Goal: Task Accomplishment & Management: Use online tool/utility

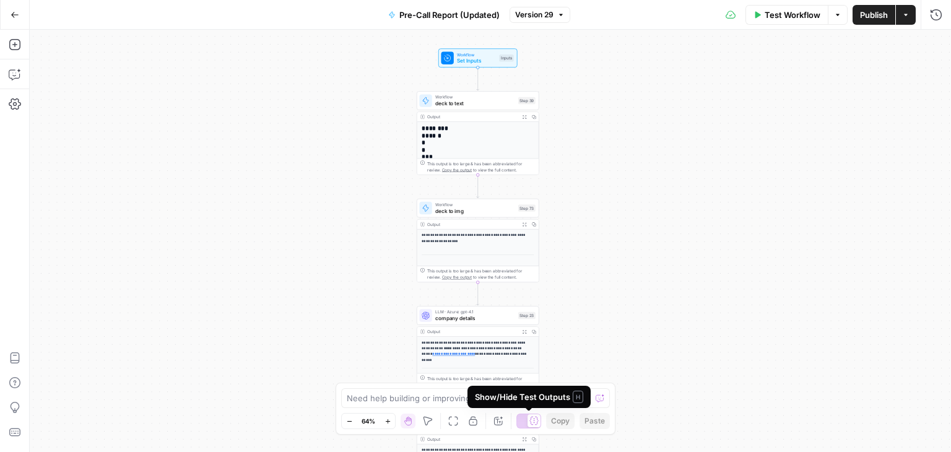
click at [535, 424] on icon at bounding box center [534, 421] width 9 height 8
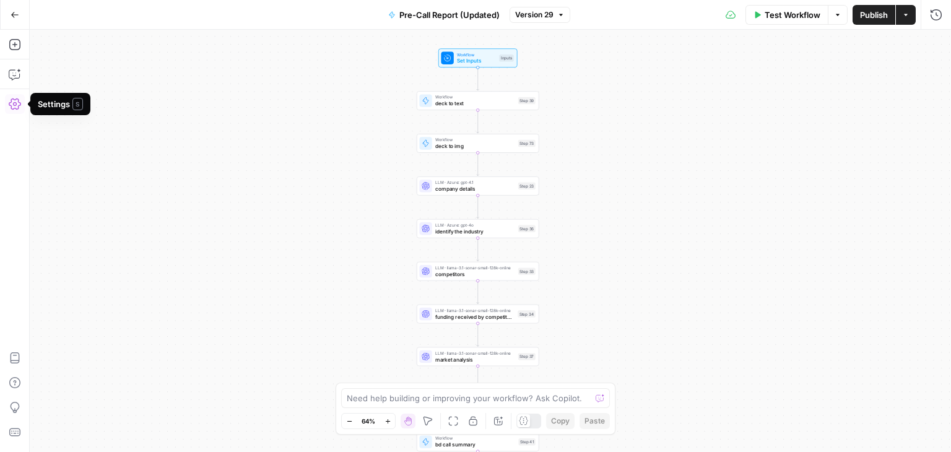
click at [16, 98] on icon "button" at bounding box center [15, 103] width 12 height 11
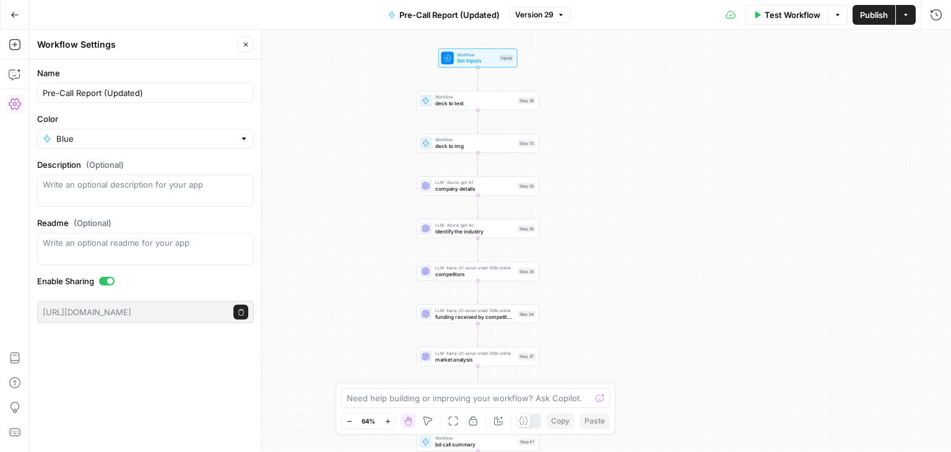
click at [16, 98] on icon "button" at bounding box center [15, 103] width 12 height 11
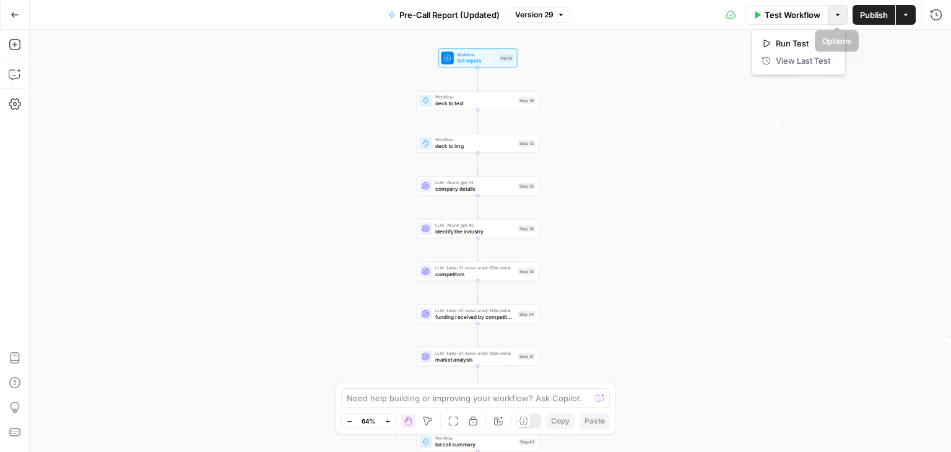
click at [837, 15] on icon "button" at bounding box center [838, 15] width 4 height 2
click at [670, 19] on div "Test Workflow Options Publish Actions Run History" at bounding box center [760, 14] width 381 height 29
click at [9, 8] on button "Go Back" at bounding box center [15, 15] width 22 height 22
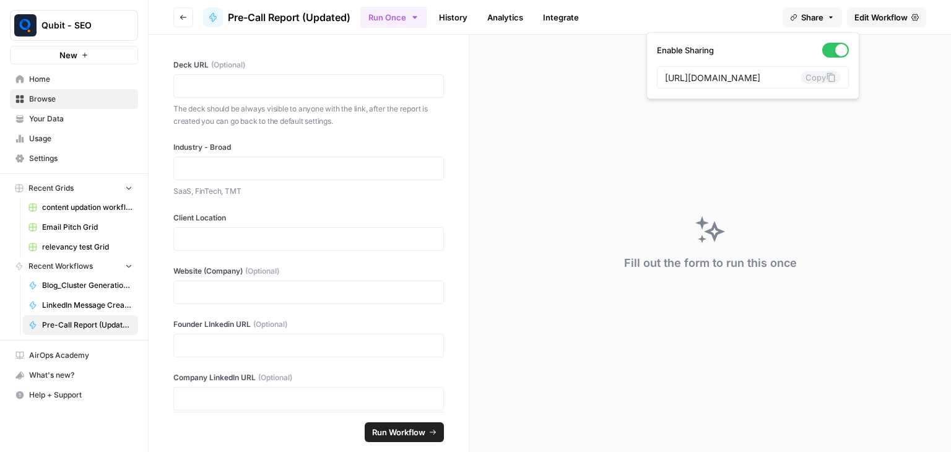
click at [795, 15] on icon "button" at bounding box center [793, 17] width 7 height 7
click at [186, 14] on icon "button" at bounding box center [183, 17] width 7 height 7
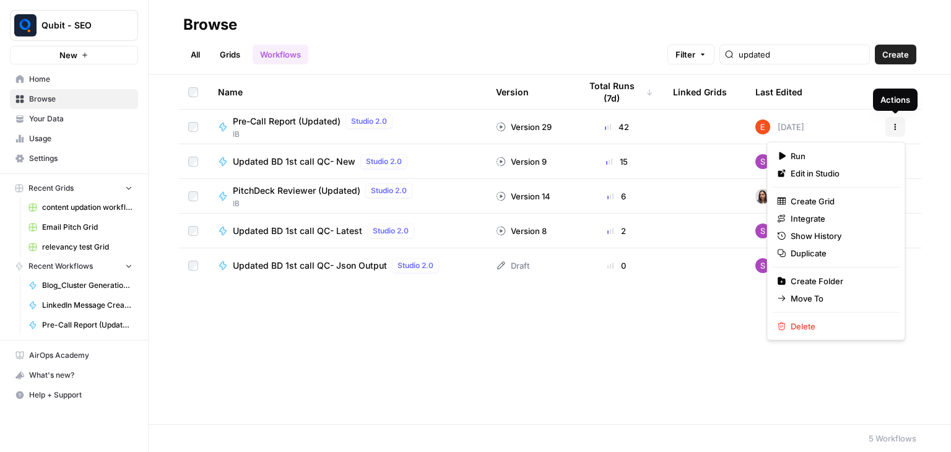
click at [889, 125] on button "Actions" at bounding box center [896, 127] width 20 height 20
click at [834, 245] on button "Duplicate" at bounding box center [836, 253] width 128 height 17
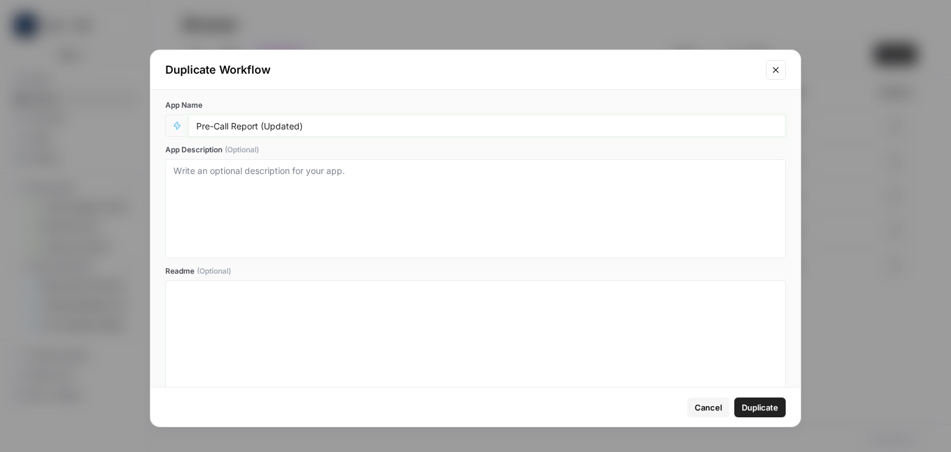
click at [403, 124] on input "Pre-Call Report (Updated)" at bounding box center [487, 125] width 582 height 11
type input "Pre-Call Report (Updated) 2"
click at [768, 411] on span "Duplicate" at bounding box center [760, 407] width 37 height 12
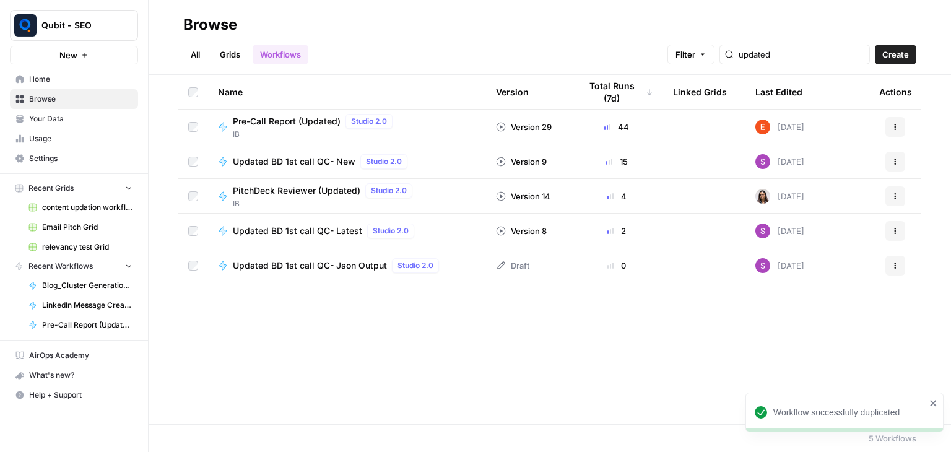
click at [765, 401] on div "Workflow successfully duplicated Qubit - SEO New Home Browse Your Data Usage Se…" at bounding box center [475, 226] width 951 height 452
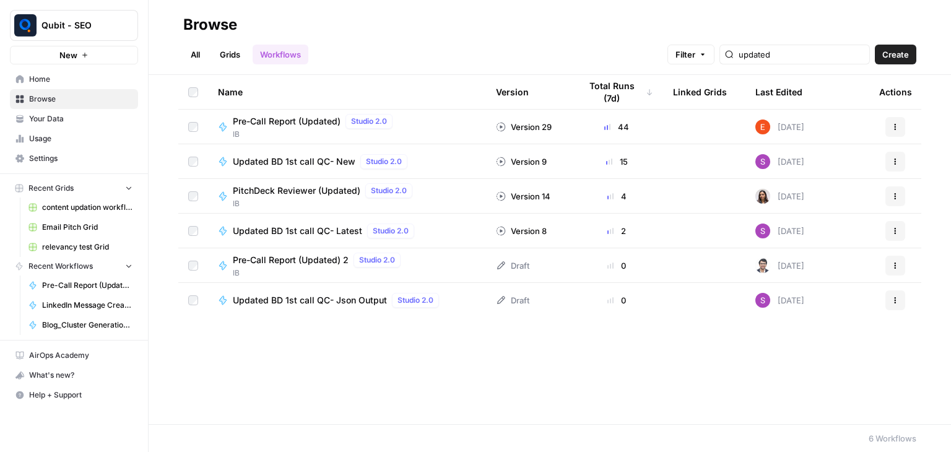
click at [292, 264] on span "Pre-Call Report (Updated) 2" at bounding box center [291, 260] width 116 height 12
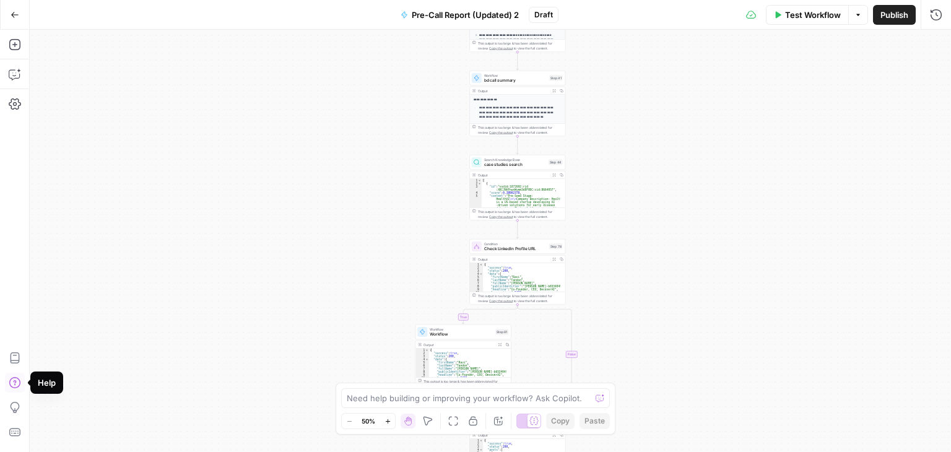
click at [7, 382] on button "Help" at bounding box center [15, 383] width 20 height 20
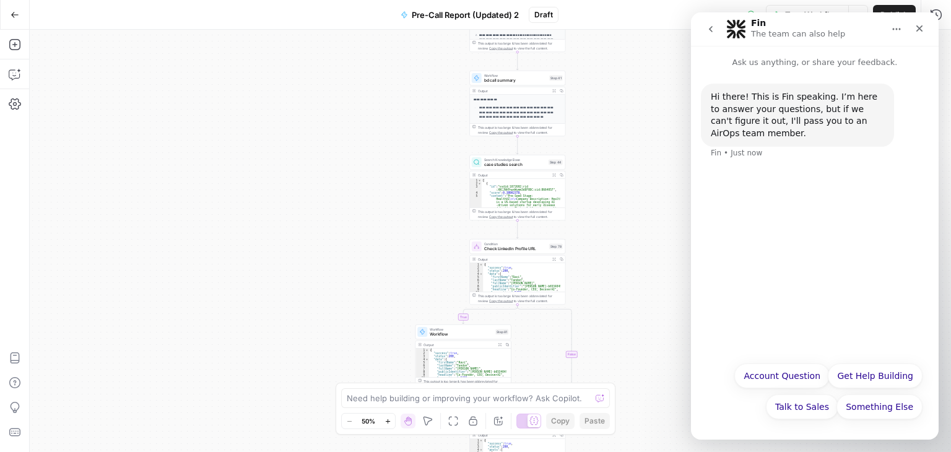
click at [891, 26] on button "Home" at bounding box center [897, 29] width 24 height 24
click at [787, 365] on button "Account Question" at bounding box center [782, 376] width 95 height 25
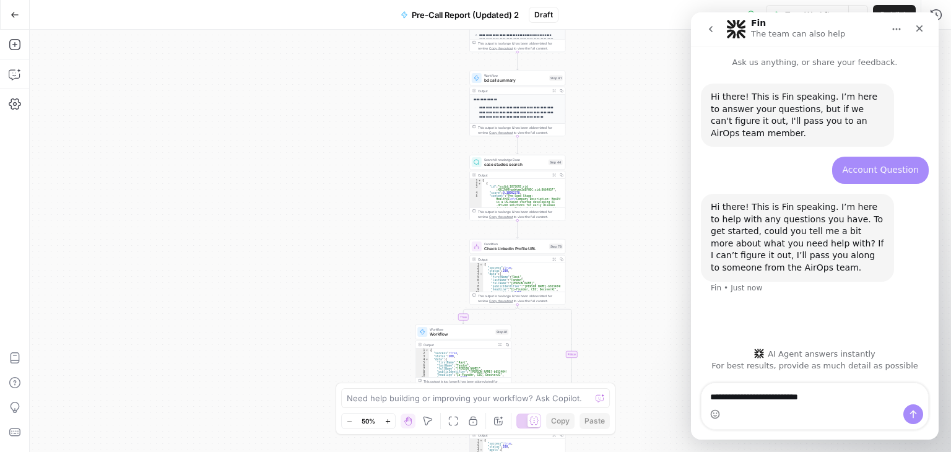
type textarea "**********"
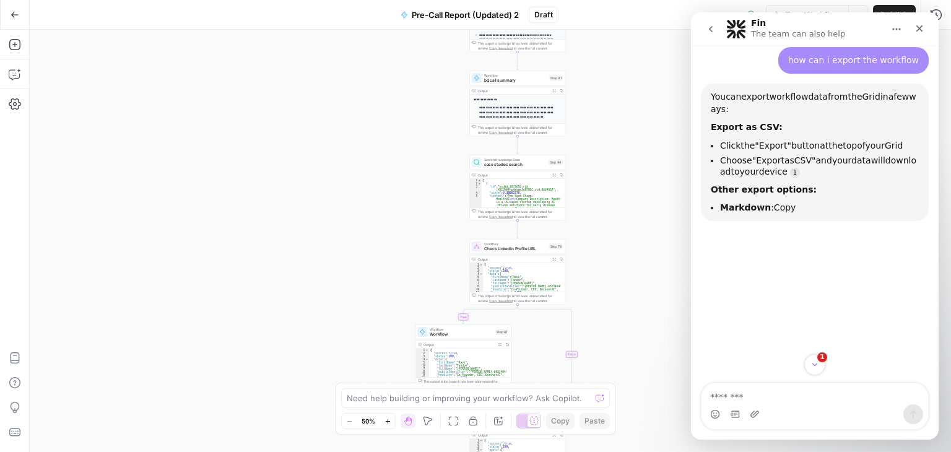
scroll to position [248, 0]
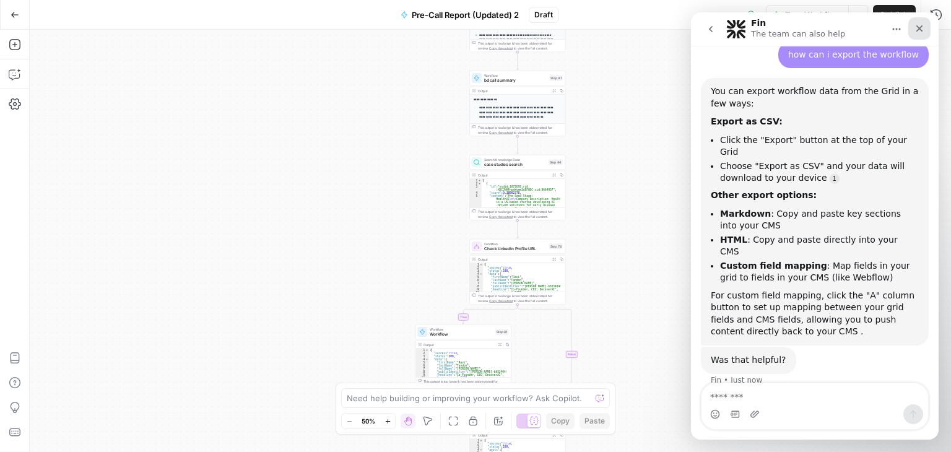
click at [919, 28] on icon "Close" at bounding box center [920, 28] width 7 height 7
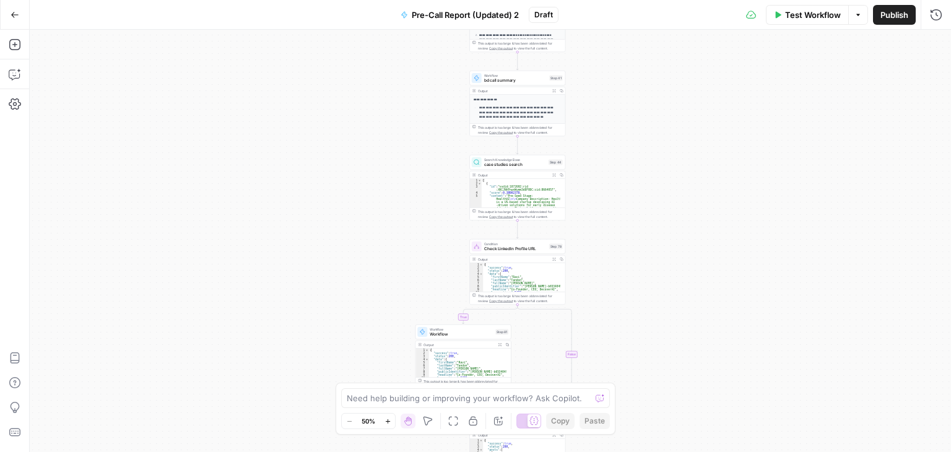
scroll to position [243, 0]
click at [538, 422] on icon at bounding box center [534, 420] width 9 height 9
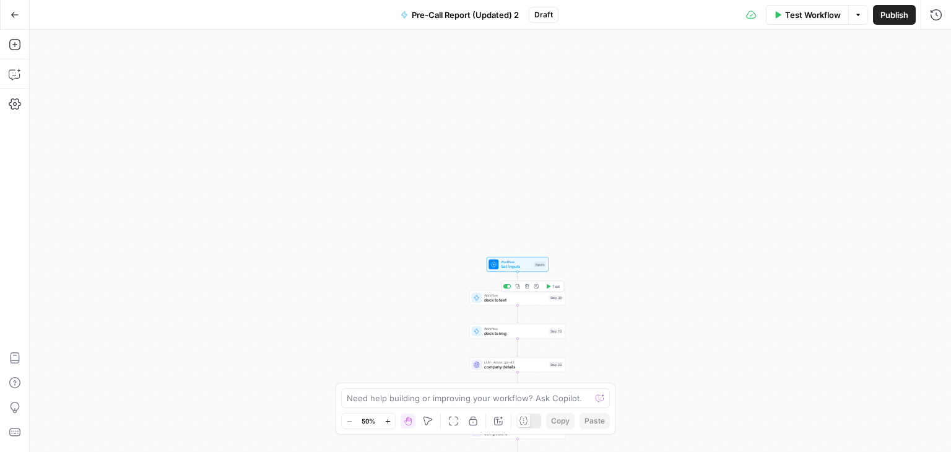
click at [520, 302] on span "deck to text" at bounding box center [515, 300] width 63 height 6
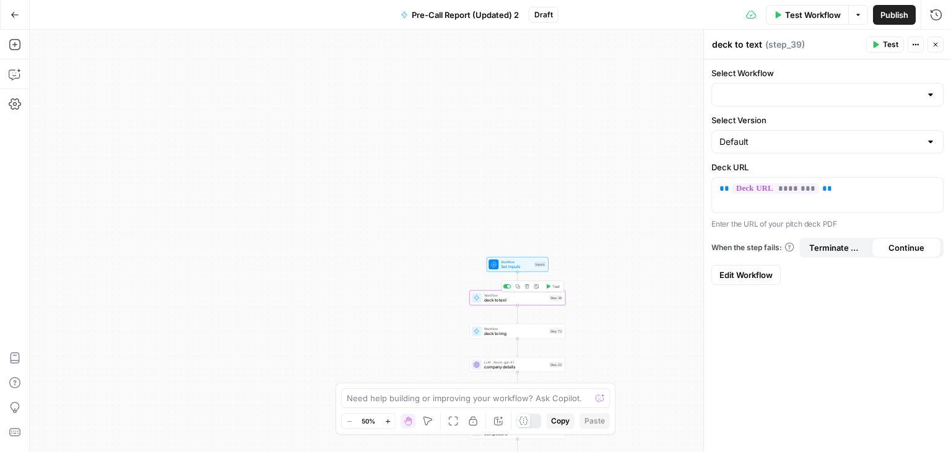
type input "Deck to Text"
click at [915, 41] on icon "button" at bounding box center [915, 44] width 7 height 7
click at [938, 46] on icon "button" at bounding box center [935, 44] width 7 height 7
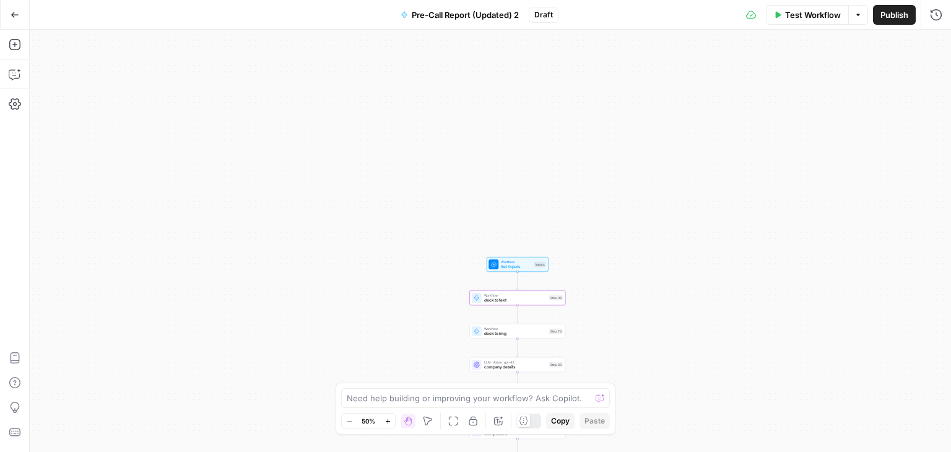
click at [522, 339] on div "true true true false false false Workflow Set Inputs Inputs Workflow deck to te…" at bounding box center [491, 241] width 922 height 422
click at [500, 333] on span "deck to img" at bounding box center [515, 334] width 63 height 6
type input "Deck to Image (API Integration)"
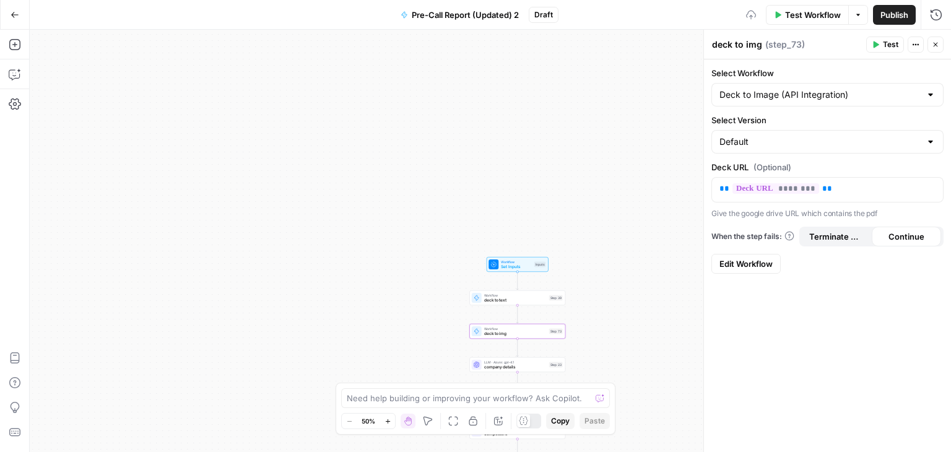
click at [642, 294] on div "true true true false false false Workflow Set Inputs Inputs Workflow deck to te…" at bounding box center [491, 241] width 922 height 422
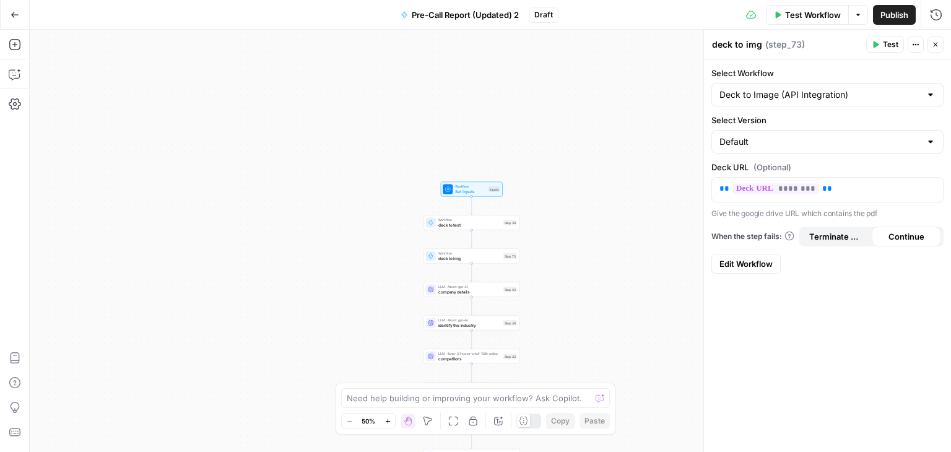
drag, startPoint x: 440, startPoint y: 180, endPoint x: 305, endPoint y: 144, distance: 139.1
click at [305, 144] on div "true true true false false false Workflow Set Inputs Inputs Workflow deck to te…" at bounding box center [491, 241] width 922 height 422
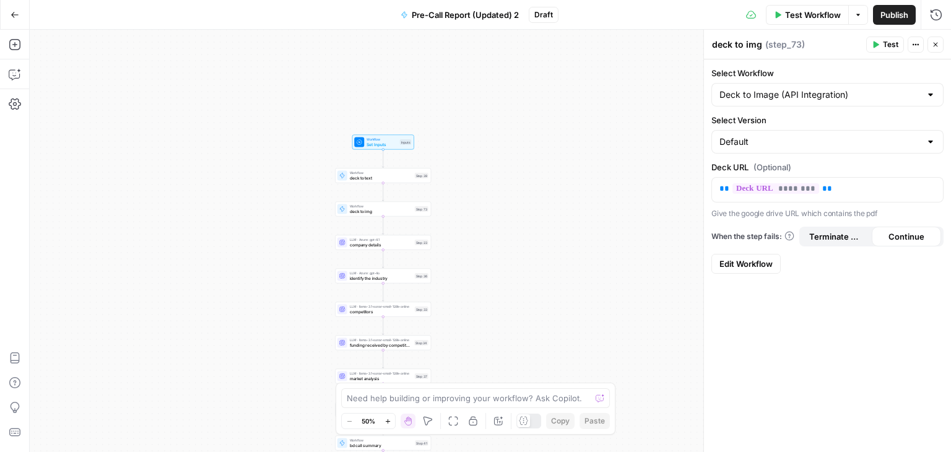
click at [523, 205] on div "true true true false false false Workflow Set Inputs Inputs Workflow deck to te…" at bounding box center [491, 241] width 922 height 422
click at [939, 40] on button "Close" at bounding box center [936, 45] width 16 height 16
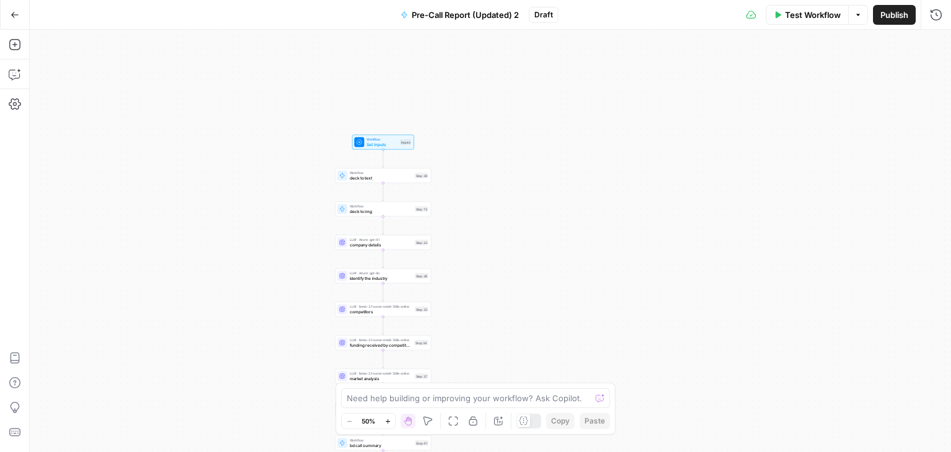
click at [600, 142] on div "true true true false false false Workflow Set Inputs Inputs Workflow deck to te…" at bounding box center [491, 241] width 922 height 422
click at [448, 396] on textarea at bounding box center [469, 398] width 244 height 12
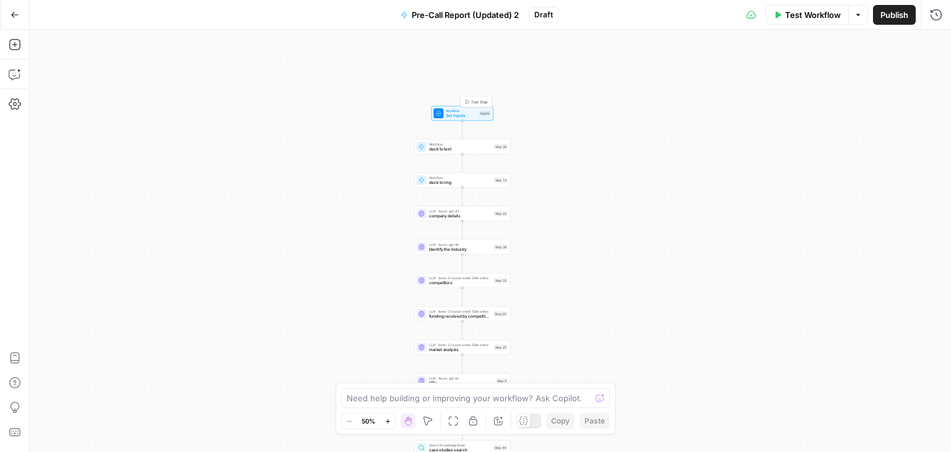
drag, startPoint x: 414, startPoint y: 95, endPoint x: 432, endPoint y: 117, distance: 28.6
click at [432, 117] on div "Workflow Set Inputs Inputs Test Step" at bounding box center [463, 113] width 62 height 15
click at [584, 187] on div "true true true false false false Workflow Set Inputs Inputs Workflow deck to te…" at bounding box center [491, 241] width 922 height 422
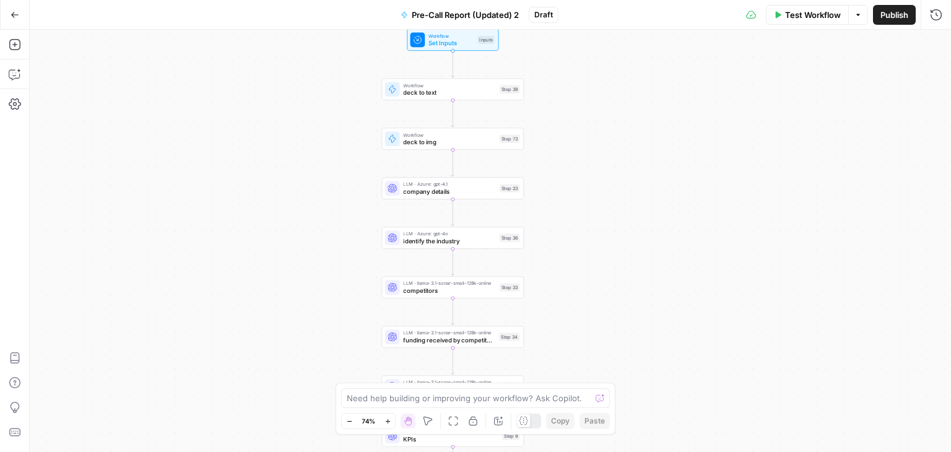
drag, startPoint x: 530, startPoint y: 194, endPoint x: 578, endPoint y: 157, distance: 61.4
click at [578, 157] on div "true true true false false false Workflow Set Inputs Inputs Workflow deck to te…" at bounding box center [491, 241] width 922 height 422
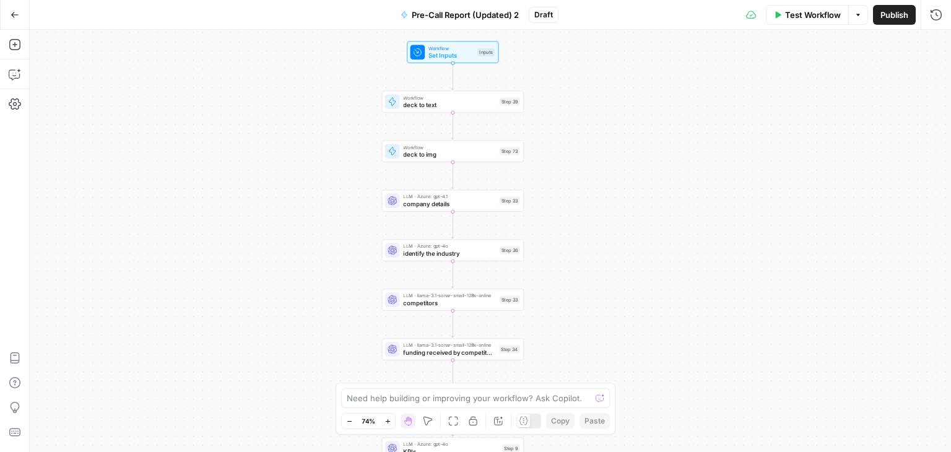
drag, startPoint x: 592, startPoint y: 137, endPoint x: 593, endPoint y: 167, distance: 29.8
click at [593, 167] on div "true true true false false false Workflow Set Inputs Inputs Workflow deck to te…" at bounding box center [491, 241] width 922 height 422
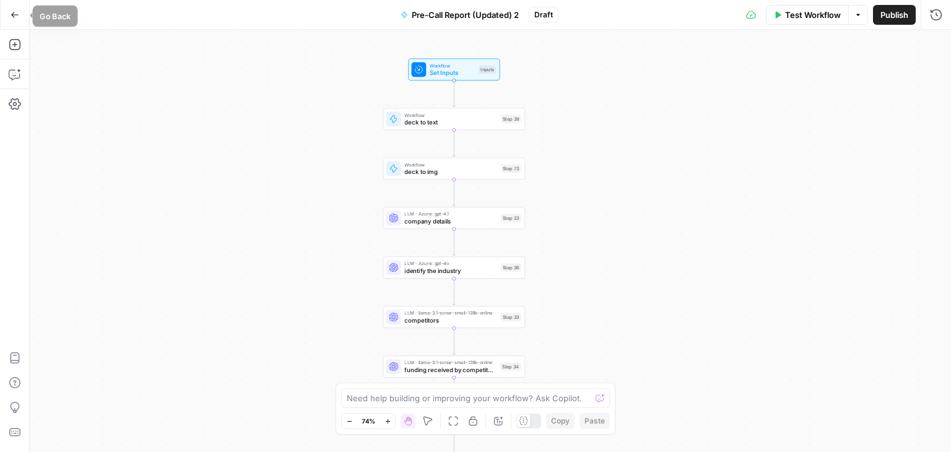
click at [12, 20] on button "Go Back" at bounding box center [15, 15] width 22 height 22
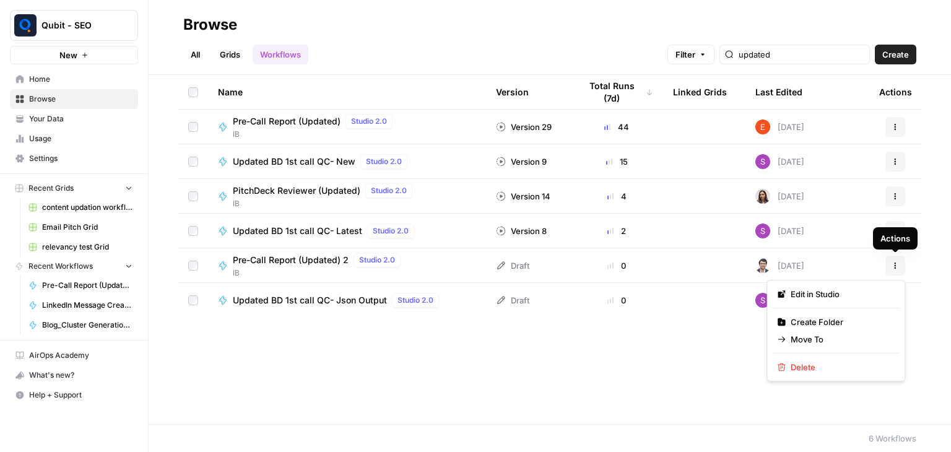
click at [892, 266] on icon "button" at bounding box center [895, 265] width 7 height 7
click at [282, 256] on span "Pre-Call Report (Updated) 2" at bounding box center [291, 260] width 116 height 12
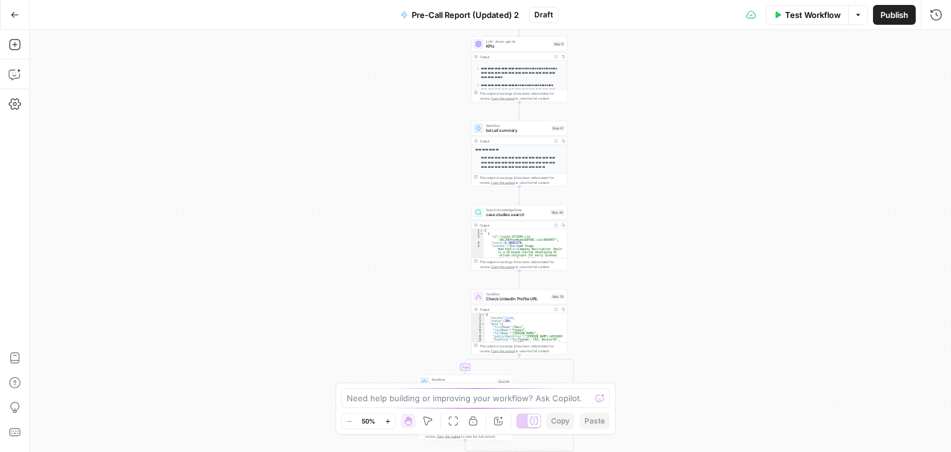
drag, startPoint x: 666, startPoint y: 231, endPoint x: 668, endPoint y: 281, distance: 50.2
click at [668, 281] on div "**********" at bounding box center [491, 241] width 922 height 422
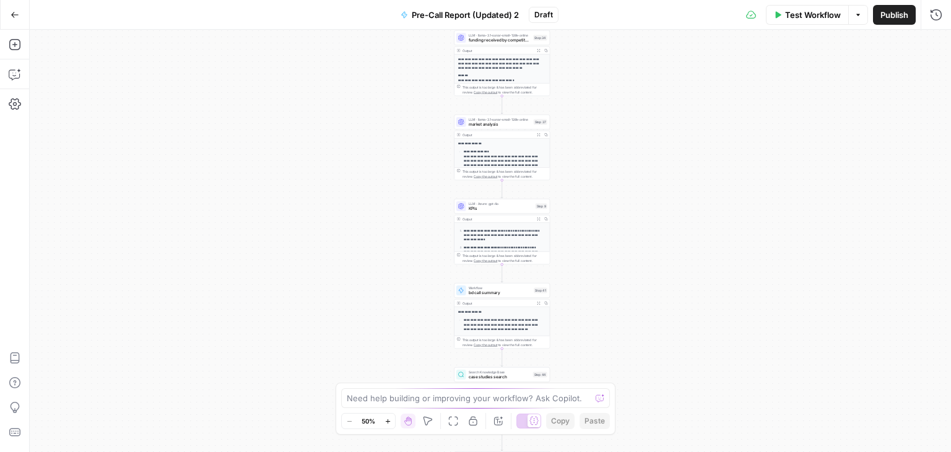
drag, startPoint x: 382, startPoint y: 199, endPoint x: 364, endPoint y: 367, distance: 168.8
click at [364, 367] on div "**********" at bounding box center [491, 241] width 922 height 422
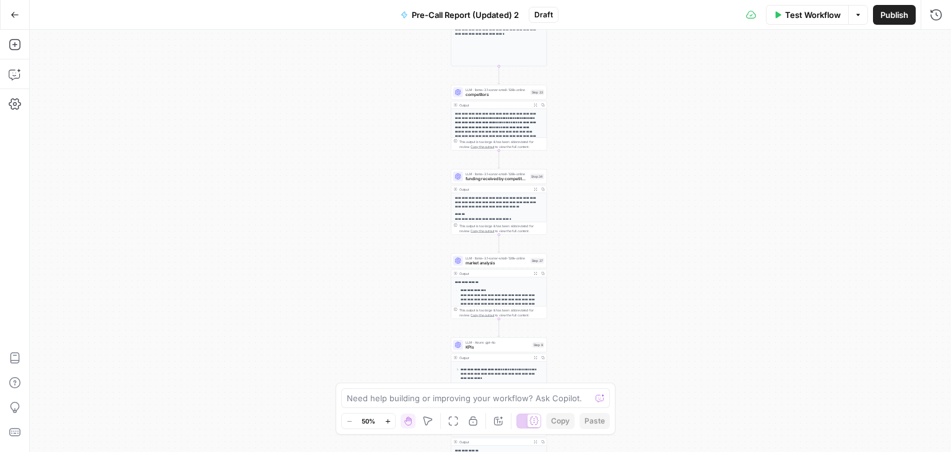
drag, startPoint x: 359, startPoint y: 192, endPoint x: 356, endPoint y: 325, distance: 133.2
click at [356, 325] on div "**********" at bounding box center [491, 241] width 922 height 422
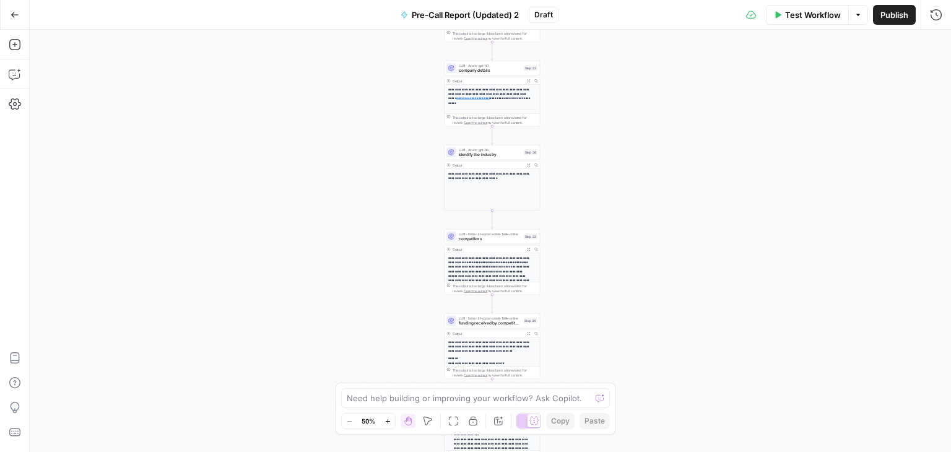
drag, startPoint x: 339, startPoint y: 144, endPoint x: 333, endPoint y: 289, distance: 144.4
click at [333, 289] on div "**********" at bounding box center [491, 241] width 922 height 422
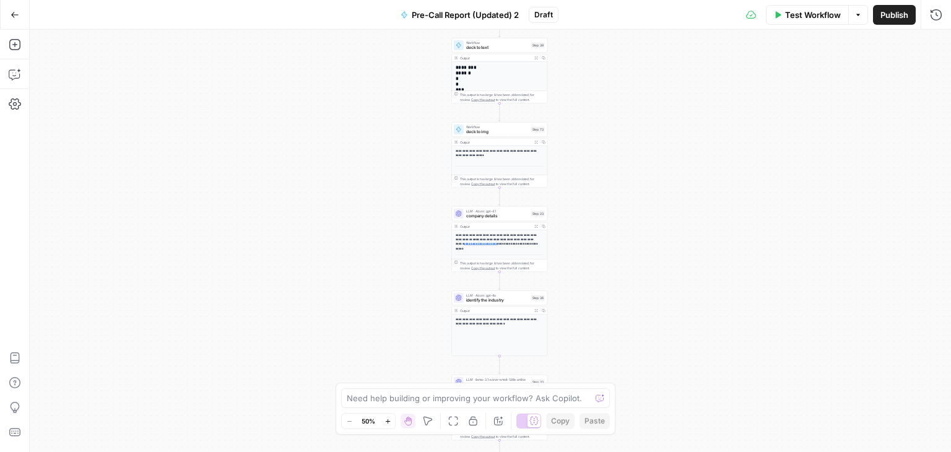
drag, startPoint x: 341, startPoint y: 182, endPoint x: 348, endPoint y: 343, distance: 160.6
click at [348, 343] on div "**********" at bounding box center [491, 241] width 922 height 422
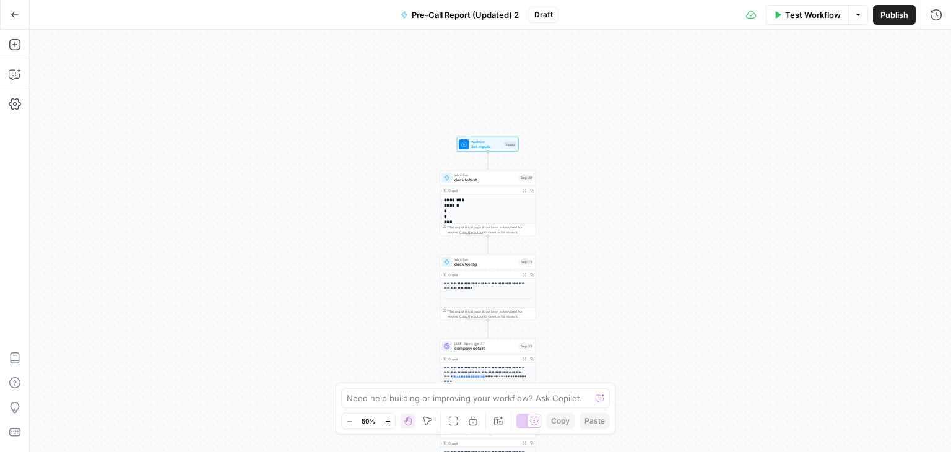
drag, startPoint x: 354, startPoint y: 184, endPoint x: 342, endPoint y: 299, distance: 115.3
click at [342, 299] on div "**********" at bounding box center [491, 241] width 922 height 422
click at [17, 357] on icon "button" at bounding box center [15, 358] width 12 height 12
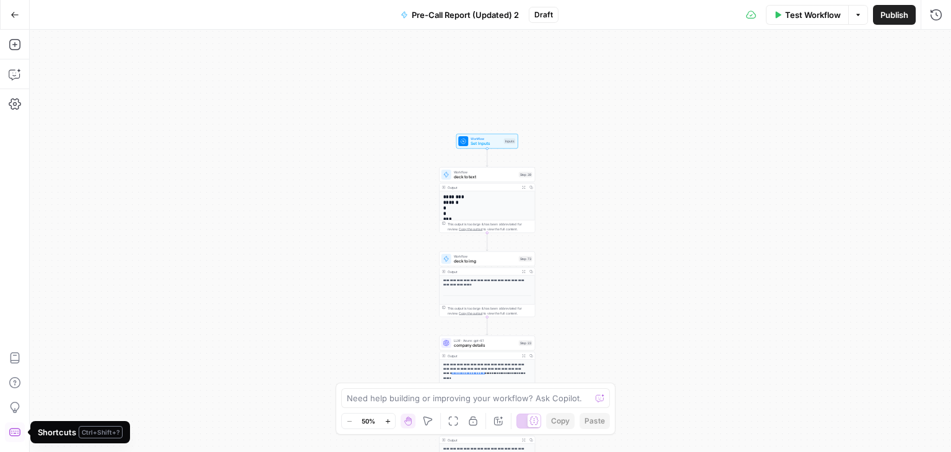
click at [9, 432] on icon "button" at bounding box center [14, 432] width 11 height 8
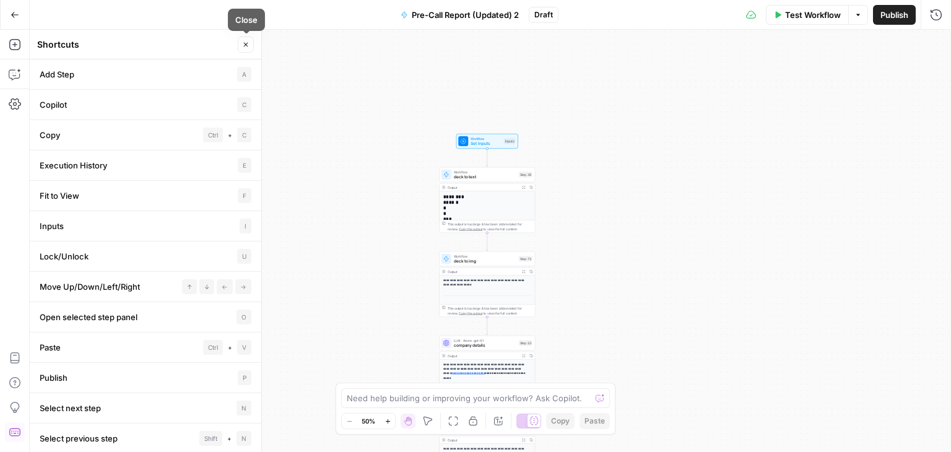
click at [247, 38] on button "Close" at bounding box center [246, 45] width 16 height 16
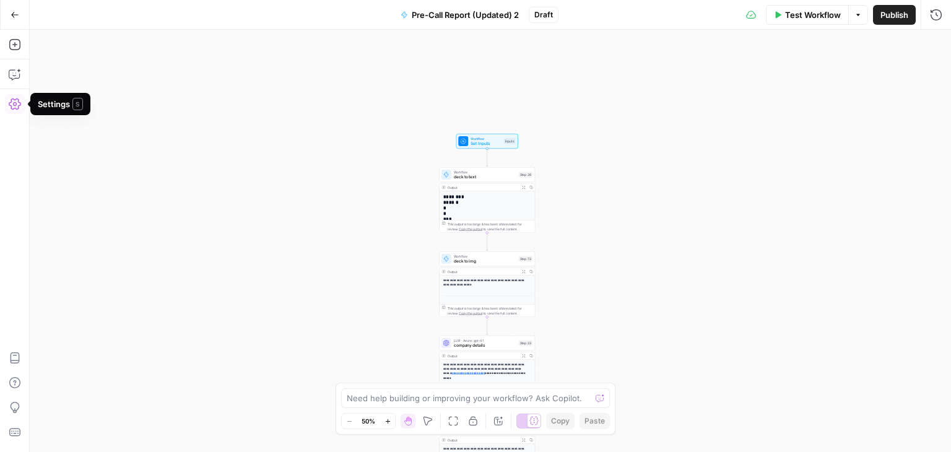
click at [14, 100] on icon "button" at bounding box center [15, 104] width 12 height 12
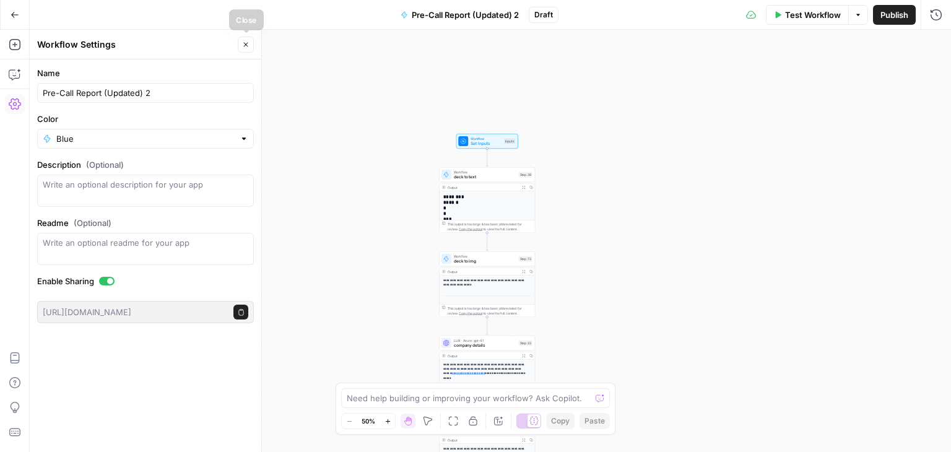
click at [250, 42] on icon "button" at bounding box center [245, 44] width 7 height 7
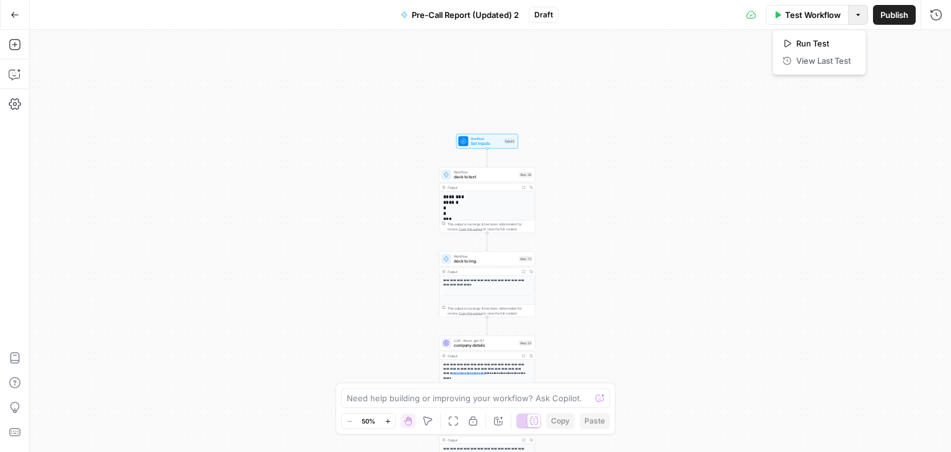
click at [863, 15] on button "Options" at bounding box center [859, 15] width 20 height 20
click at [717, 192] on div "**********" at bounding box center [491, 241] width 922 height 422
click at [28, 211] on div "Add Steps Copilot Settings AirOps Academy Help Give Feedback Shortcuts" at bounding box center [15, 241] width 30 height 422
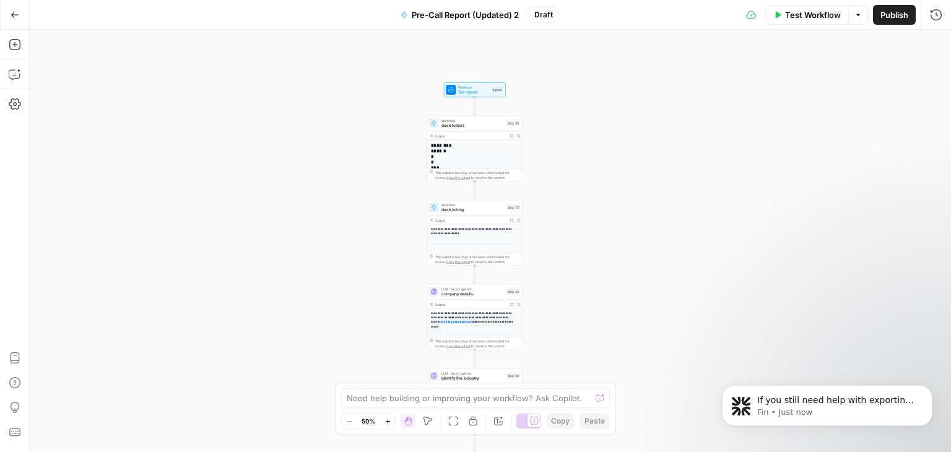
drag, startPoint x: 664, startPoint y: 206, endPoint x: 652, endPoint y: 155, distance: 52.9
click at [652, 155] on div "**********" at bounding box center [491, 241] width 922 height 422
click at [786, 403] on p "If you still need help with exporting your workflow or have any other questions…" at bounding box center [837, 401] width 160 height 12
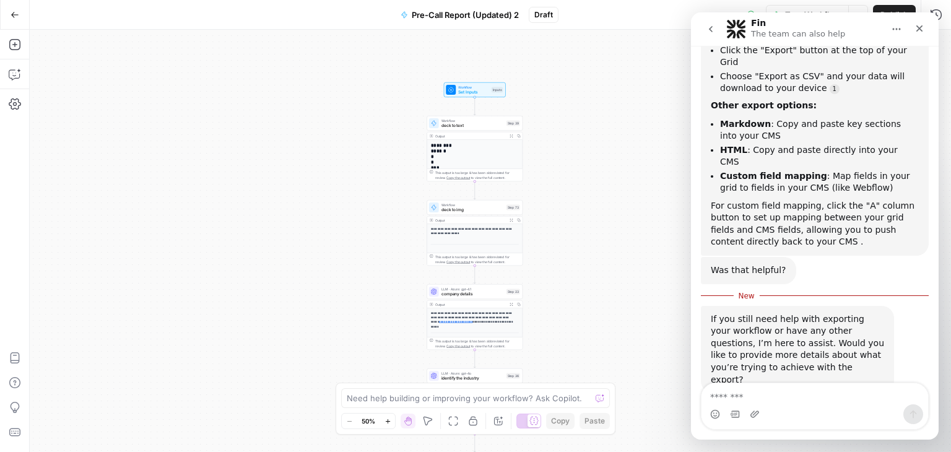
scroll to position [341, 0]
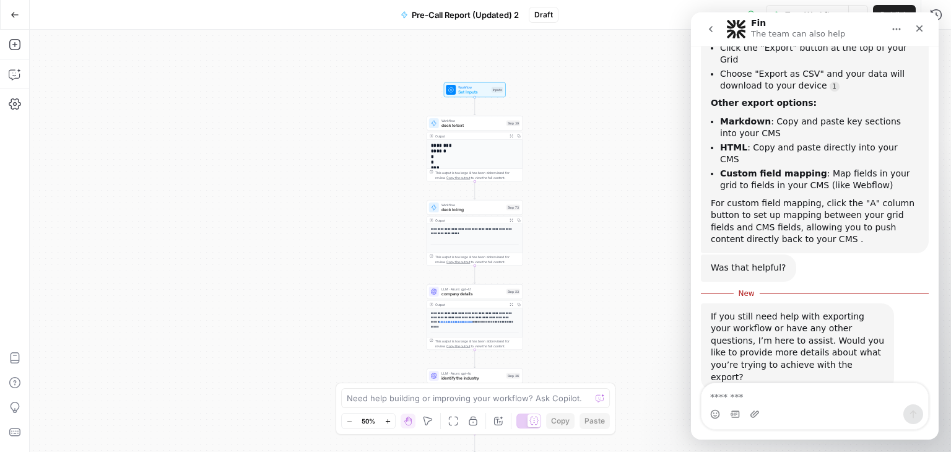
click at [792, 403] on textarea "Message…" at bounding box center [815, 393] width 227 height 21
type textarea "**********"
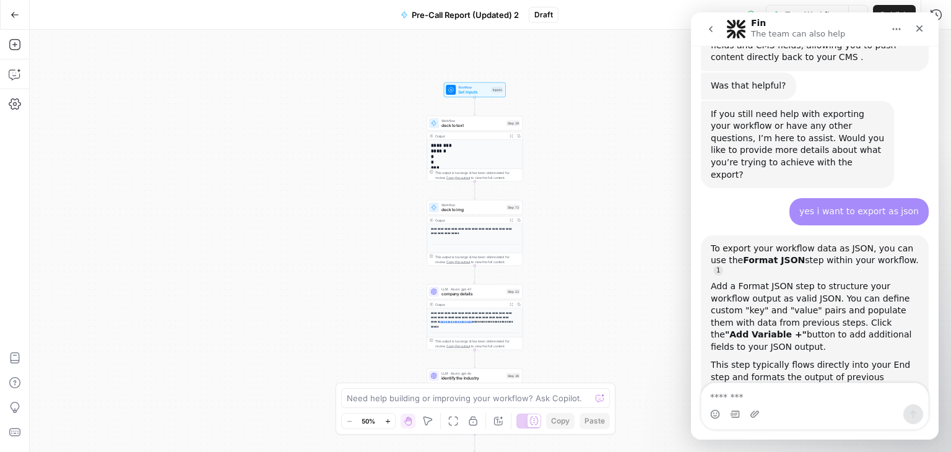
scroll to position [544, 0]
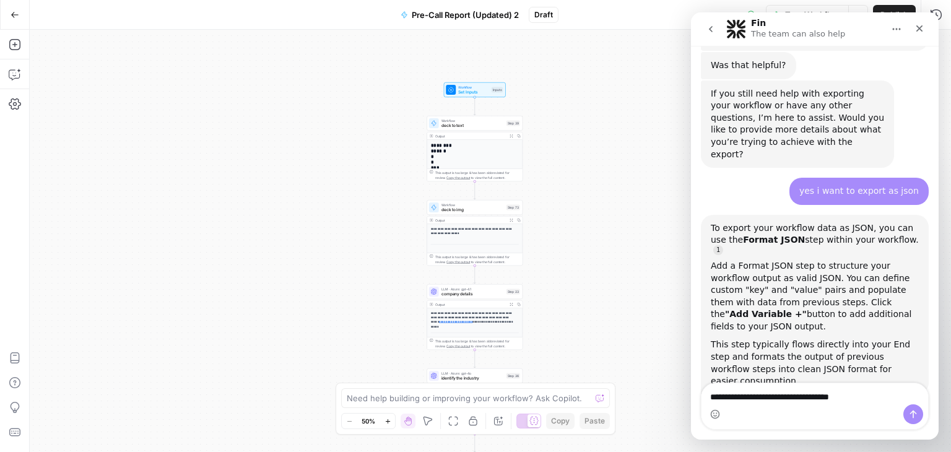
type textarea "**********"
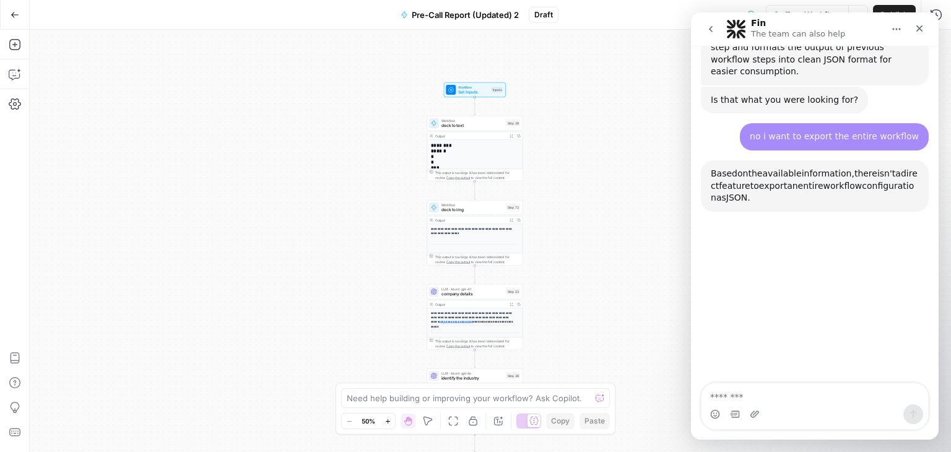
scroll to position [868, 0]
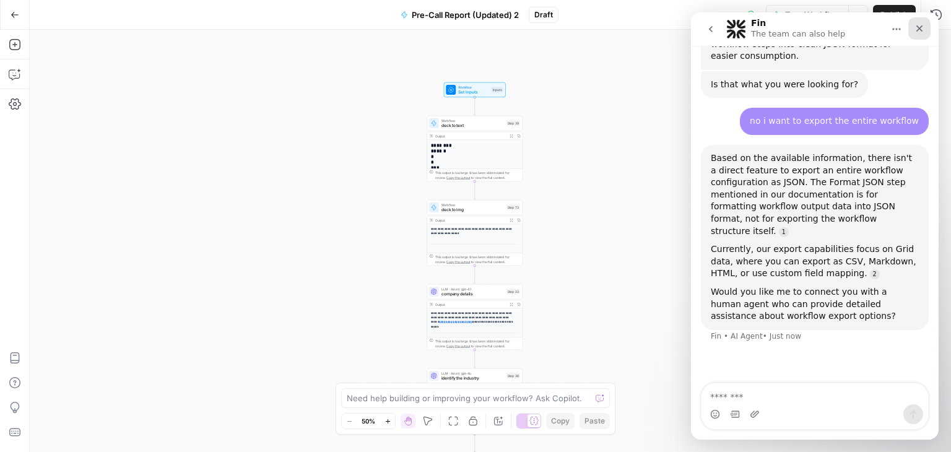
click at [914, 24] on div "Close" at bounding box center [920, 28] width 22 height 22
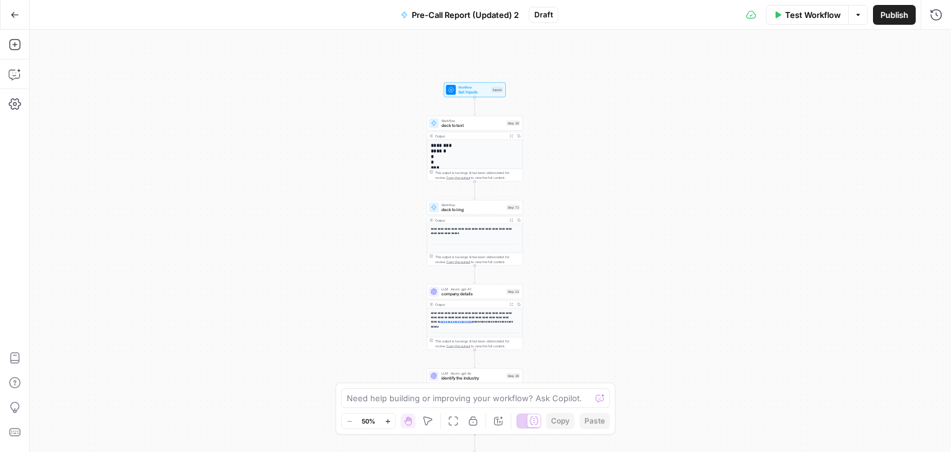
click at [470, 314] on p "**********" at bounding box center [473, 318] width 84 height 14
click at [466, 313] on p "**********" at bounding box center [473, 318] width 84 height 14
click at [434, 295] on div at bounding box center [434, 292] width 10 height 10
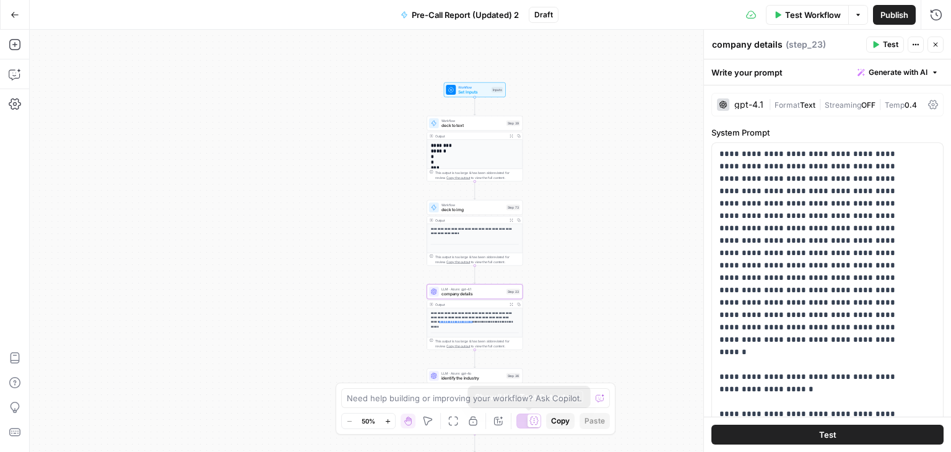
click at [533, 419] on icon at bounding box center [534, 420] width 9 height 9
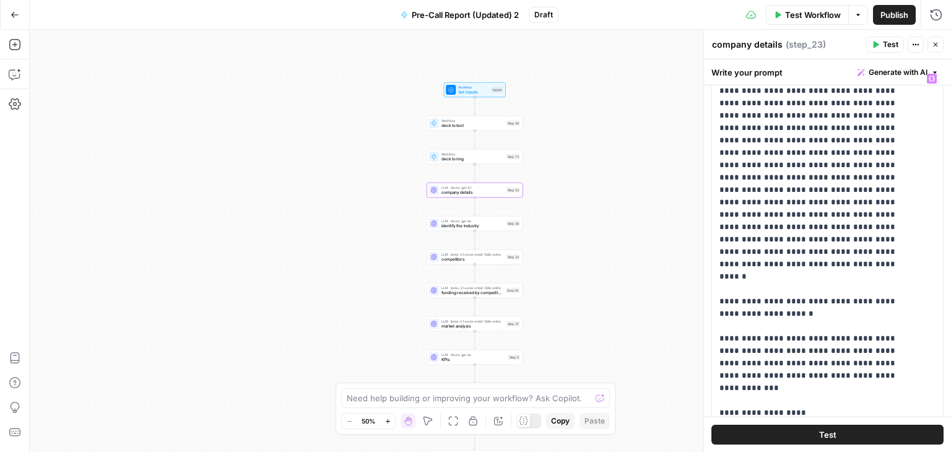
scroll to position [0, 0]
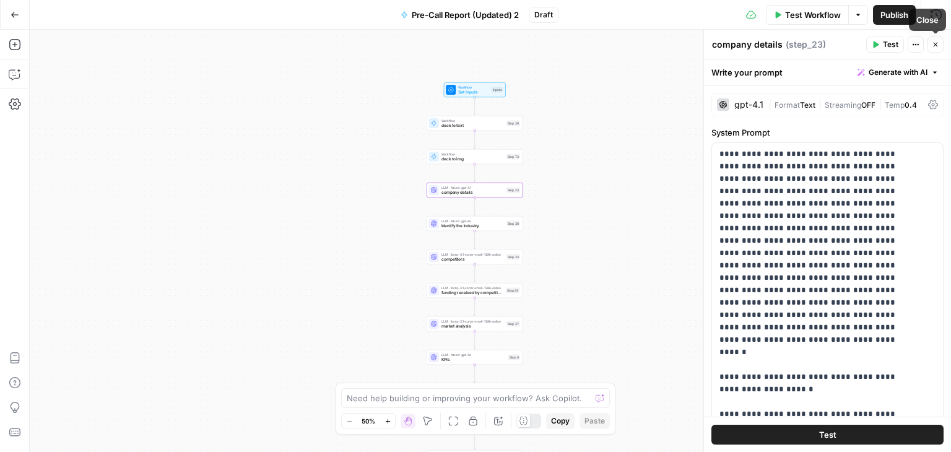
click at [936, 43] on icon "button" at bounding box center [935, 44] width 7 height 7
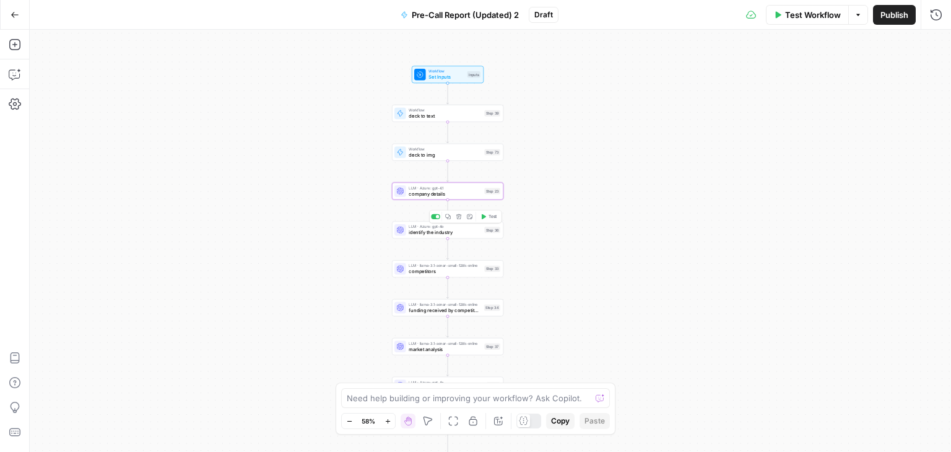
click at [452, 234] on span "identify the industry" at bounding box center [445, 232] width 72 height 7
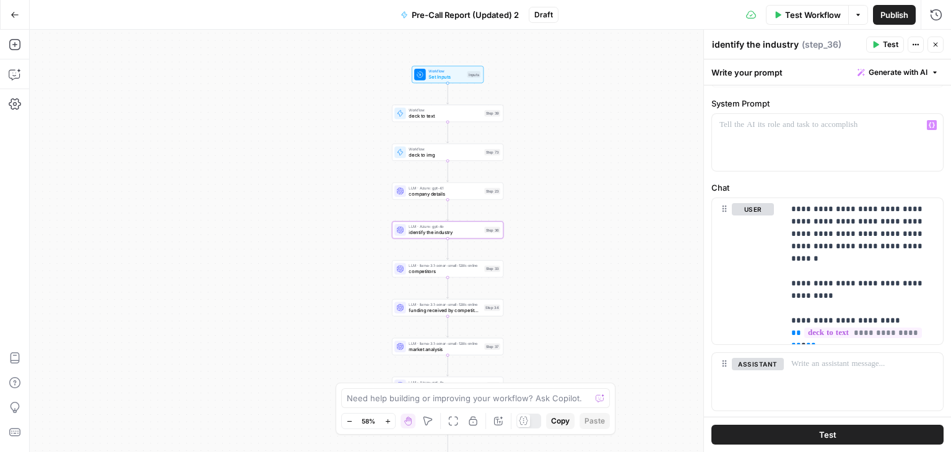
scroll to position [58, 0]
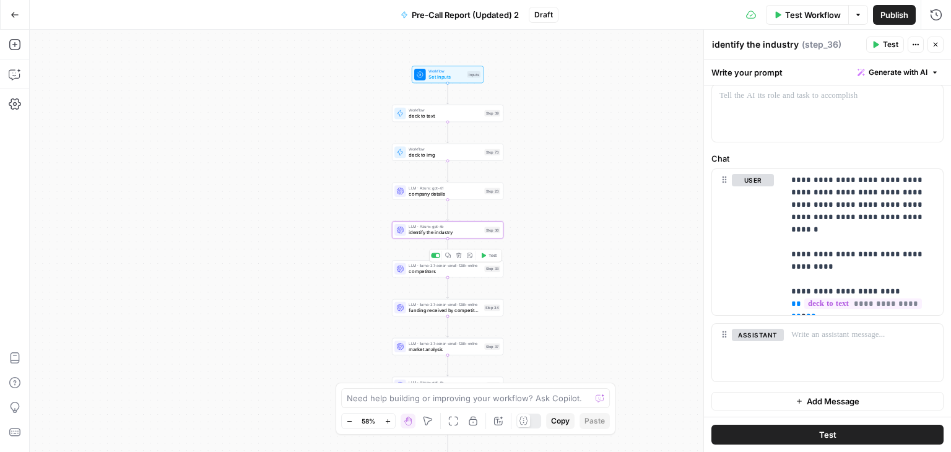
click at [454, 276] on div "LLM · llama-3.1-sonar-small-128k-online competitors Step 33 Copy step Delete st…" at bounding box center [447, 268] width 111 height 17
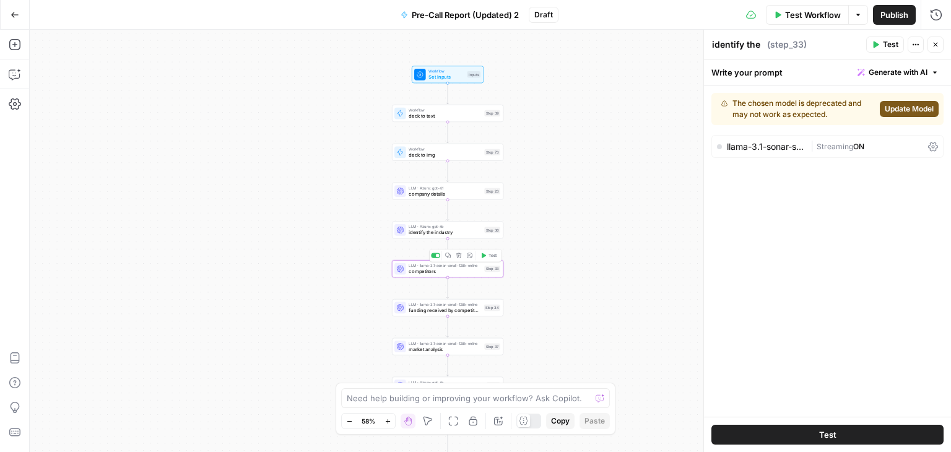
type textarea "competitors"
click at [904, 102] on button "Update Model" at bounding box center [909, 109] width 59 height 16
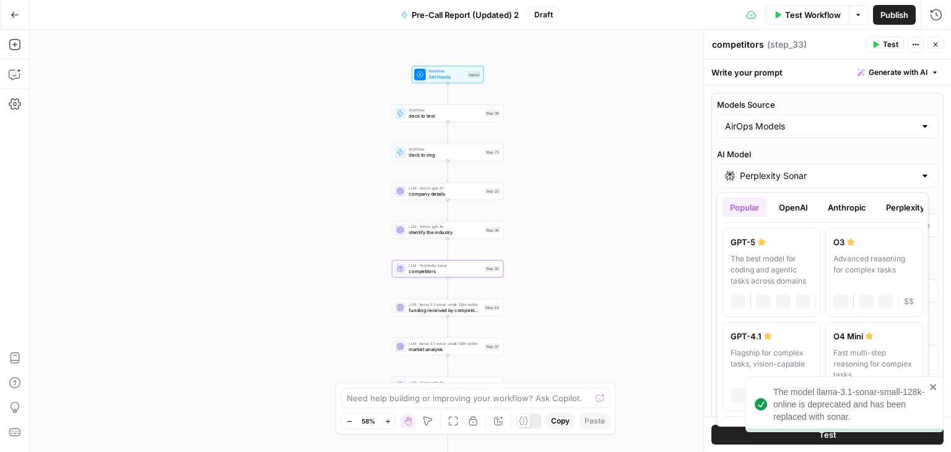
click at [893, 177] on input "Perplexity Sonar" at bounding box center [827, 176] width 175 height 12
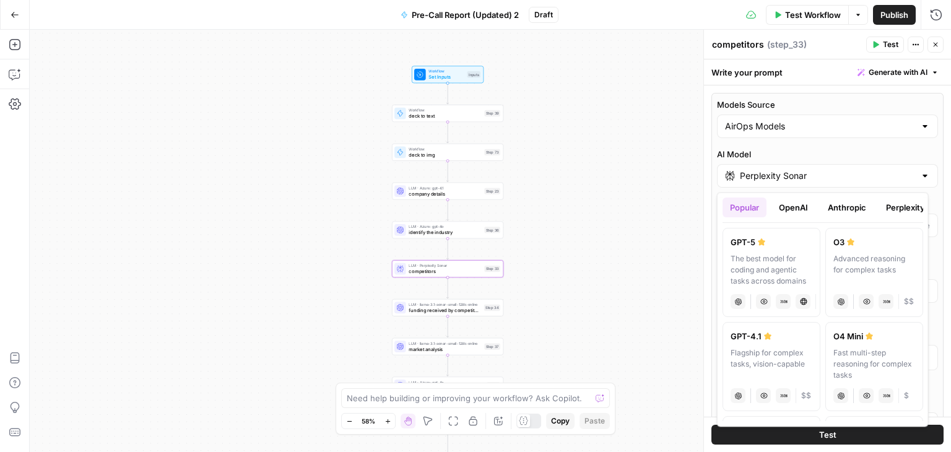
type input "***"
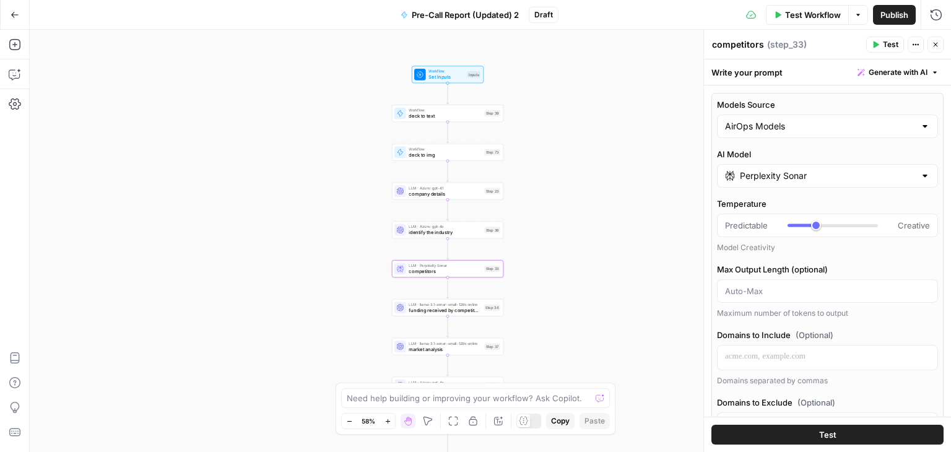
click at [907, 149] on label "AI Model" at bounding box center [827, 154] width 221 height 12
click at [907, 170] on input "Perplexity Sonar" at bounding box center [827, 176] width 175 height 12
click at [935, 45] on icon "button" at bounding box center [935, 44] width 7 height 7
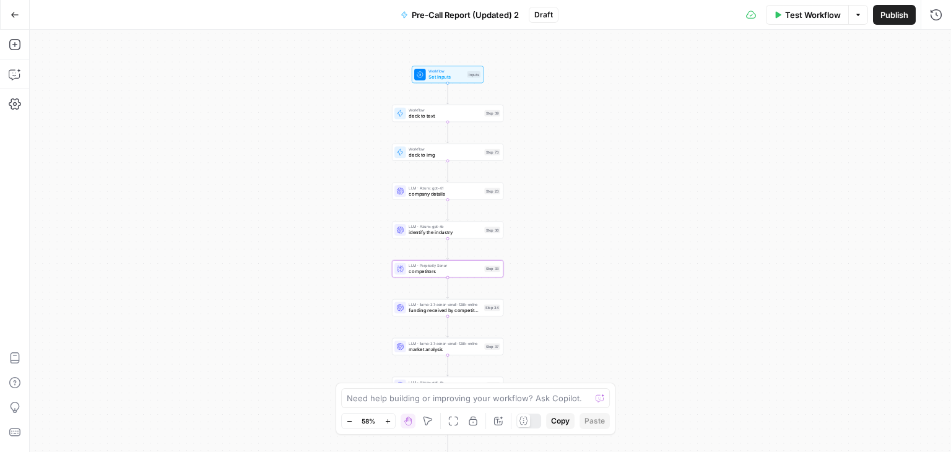
click at [461, 318] on div "true true true false false false Workflow Set Inputs Inputs Workflow deck to te…" at bounding box center [491, 241] width 922 height 422
click at [476, 312] on span "funding received by competitors" at bounding box center [445, 310] width 72 height 7
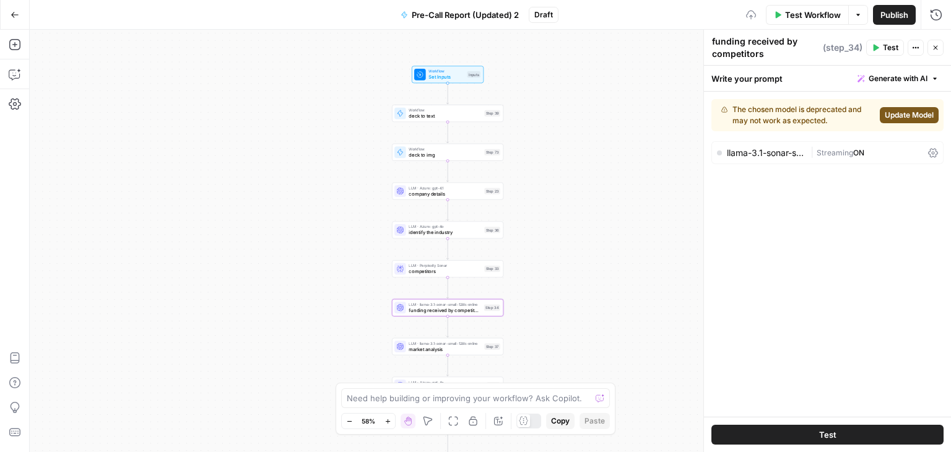
click at [888, 113] on span "Update Model" at bounding box center [909, 115] width 49 height 11
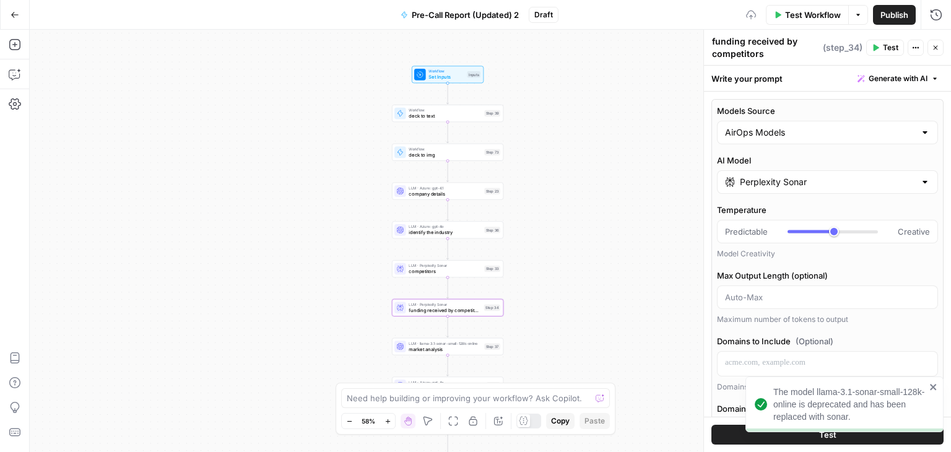
type input "***"
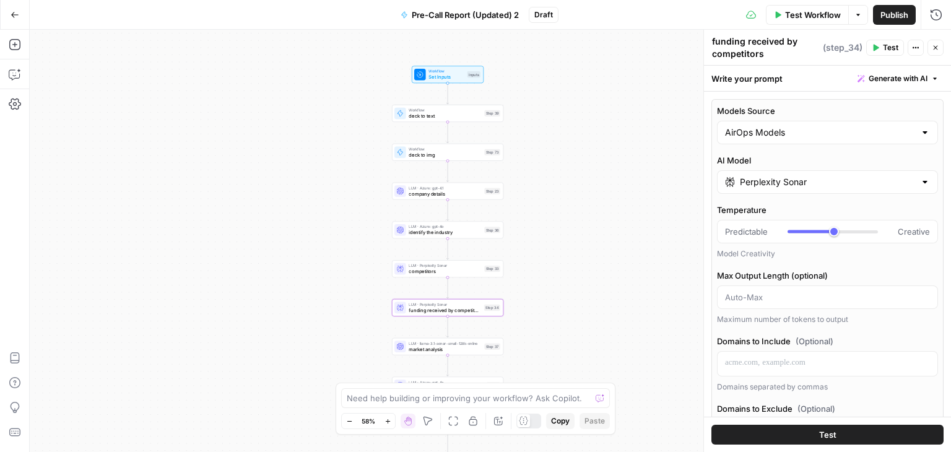
click at [940, 43] on button "Close" at bounding box center [936, 48] width 16 height 16
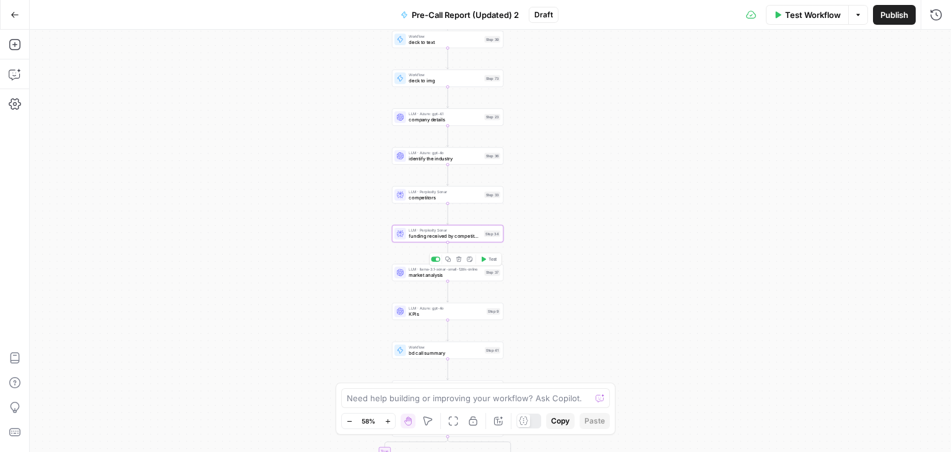
click at [459, 281] on div "LLM · llama-3.1-sonar-small-128k-online market analysis Step 37 Copy step Delet…" at bounding box center [447, 272] width 111 height 17
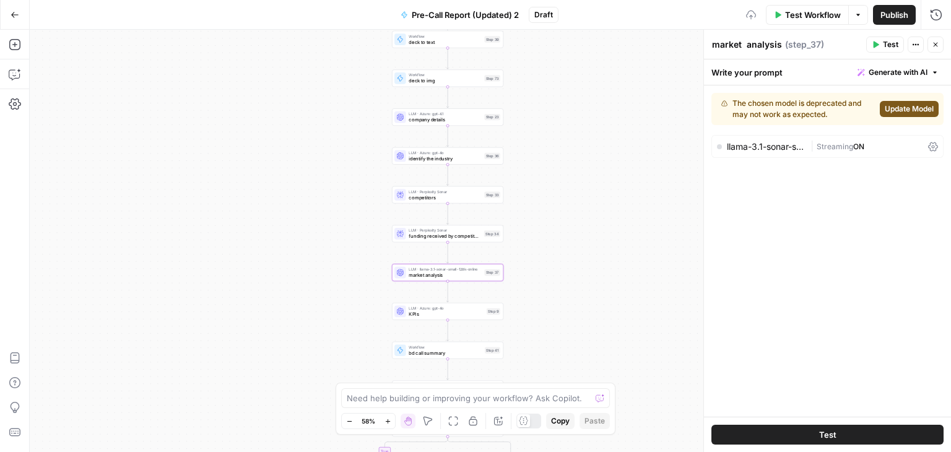
click at [894, 113] on span "Update Model" at bounding box center [909, 108] width 49 height 11
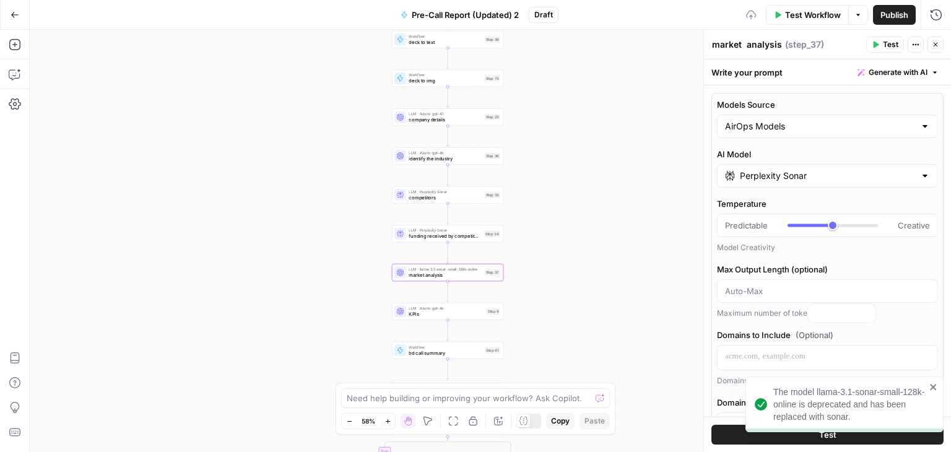
type input "***"
click at [937, 41] on icon "button" at bounding box center [935, 44] width 7 height 7
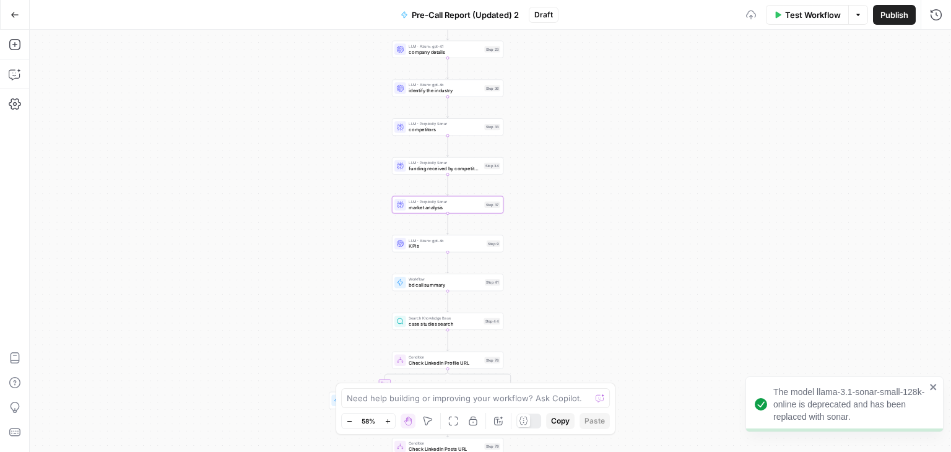
click at [457, 252] on div "true true true false false false Workflow Set Inputs Inputs Workflow deck to te…" at bounding box center [491, 241] width 922 height 422
click at [438, 247] on span "KPIs" at bounding box center [446, 246] width 75 height 7
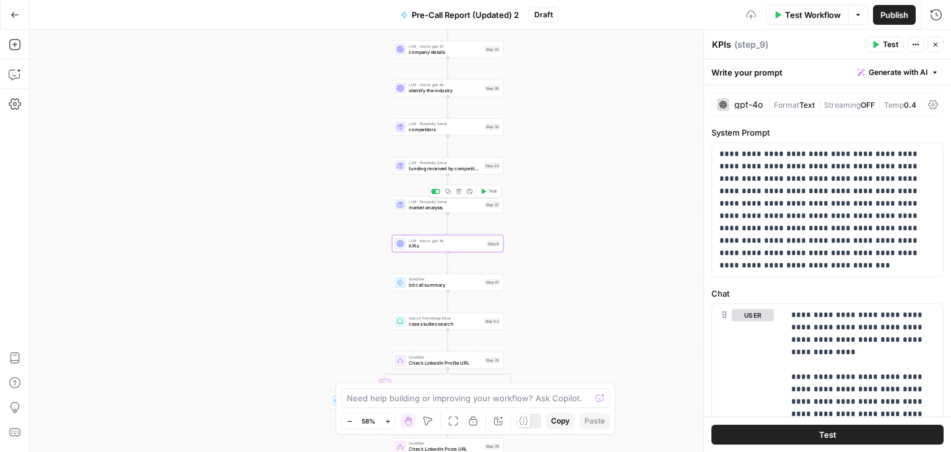
click at [419, 208] on span "market analysis" at bounding box center [445, 207] width 72 height 7
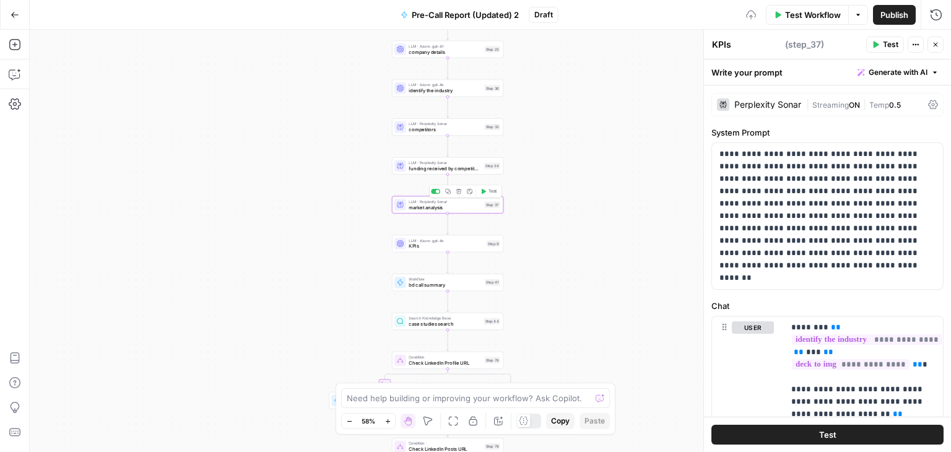
type textarea "market analysis"
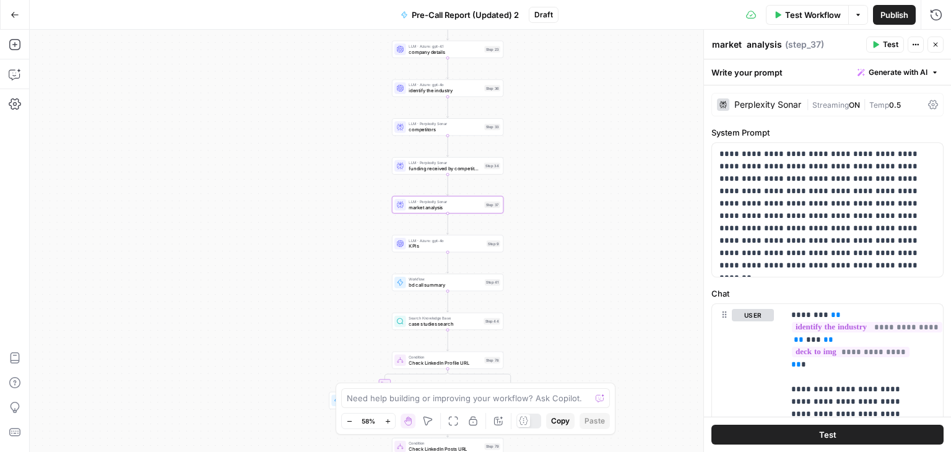
click at [427, 258] on div "true true true false false false Workflow Set Inputs Inputs Workflow deck to te…" at bounding box center [491, 241] width 922 height 422
click at [439, 249] on span "KPIs" at bounding box center [446, 246] width 75 height 7
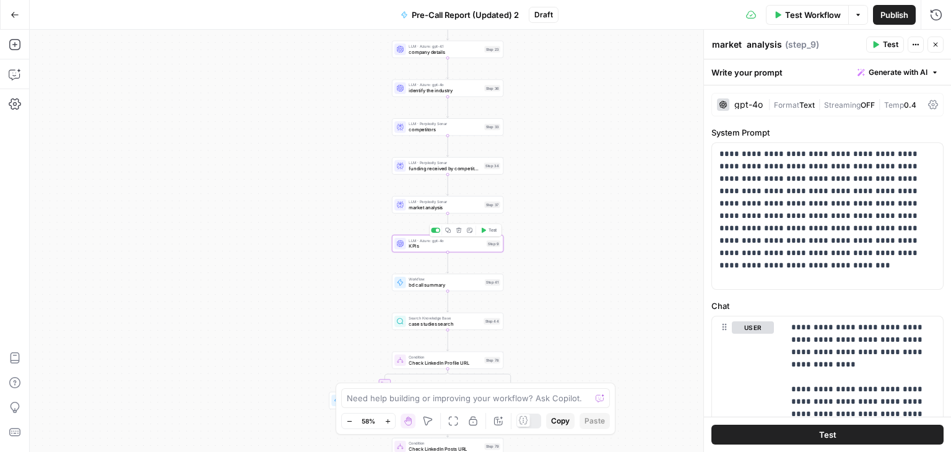
type textarea "KPIs"
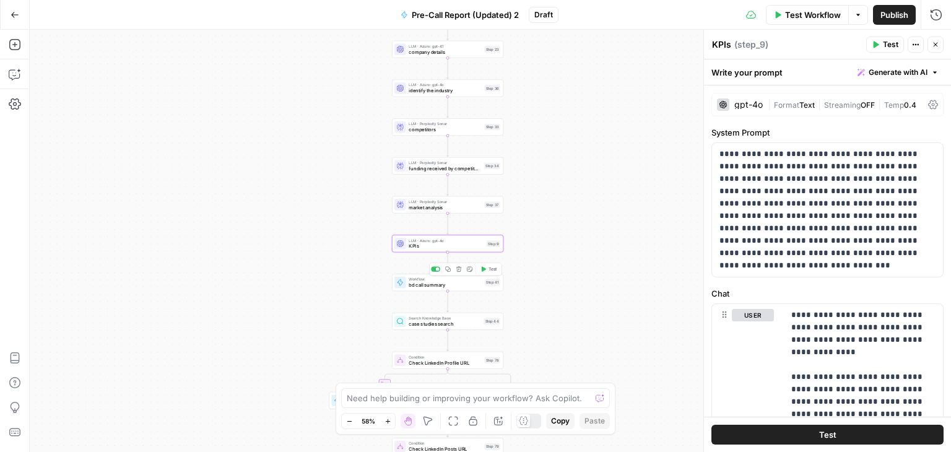
click at [440, 289] on div "Workflow bd call summary Step 41 Copy step Delete step Add Note Test" at bounding box center [447, 282] width 111 height 17
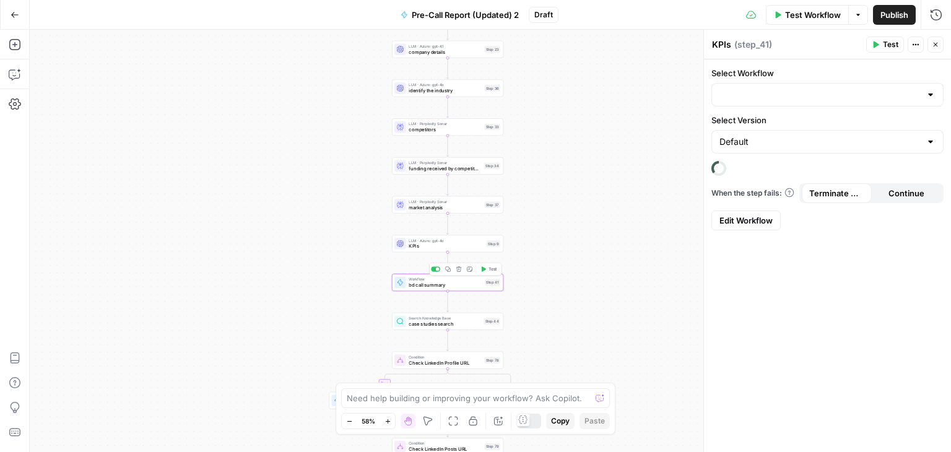
type textarea "bd call summary"
type input "BD Call Summarising"
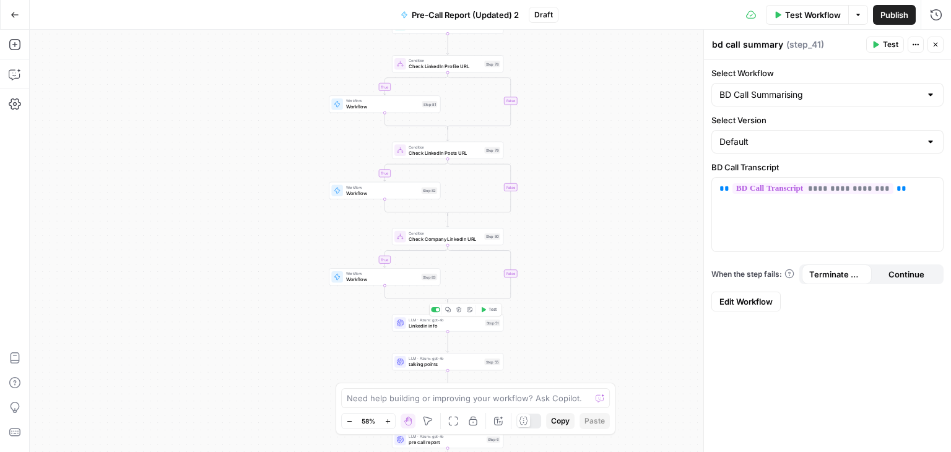
click at [427, 331] on div "true true true false false false Workflow Set Inputs Inputs Workflow deck to te…" at bounding box center [491, 241] width 922 height 422
click at [443, 326] on span "Linkedin info" at bounding box center [446, 325] width 74 height 7
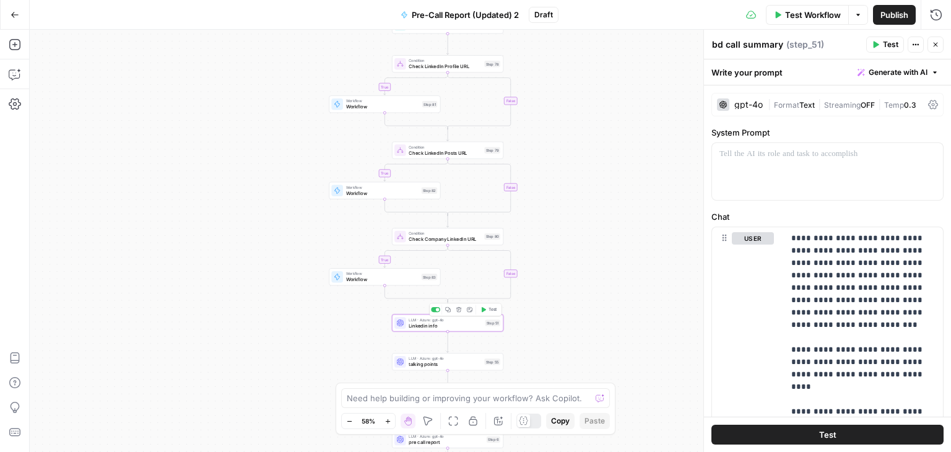
type textarea "Linkedin info"
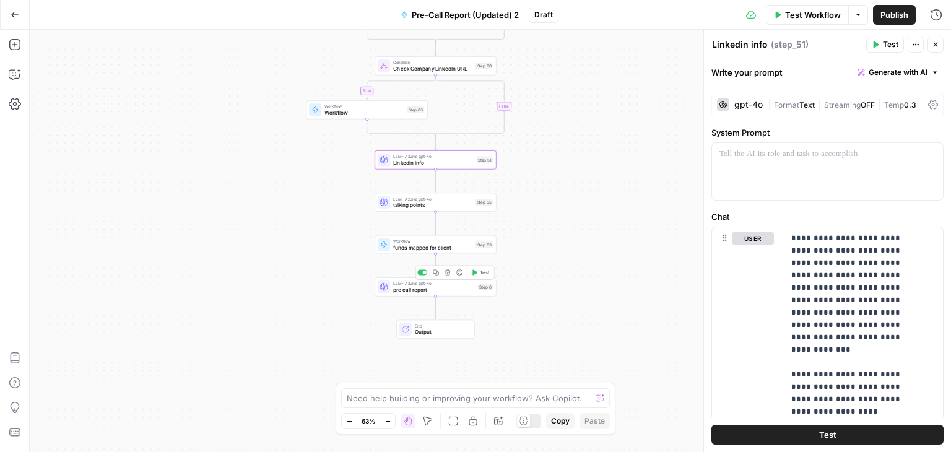
click at [429, 290] on span "pre call report" at bounding box center [434, 290] width 82 height 8
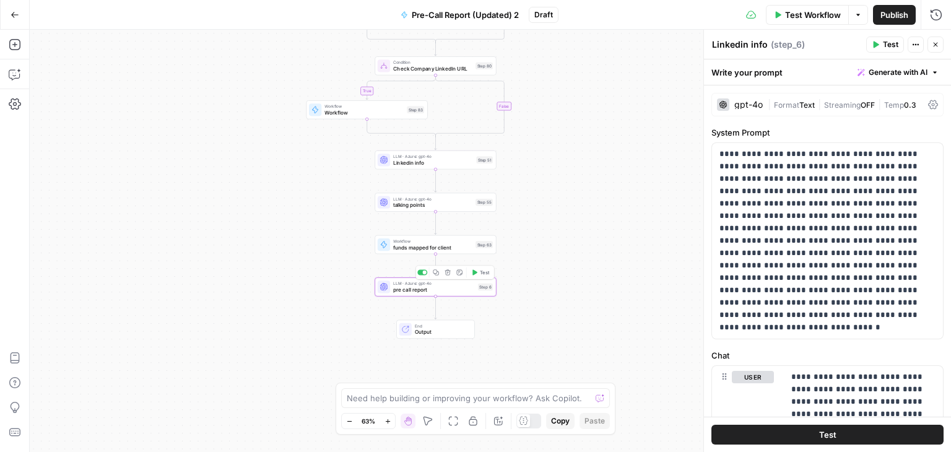
type textarea "pre call report"
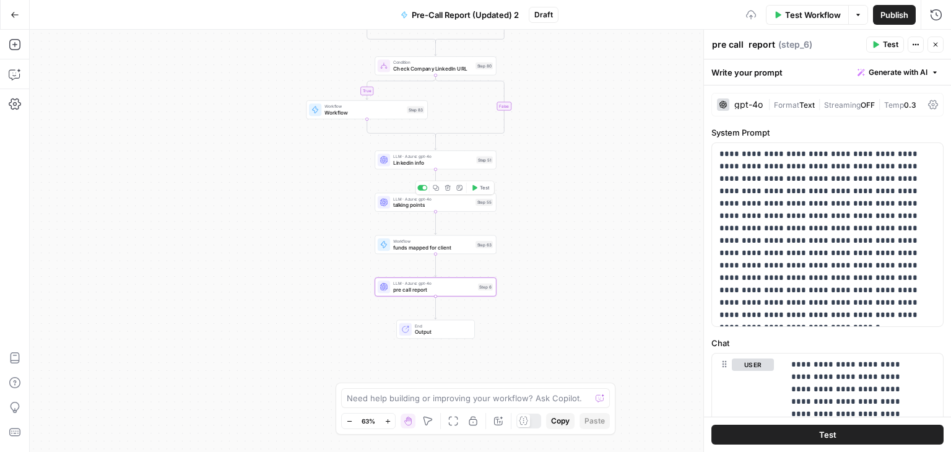
click at [407, 206] on span "talking points" at bounding box center [432, 205] width 79 height 8
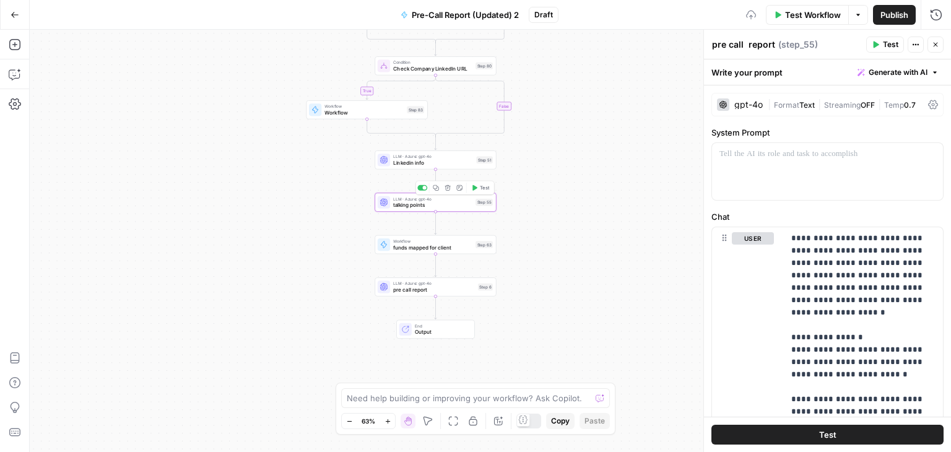
type textarea "talking points"
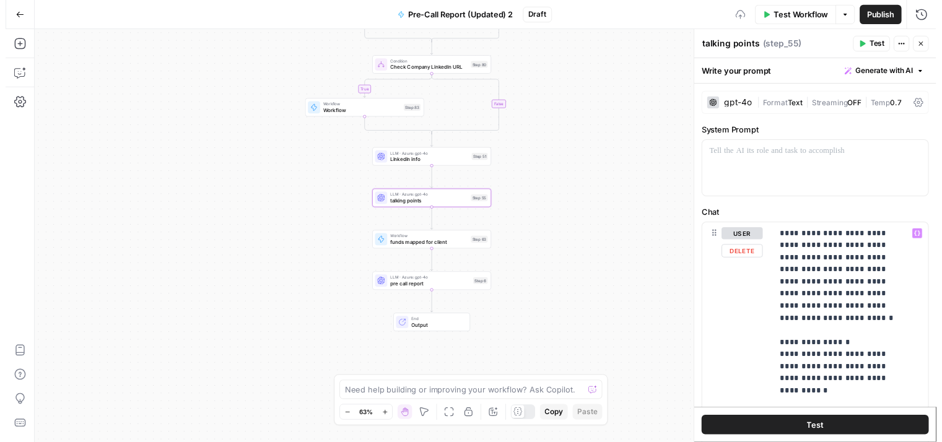
scroll to position [0, 0]
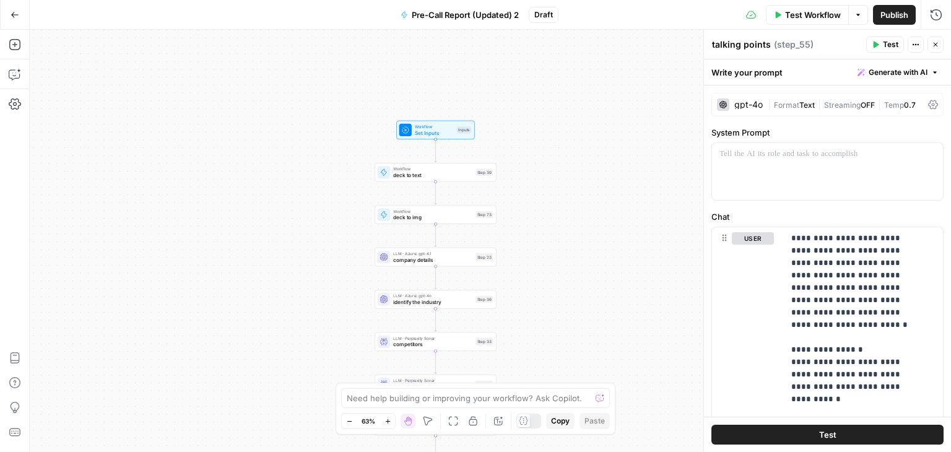
click at [807, 15] on span "Test Workflow" at bounding box center [813, 15] width 56 height 12
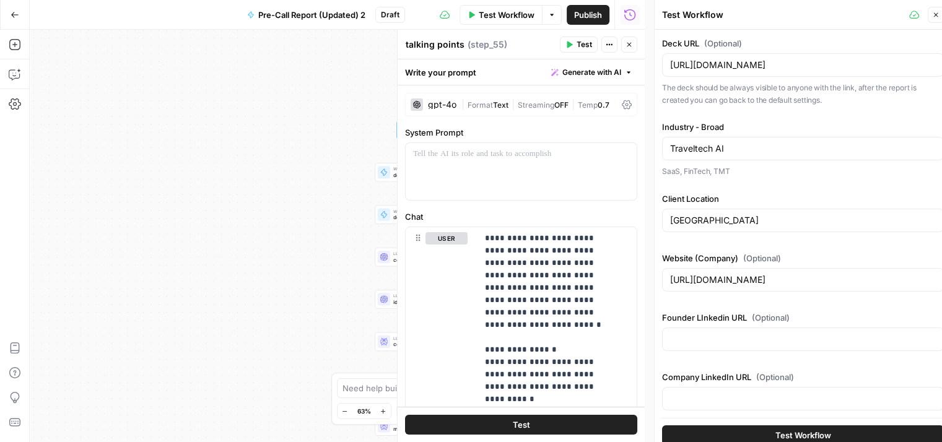
click at [629, 46] on icon "button" at bounding box center [629, 44] width 7 height 7
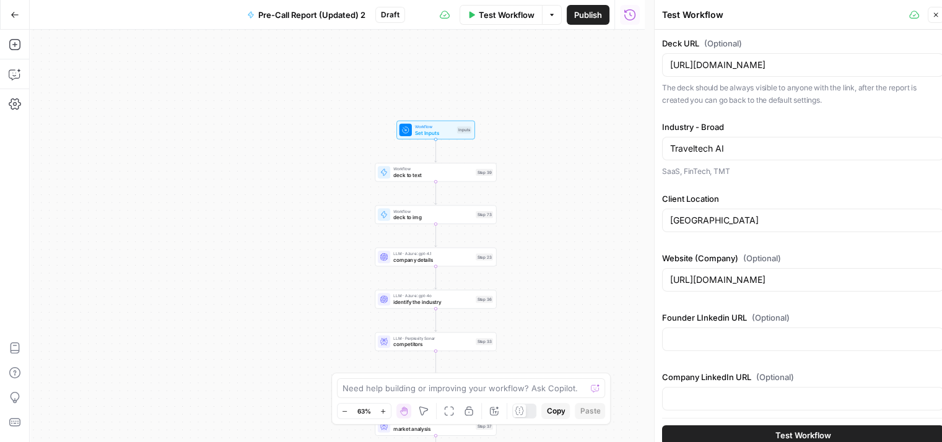
click at [822, 436] on span "Test Workflow" at bounding box center [803, 435] width 56 height 12
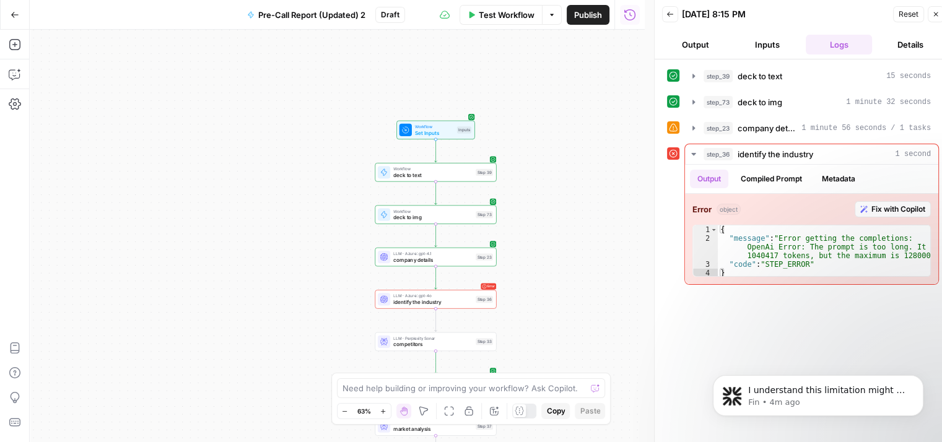
click at [68, 167] on div "true true true false false false Workflow Set Inputs Inputs Workflow deck to te…" at bounding box center [337, 236] width 615 height 412
click at [696, 127] on icon "button" at bounding box center [694, 128] width 10 height 10
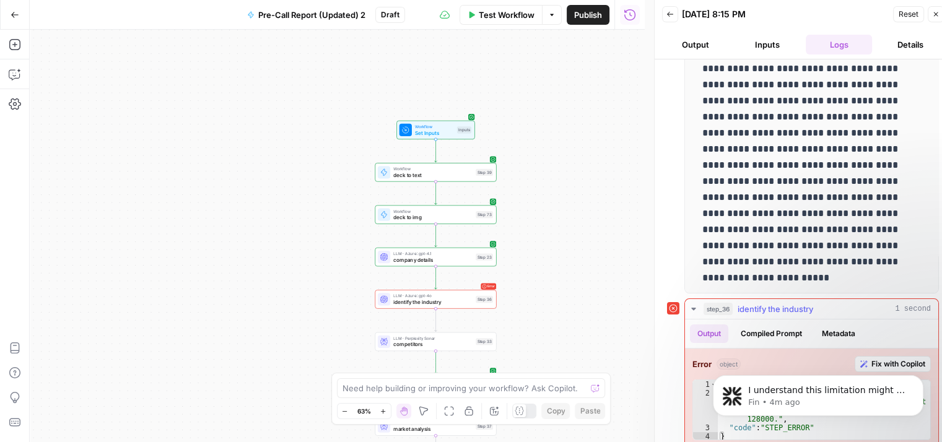
scroll to position [10, 0]
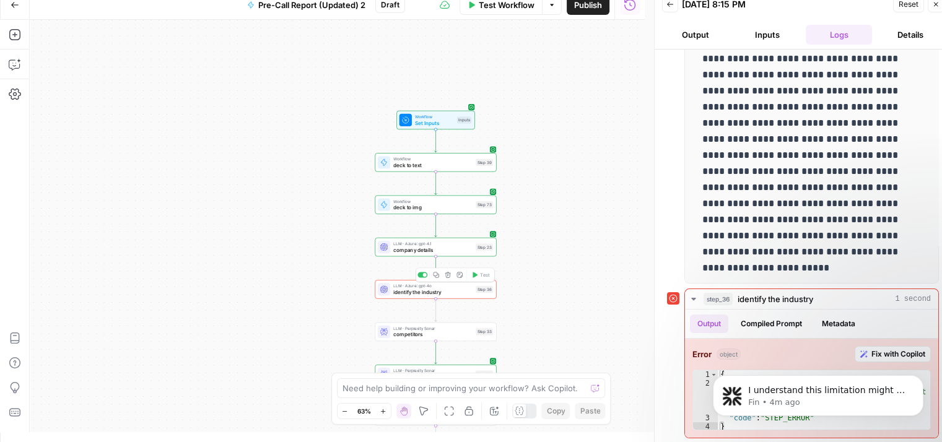
click at [448, 297] on div "LLM · Azure: gpt-4o identify the industry Step 36 Copy step Delete step Add Not…" at bounding box center [435, 289] width 121 height 19
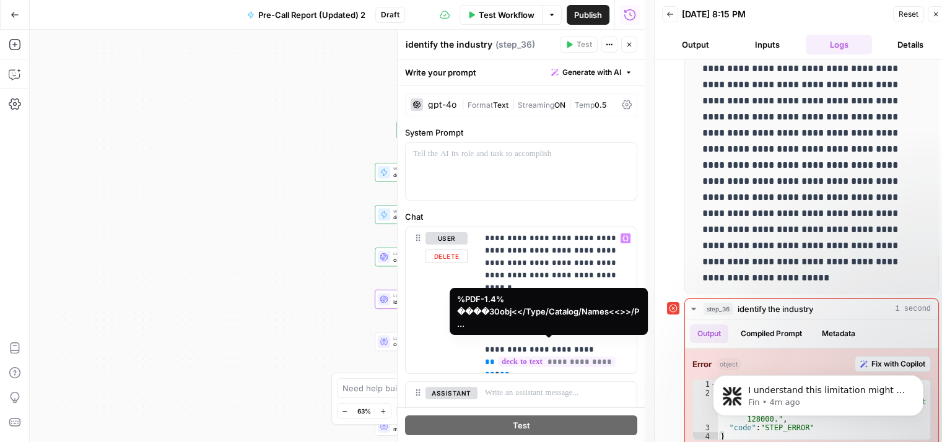
scroll to position [0, 0]
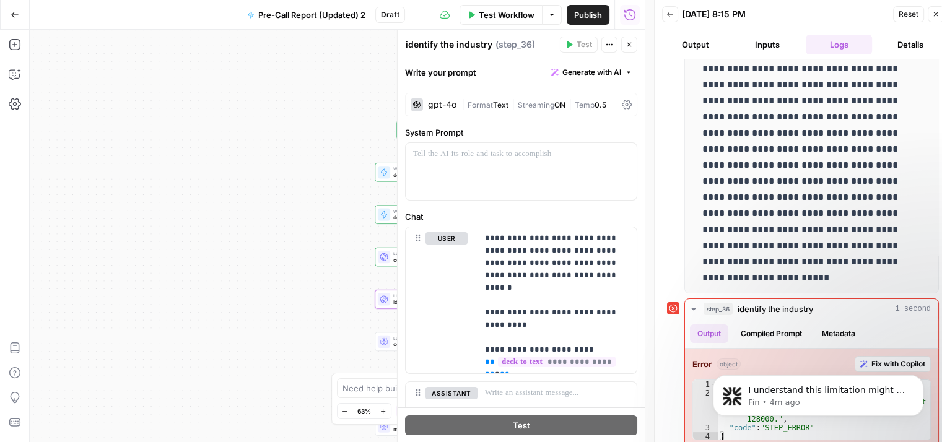
click at [308, 304] on div "true true true false false false Workflow Set Inputs Inputs Workflow deck to te…" at bounding box center [337, 236] width 615 height 412
click at [386, 261] on div at bounding box center [384, 257] width 12 height 12
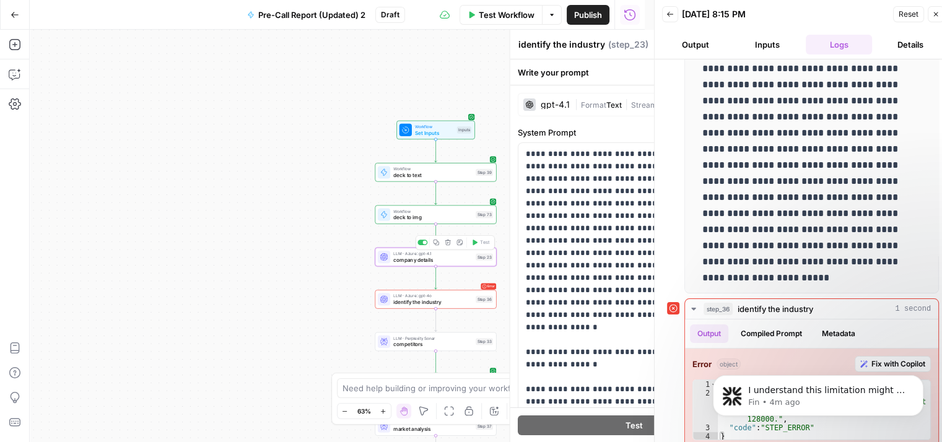
type textarea "company details"
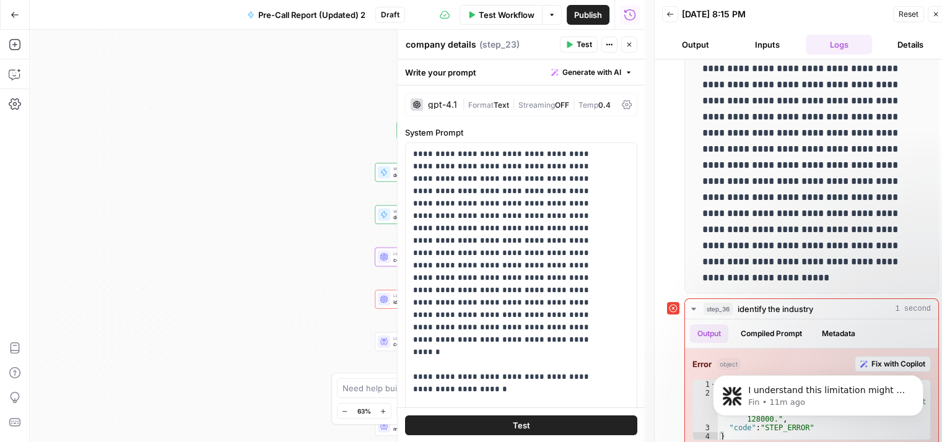
click at [102, 319] on div "true true true false false false Workflow Set Inputs Inputs Workflow deck to te…" at bounding box center [337, 236] width 615 height 412
drag, startPoint x: 416, startPoint y: 154, endPoint x: 435, endPoint y: 191, distance: 41.8
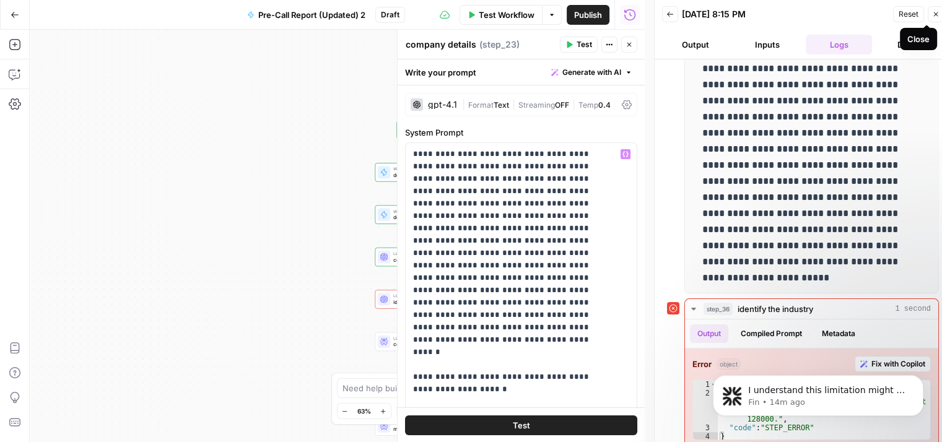
click at [935, 13] on icon "button" at bounding box center [936, 14] width 4 height 4
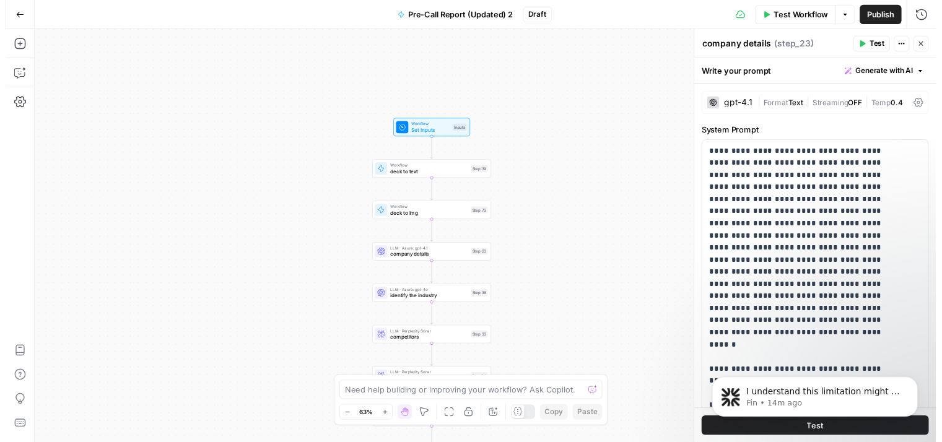
scroll to position [847, 0]
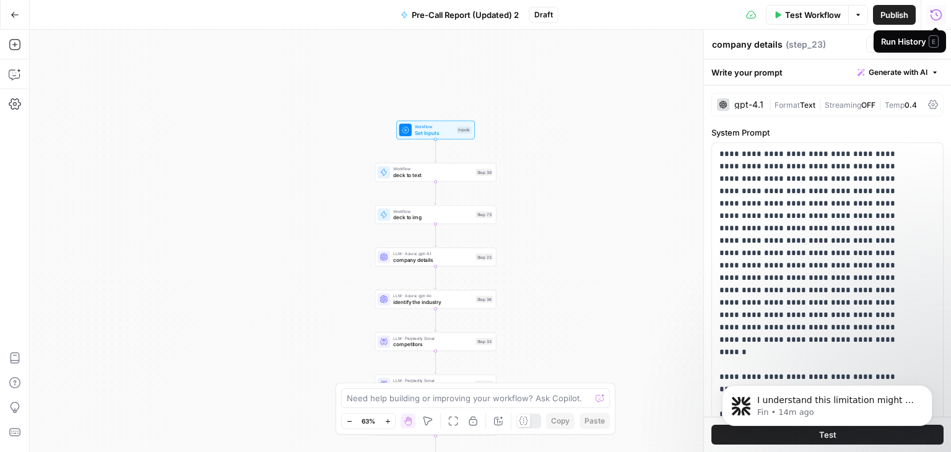
click at [936, 18] on icon "button" at bounding box center [936, 15] width 12 height 12
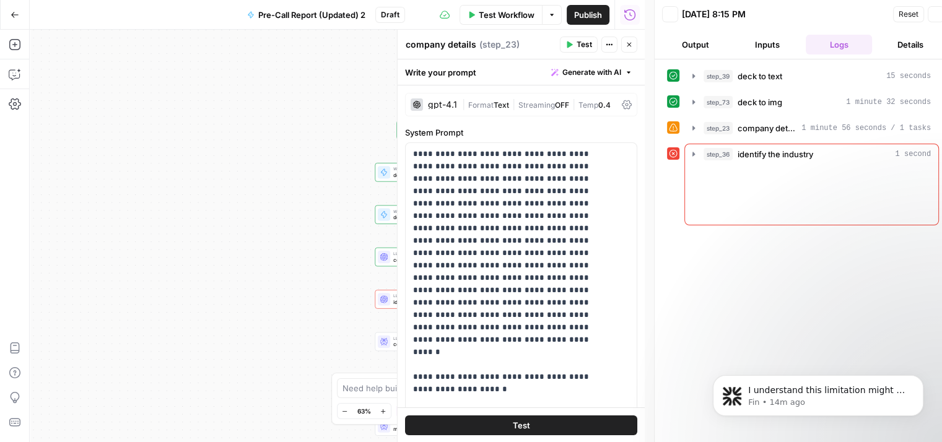
scroll to position [857, 0]
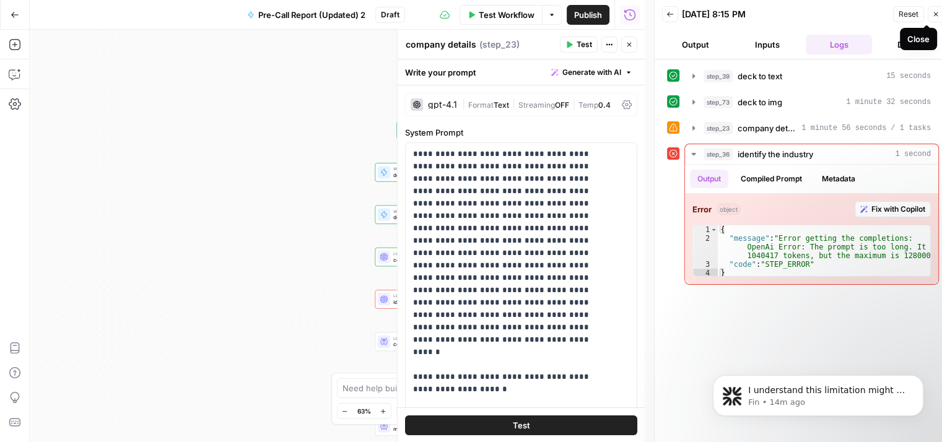
click at [762, 48] on button "Inputs" at bounding box center [767, 45] width 67 height 20
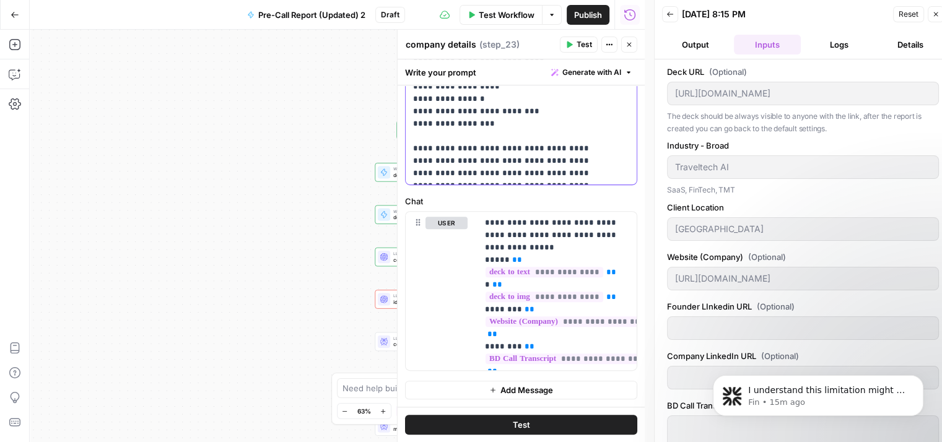
scroll to position [10, 0]
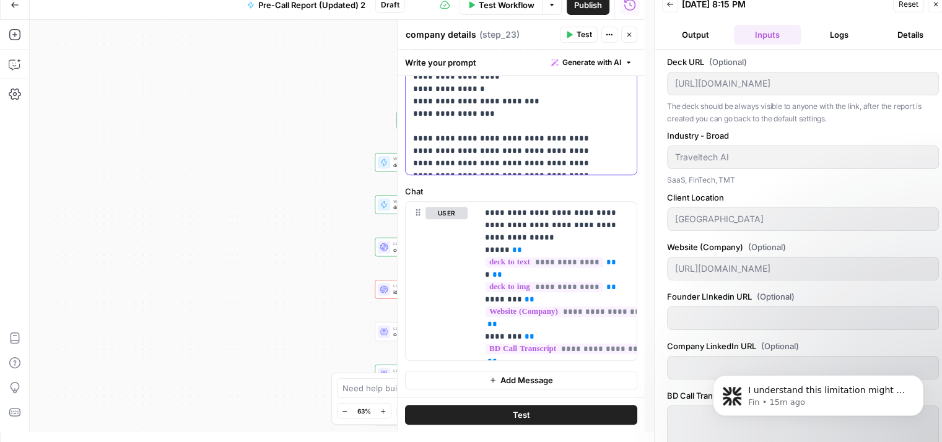
drag, startPoint x: 413, startPoint y: 150, endPoint x: 535, endPoint y: 152, distance: 122.0
copy p "**********"
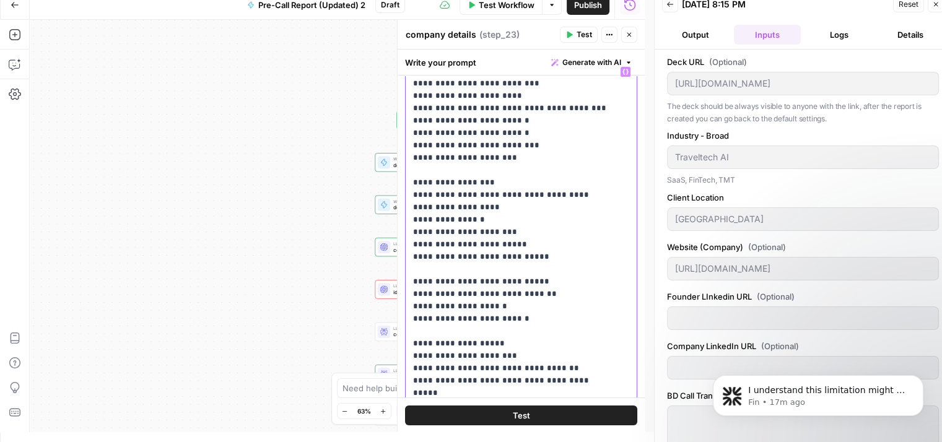
scroll to position [0, 0]
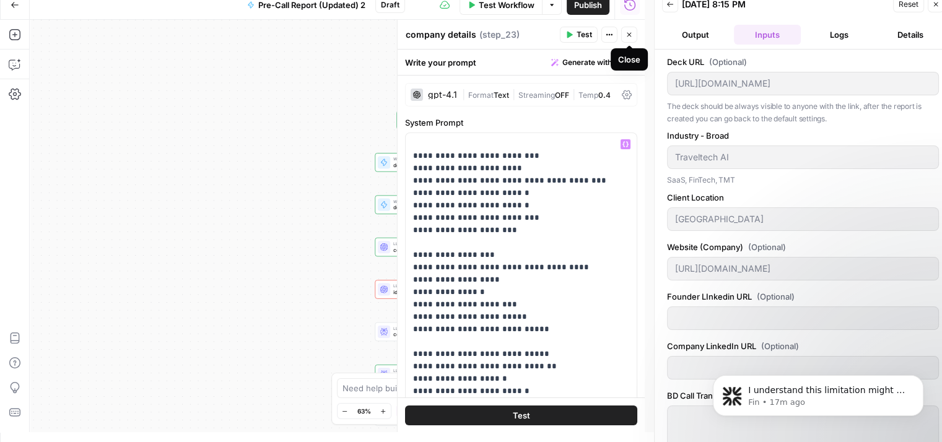
click at [632, 31] on icon "button" at bounding box center [629, 34] width 7 height 7
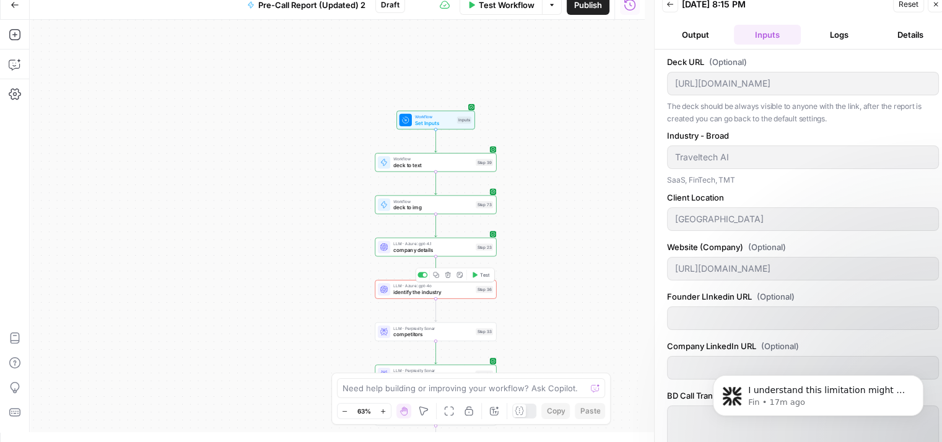
click at [417, 297] on div "LLM · Azure: gpt-4o identify the industry Step 36 Copy step Delete step Add Not…" at bounding box center [435, 289] width 121 height 19
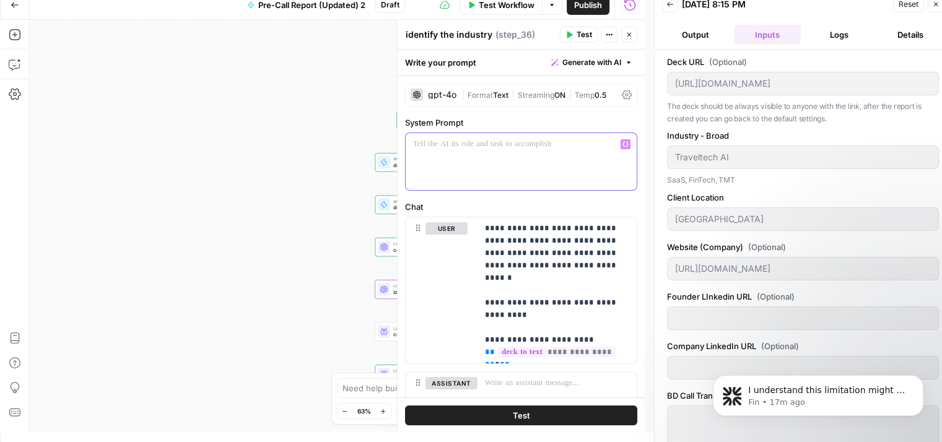
click at [479, 164] on div at bounding box center [521, 161] width 231 height 57
click at [562, 256] on p "**********" at bounding box center [552, 290] width 135 height 136
click at [248, 180] on div "true true true false false false Workflow Set Inputs Inputs Workflow deck to te…" at bounding box center [337, 226] width 615 height 412
click at [626, 33] on icon "button" at bounding box center [629, 34] width 7 height 7
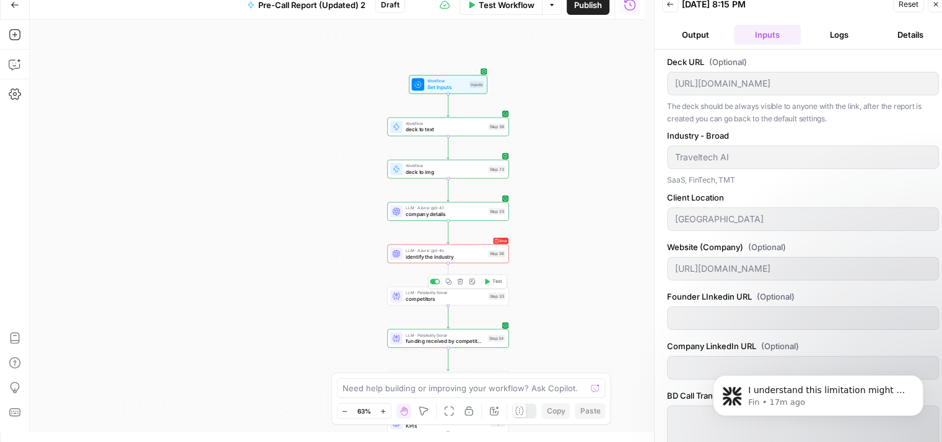
click at [439, 305] on div "LLM · Perplexity Sonar competitors Step 33 Copy step Delete step Add Note Test" at bounding box center [447, 296] width 121 height 19
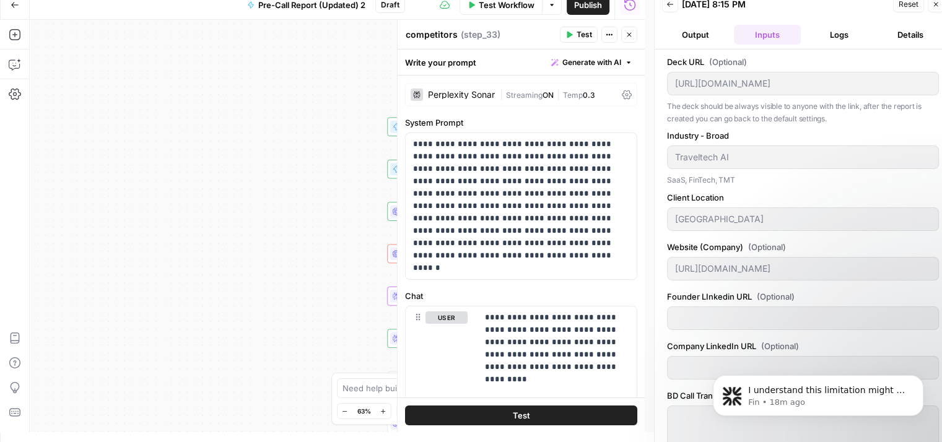
click at [317, 250] on div "true true true false false false Workflow Set Inputs Inputs Workflow deck to te…" at bounding box center [337, 226] width 615 height 412
click at [632, 38] on icon "button" at bounding box center [629, 34] width 7 height 7
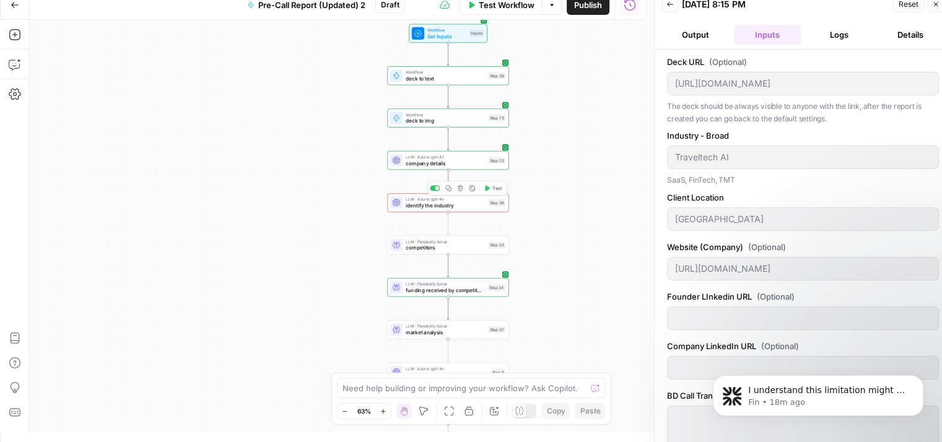
click at [439, 206] on span "identify the industry" at bounding box center [445, 206] width 79 height 8
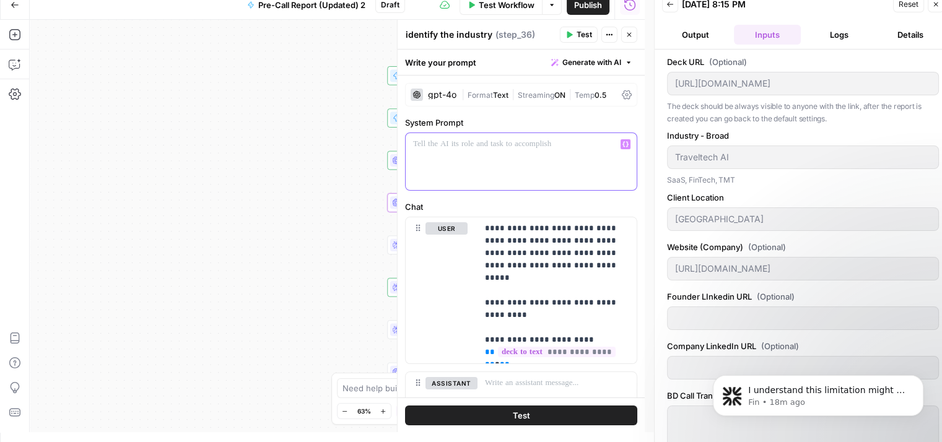
click at [466, 174] on div at bounding box center [521, 161] width 231 height 57
drag, startPoint x: 485, startPoint y: 224, endPoint x: 520, endPoint y: 315, distance: 97.1
click at [520, 315] on p "**********" at bounding box center [552, 290] width 135 height 136
copy p "**********"
click at [489, 169] on div at bounding box center [521, 161] width 231 height 57
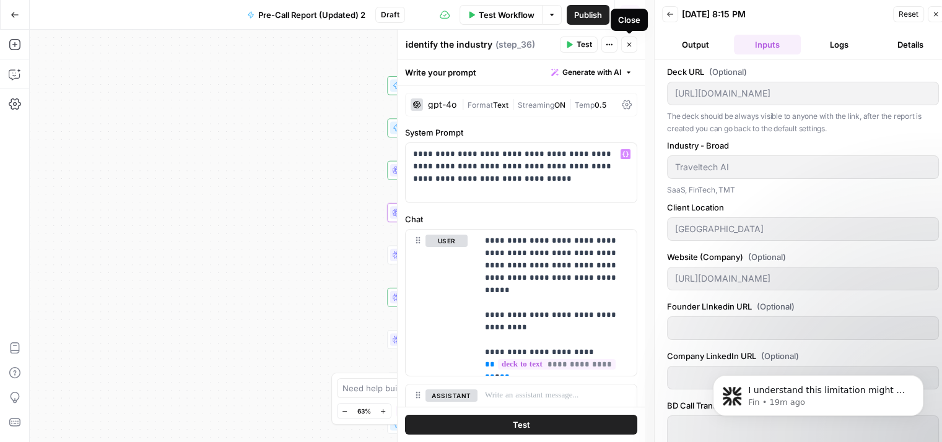
click at [631, 50] on button "Close" at bounding box center [629, 45] width 16 height 16
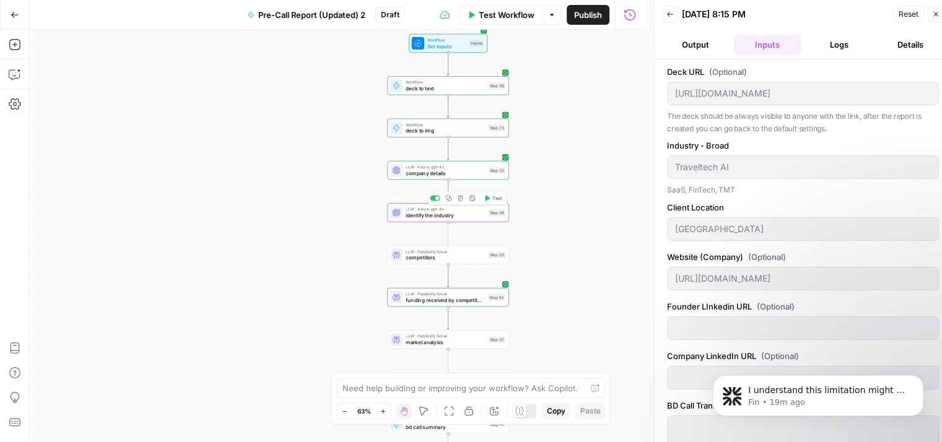
click at [461, 216] on span "identify the industry" at bounding box center [445, 216] width 79 height 8
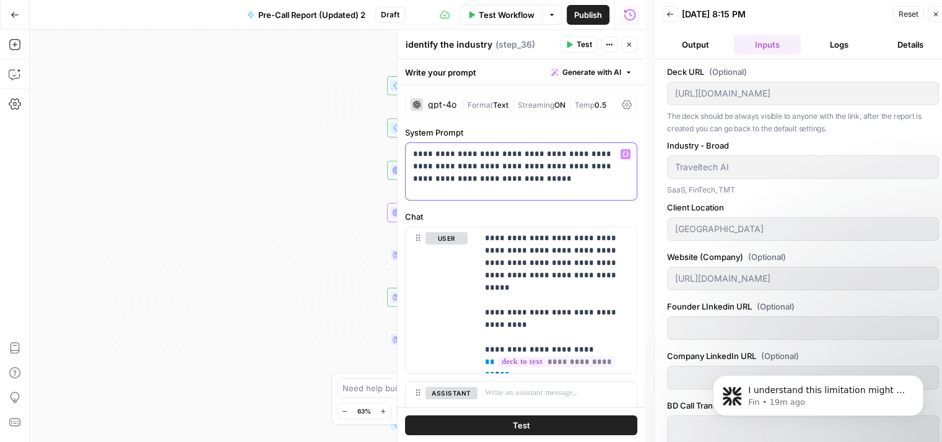
click at [485, 164] on p "**********" at bounding box center [516, 166] width 207 height 37
click at [550, 186] on div "**********" at bounding box center [521, 171] width 231 height 57
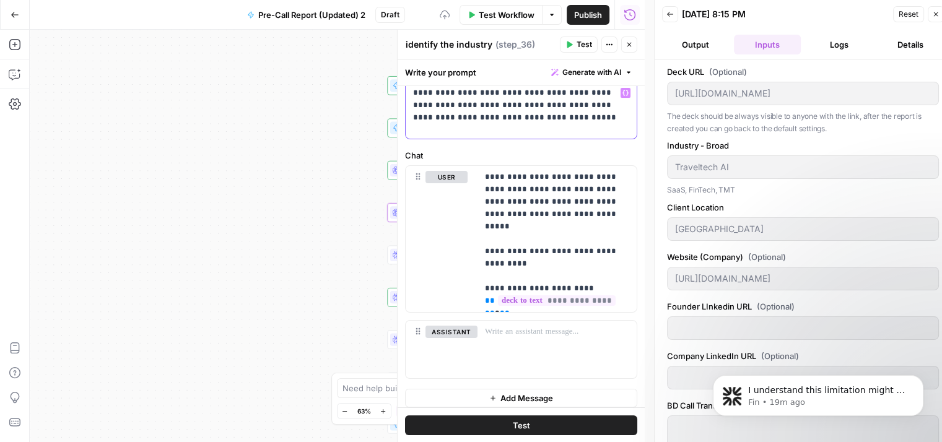
scroll to position [62, 0]
click at [567, 246] on p "**********" at bounding box center [552, 238] width 135 height 136
click at [559, 204] on p "**********" at bounding box center [552, 238] width 135 height 136
click at [554, 248] on p "**********" at bounding box center [552, 238] width 135 height 136
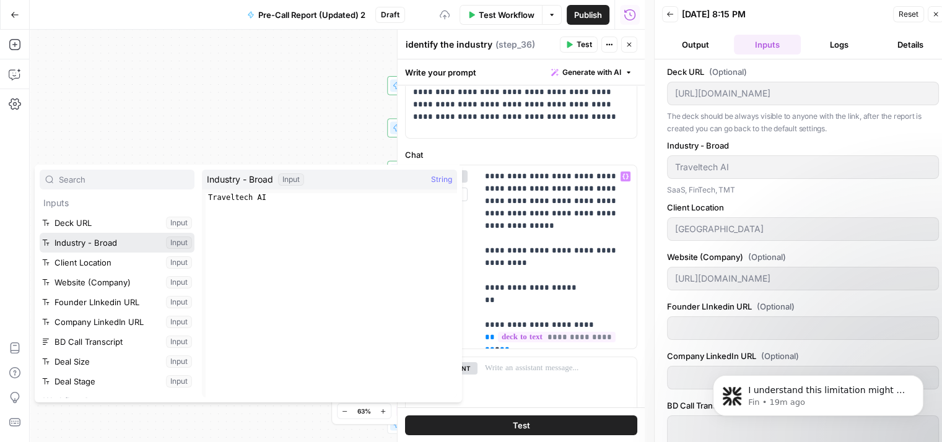
click at [133, 243] on button "Select variable Industry - Broad" at bounding box center [117, 243] width 155 height 20
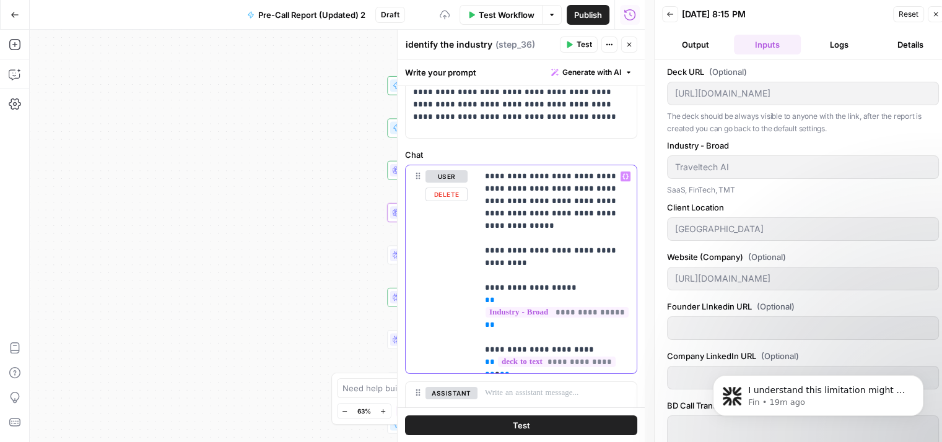
click at [485, 274] on p "**********" at bounding box center [552, 269] width 135 height 198
click at [553, 282] on p "**********" at bounding box center [552, 269] width 135 height 198
click at [562, 276] on p "**********" at bounding box center [552, 269] width 135 height 198
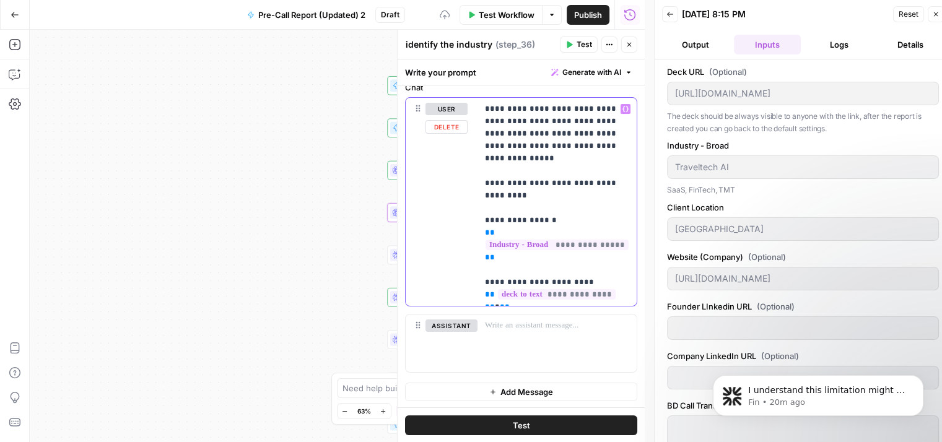
scroll to position [0, 0]
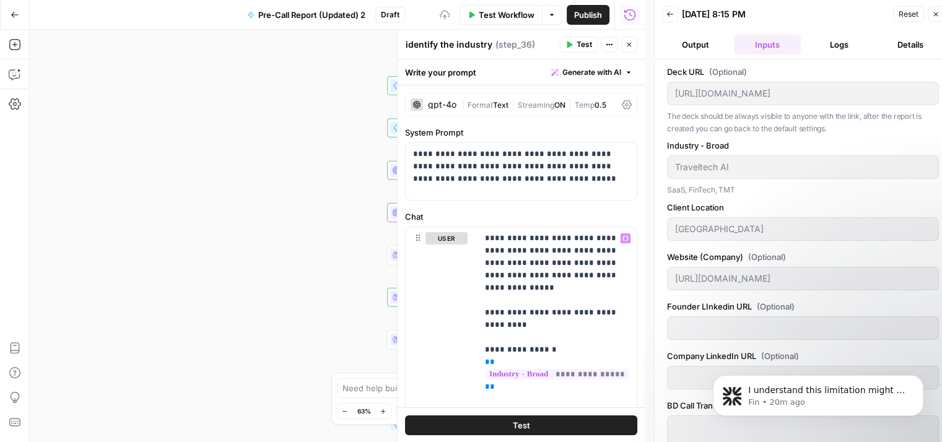
click at [505, 427] on button "Test" at bounding box center [521, 425] width 232 height 20
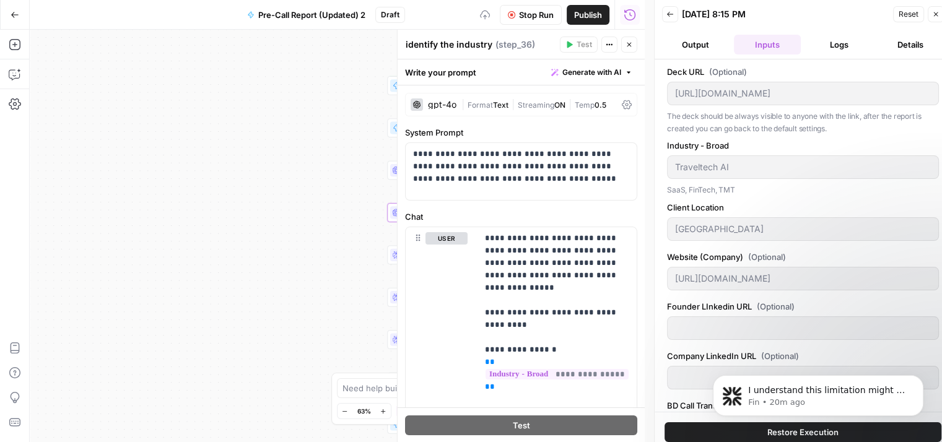
click at [823, 48] on button "Logs" at bounding box center [839, 45] width 67 height 20
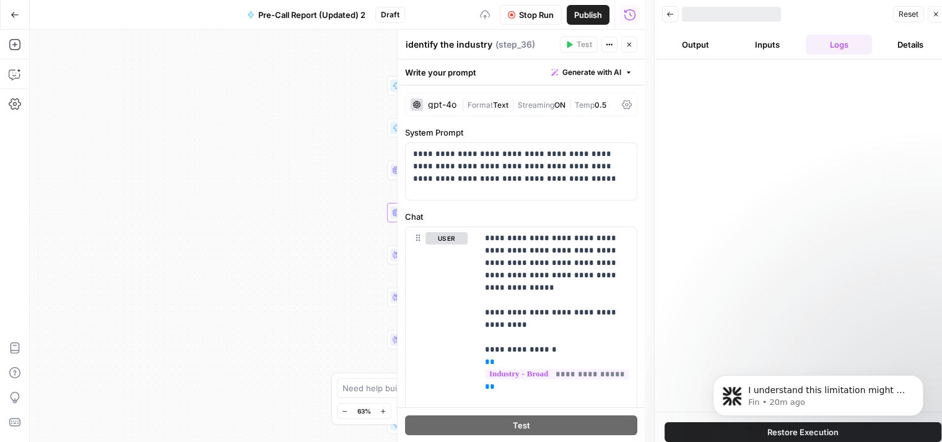
click at [728, 429] on body "I understand this limitation might be frustrating, and I’m here if you need any…" at bounding box center [818, 392] width 238 height 77
click html "I understand this limitation might be frustrating, and I’m here if you need any…"
click at [921, 385] on button "Dismiss notification" at bounding box center [920, 379] width 16 height 16
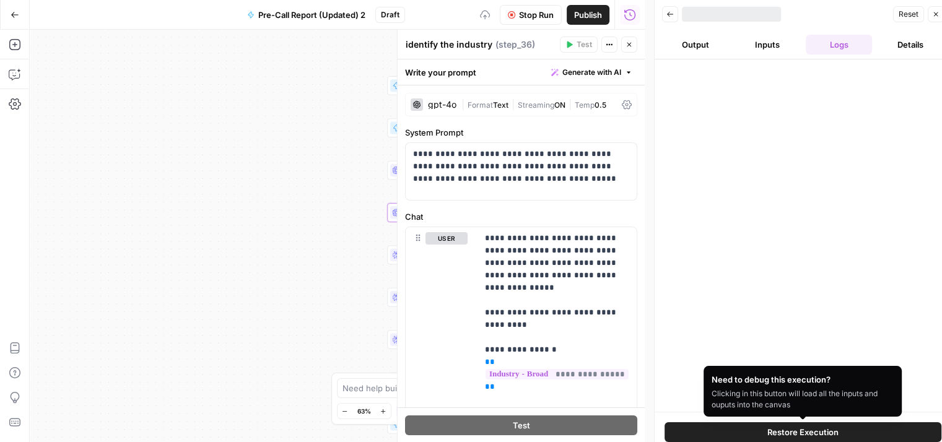
click at [815, 432] on span "Restore Execution" at bounding box center [802, 432] width 71 height 12
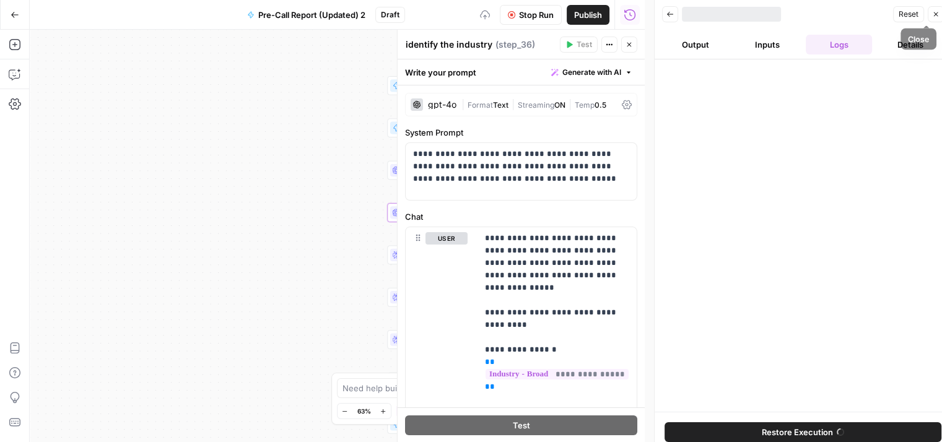
click at [933, 13] on icon "button" at bounding box center [935, 14] width 7 height 7
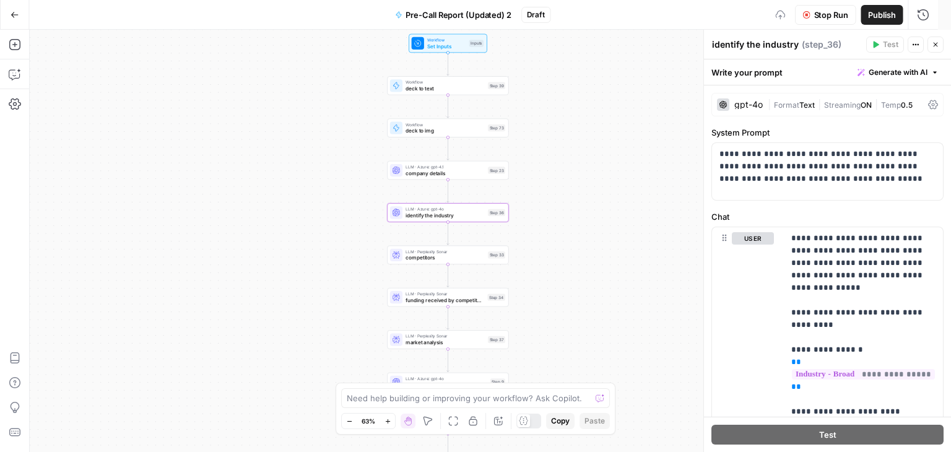
scroll to position [847, 0]
click at [934, 44] on icon "button" at bounding box center [935, 44] width 7 height 7
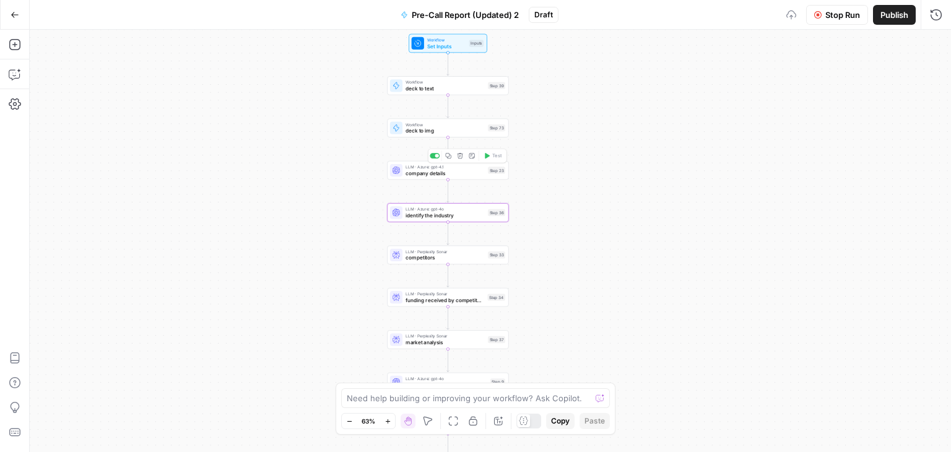
click at [427, 166] on span "LLM · Azure: gpt-4.1" at bounding box center [445, 167] width 79 height 6
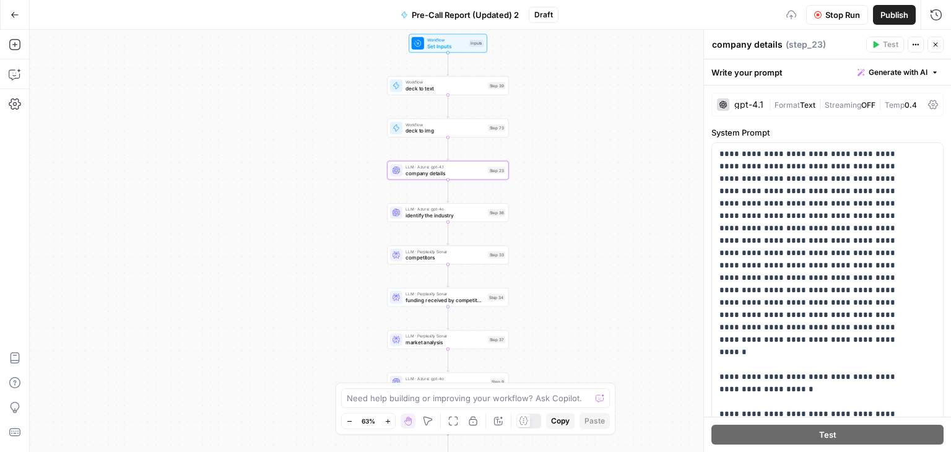
scroll to position [856, 0]
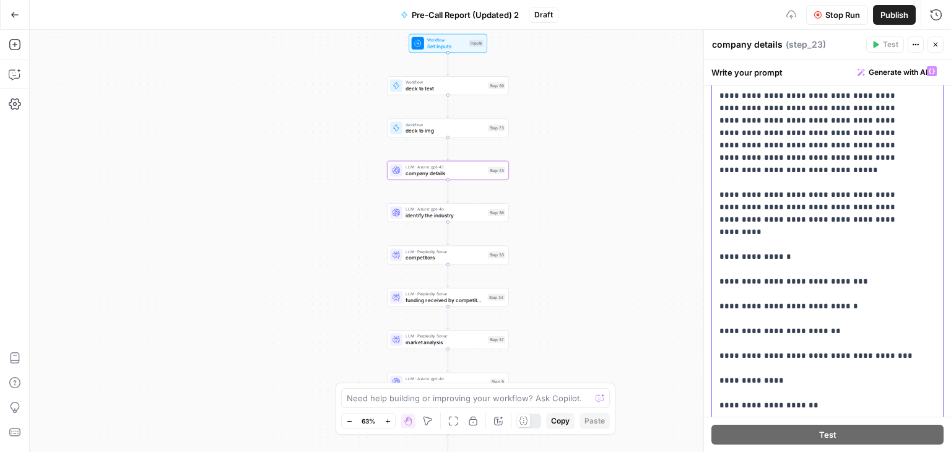
scroll to position [72, 0]
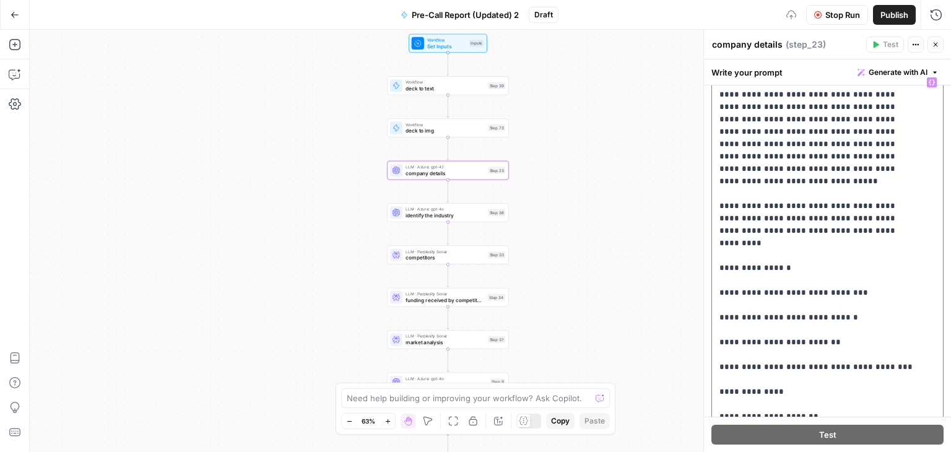
click at [718, 243] on div "**********" at bounding box center [823, 323] width 222 height 505
click at [718, 268] on div "**********" at bounding box center [823, 323] width 222 height 505
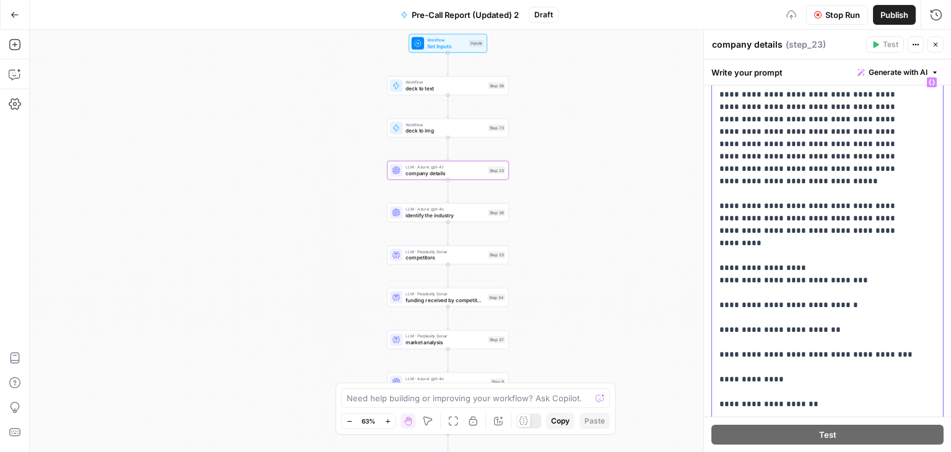
click at [718, 281] on div "**********" at bounding box center [823, 323] width 222 height 505
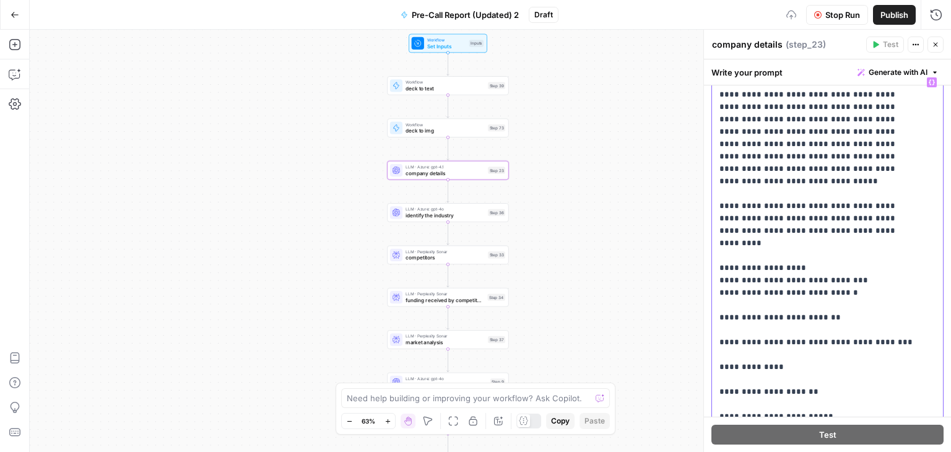
click at [718, 293] on div "**********" at bounding box center [823, 323] width 222 height 505
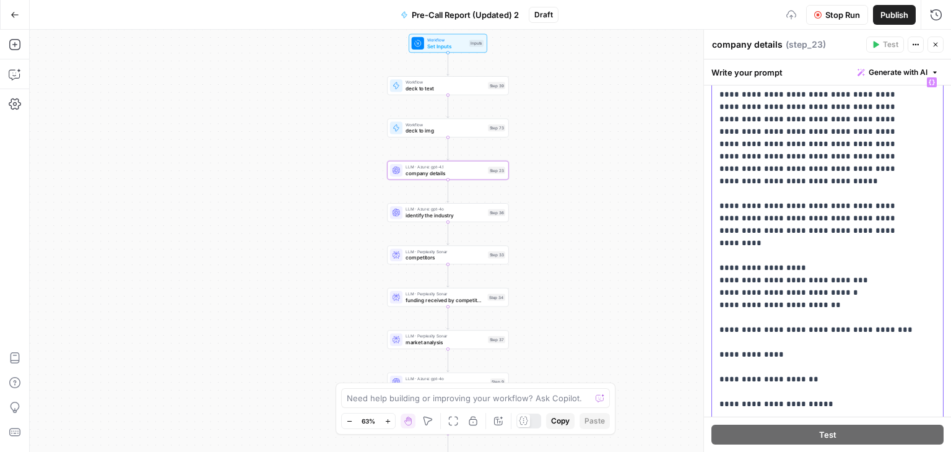
click at [718, 304] on div "**********" at bounding box center [823, 323] width 222 height 505
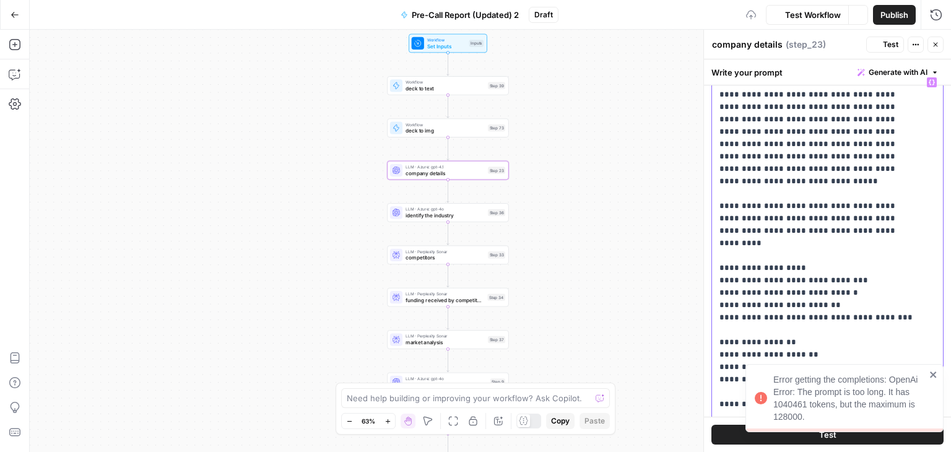
click at [939, 372] on div "Error getting the completions: OpenAi Error: The prompt is too long. It has 104…" at bounding box center [845, 398] width 198 height 68
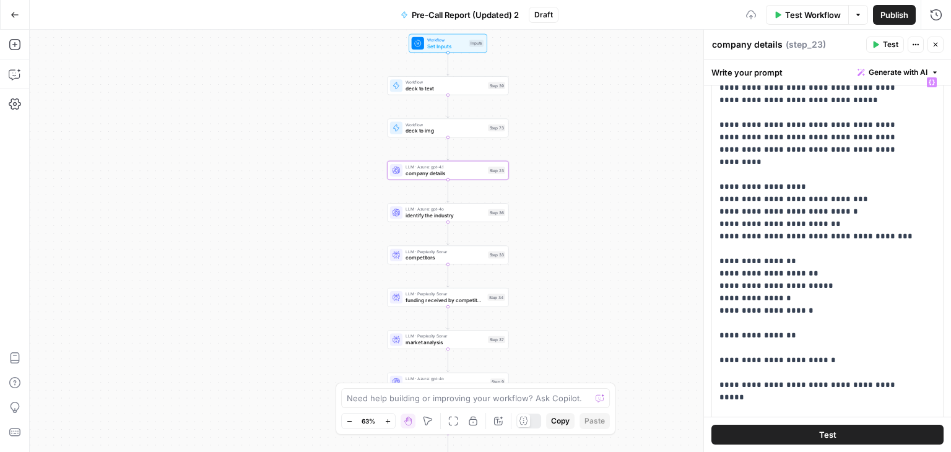
scroll to position [82, 0]
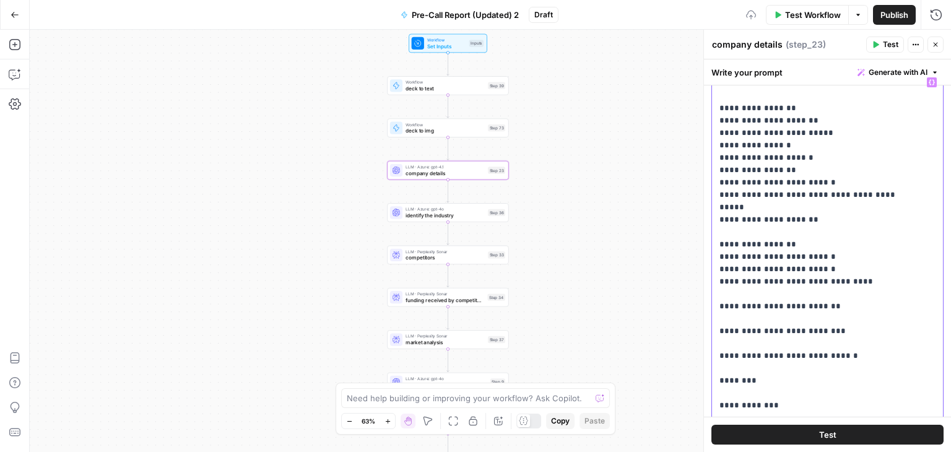
scroll to position [235, 0]
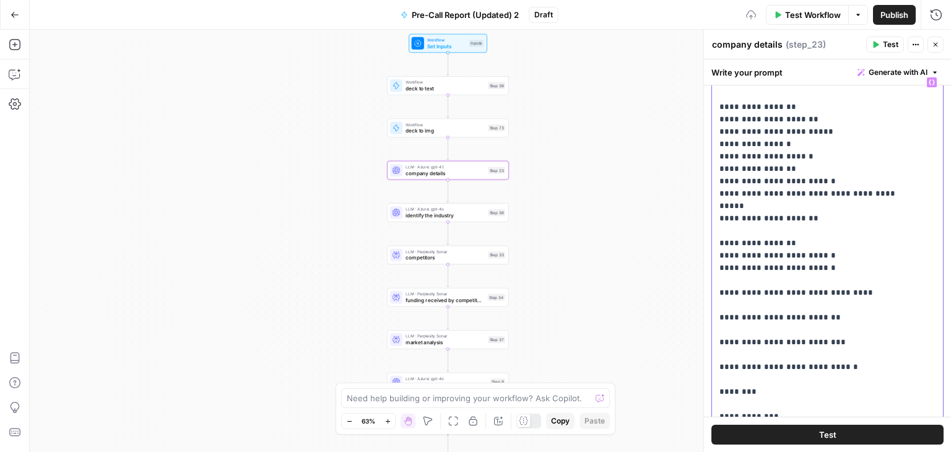
click at [720, 144] on p "**********" at bounding box center [819, 324] width 198 height 966
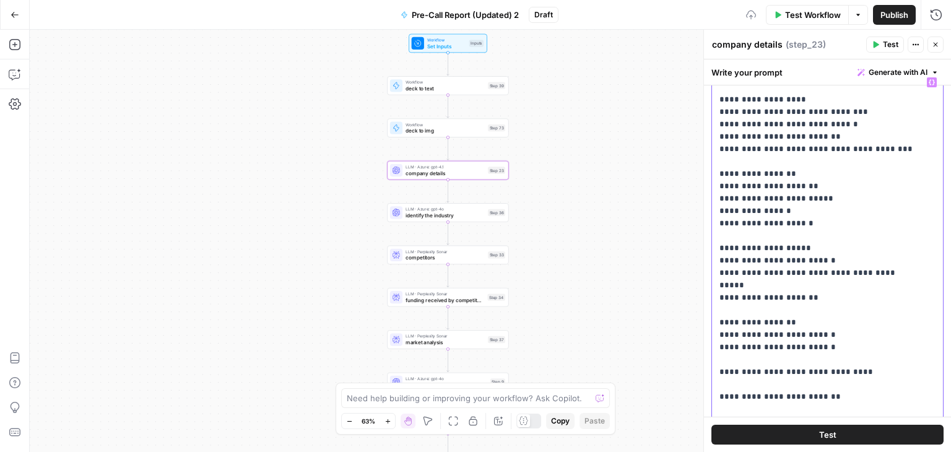
scroll to position [165, 0]
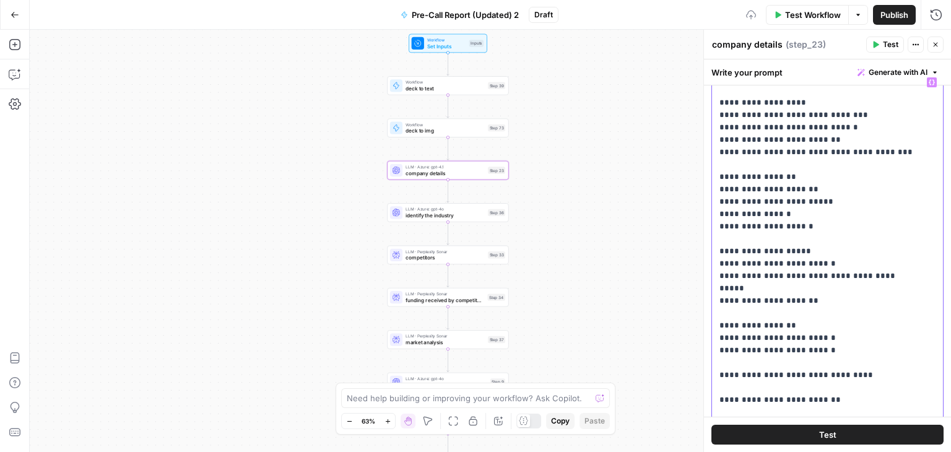
click at [723, 290] on p "**********" at bounding box center [819, 400] width 198 height 979
click at [720, 338] on p "**********" at bounding box center [819, 400] width 198 height 979
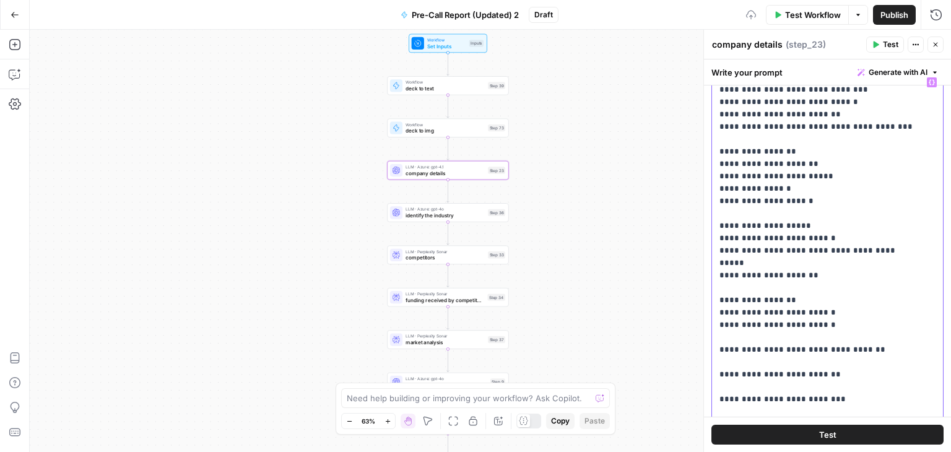
scroll to position [203, 0]
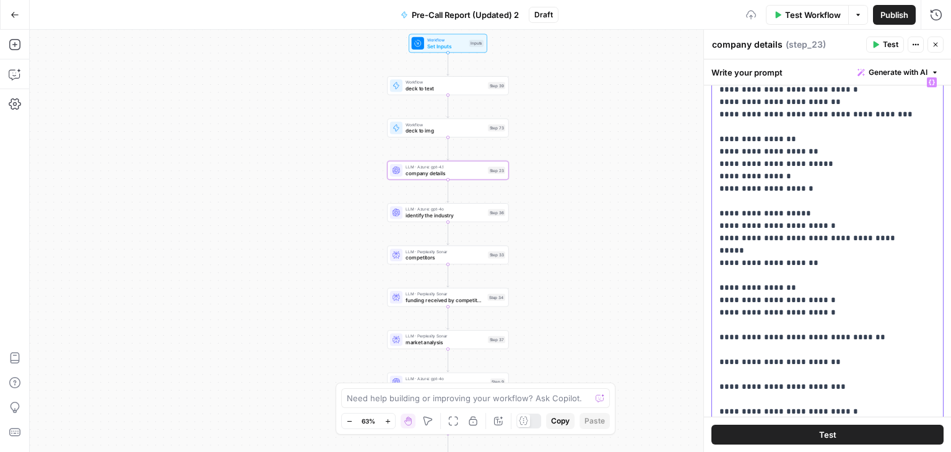
click at [723, 333] on p "**********" at bounding box center [819, 362] width 198 height 979
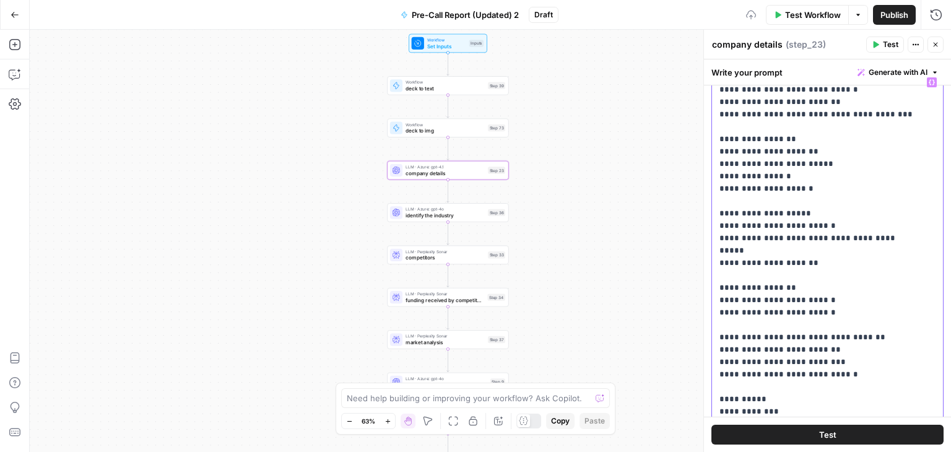
scroll to position [282, 0]
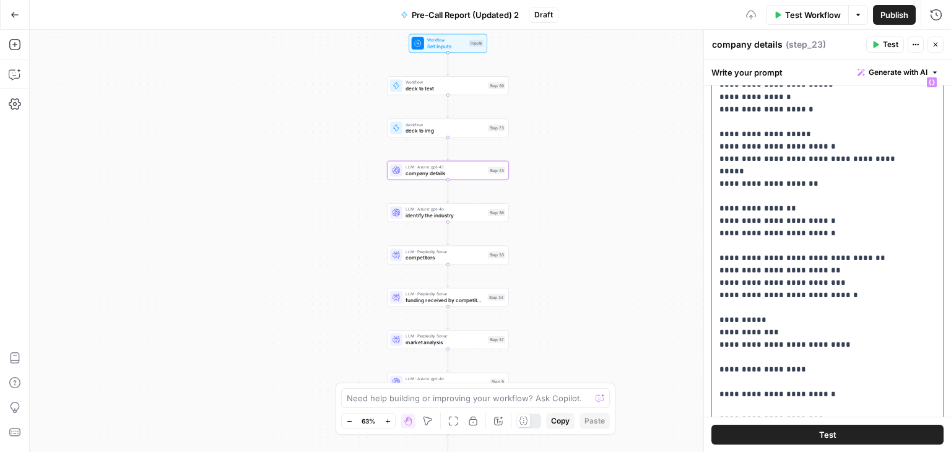
click at [729, 330] on p "**********" at bounding box center [819, 252] width 198 height 917
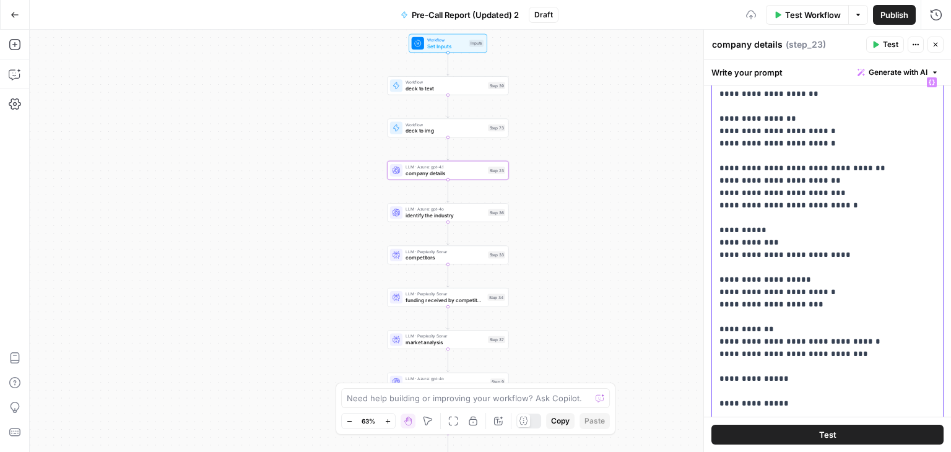
click at [721, 343] on p "**********" at bounding box center [819, 137] width 198 height 867
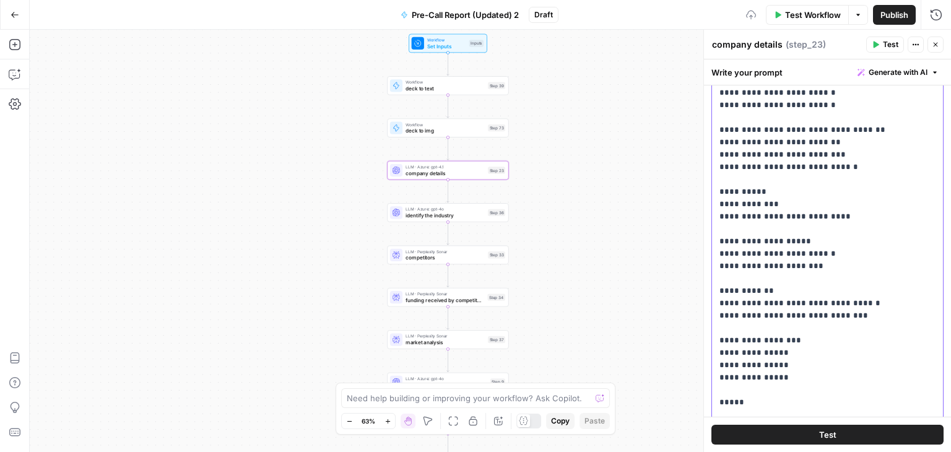
scroll to position [149, 0]
click at [721, 372] on p "**********" at bounding box center [819, 79] width 198 height 830
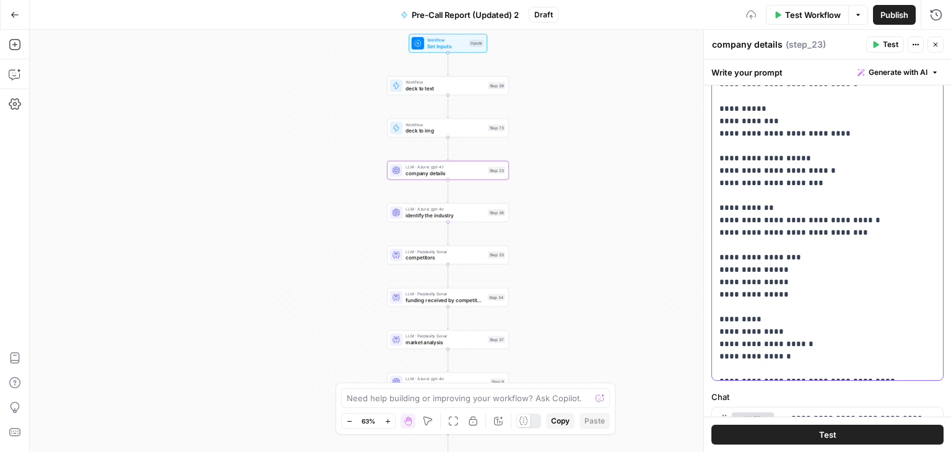
scroll to position [0, 0]
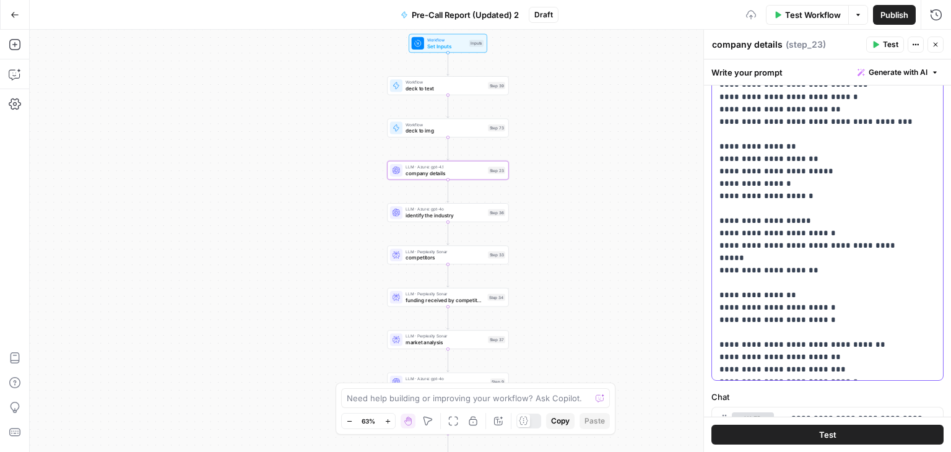
click at [845, 248] on p "**********" at bounding box center [819, 276] width 198 height 793
click at [932, 48] on button "Close" at bounding box center [936, 45] width 16 height 16
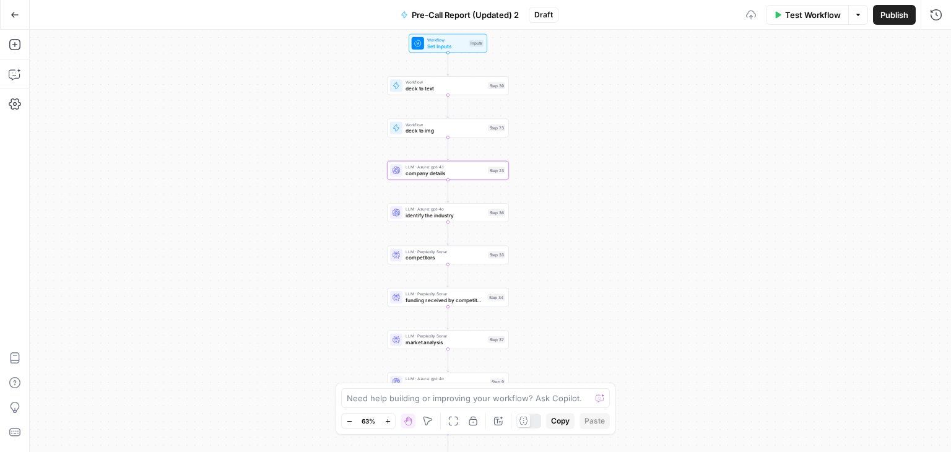
scroll to position [856, 0]
click at [429, 173] on span "company details" at bounding box center [445, 173] width 79 height 8
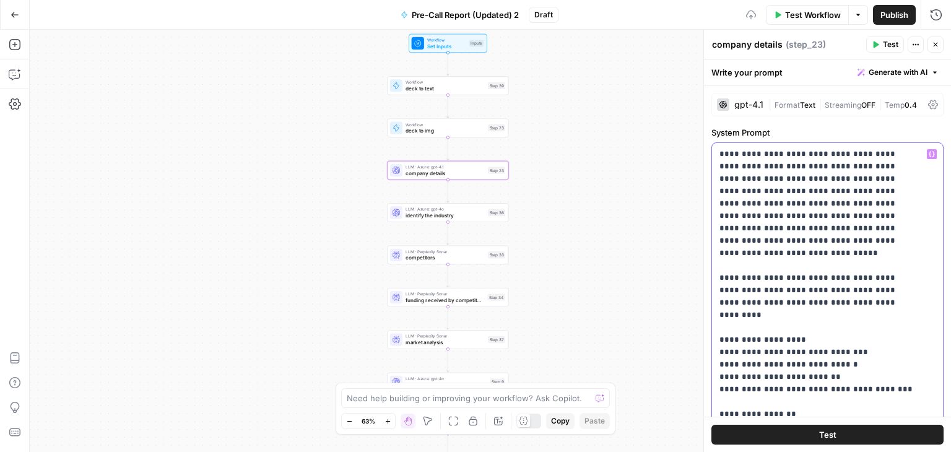
drag, startPoint x: 756, startPoint y: 171, endPoint x: 820, endPoint y: 168, distance: 64.5
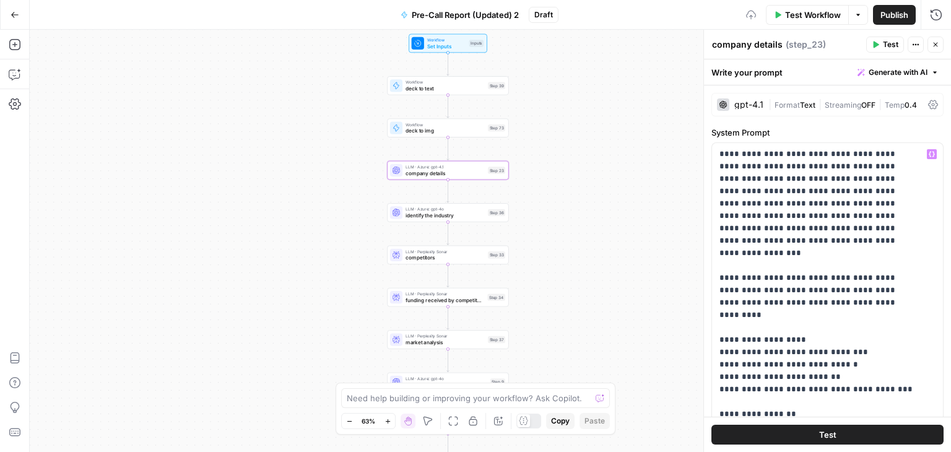
click at [940, 39] on button "Close" at bounding box center [936, 45] width 16 height 16
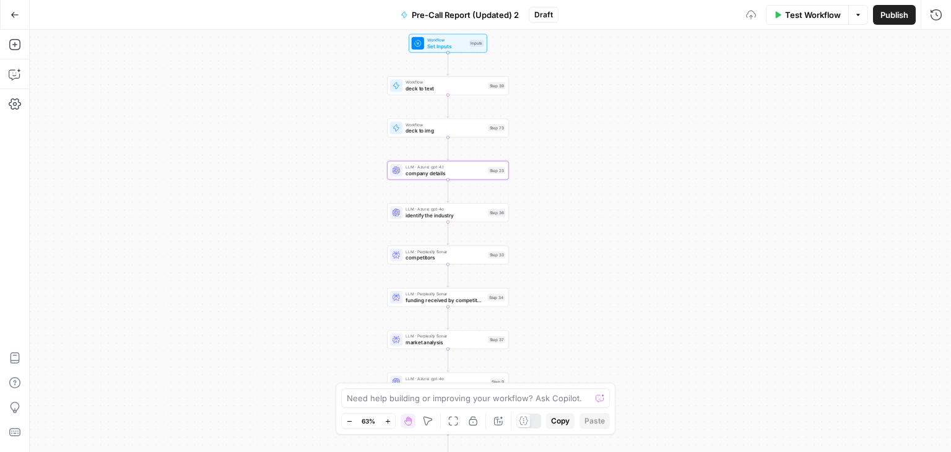
click at [803, 15] on span "Test Workflow" at bounding box center [813, 15] width 56 height 12
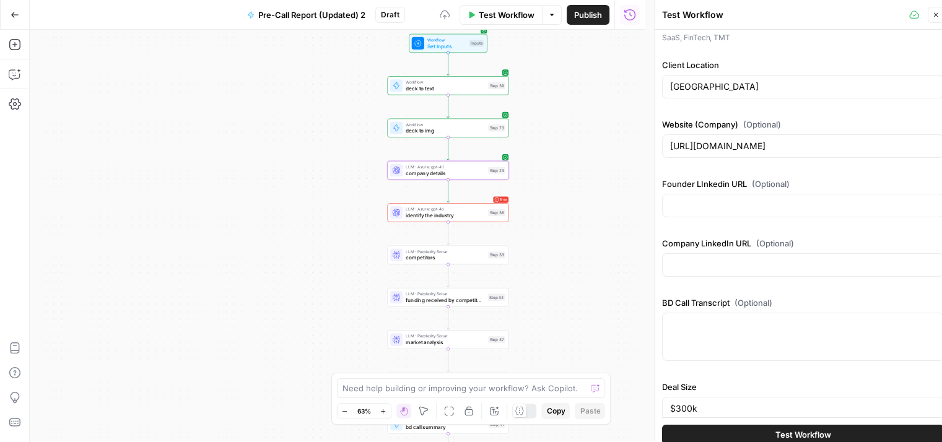
scroll to position [206, 0]
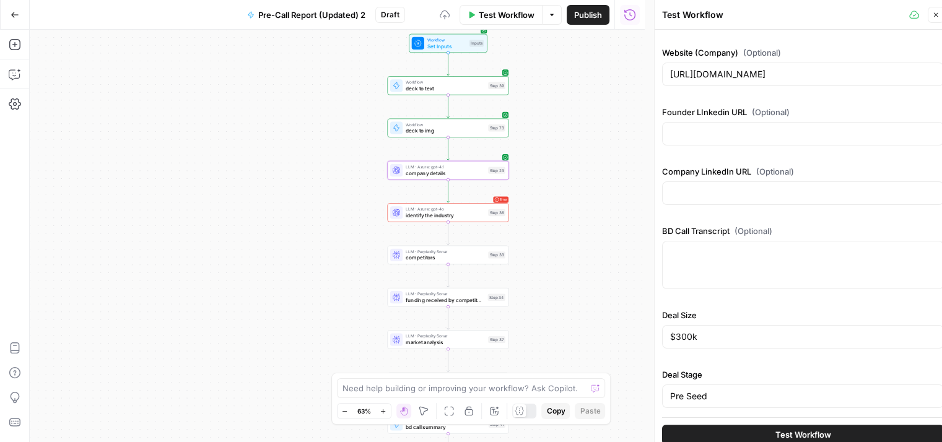
click at [714, 281] on div at bounding box center [803, 265] width 282 height 48
paste textarea "First call: 01:48 [PERSON_NAME]: Hello. 01:57 [PERSON_NAME]: Hi [PERSON_NAME], …"
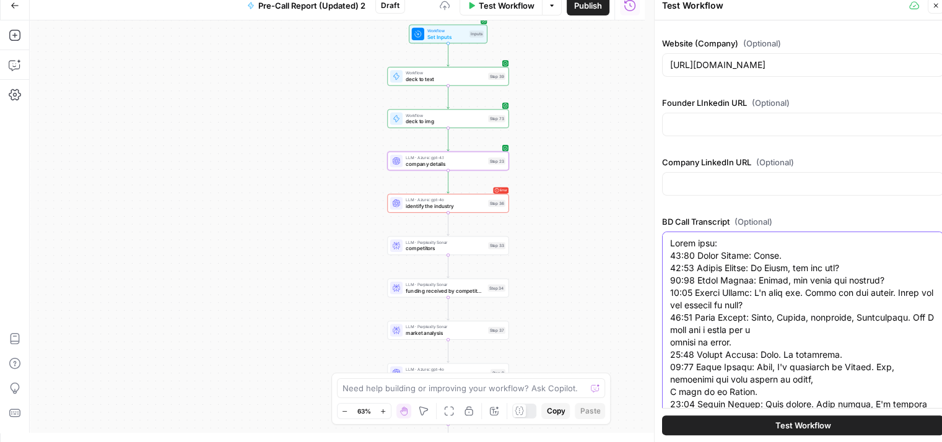
scroll to position [251, 0]
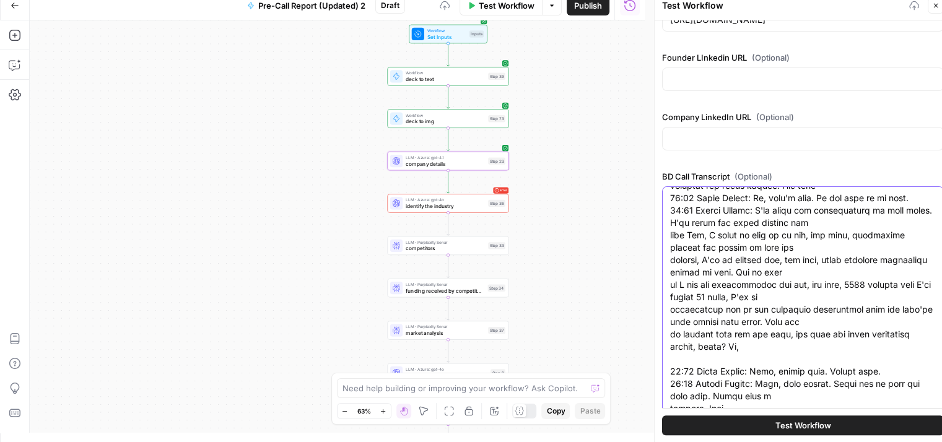
type textarea "First call: 01:48 [PERSON_NAME]: Hello. 01:57 [PERSON_NAME]: Hi [PERSON_NAME], …"
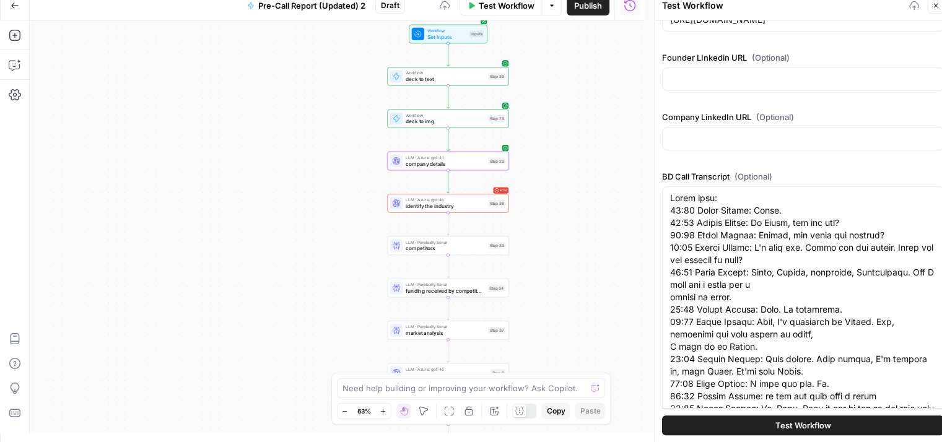
click at [741, 422] on button "Test Workflow" at bounding box center [803, 426] width 282 height 20
click at [806, 421] on span "Test Workflow" at bounding box center [803, 425] width 56 height 12
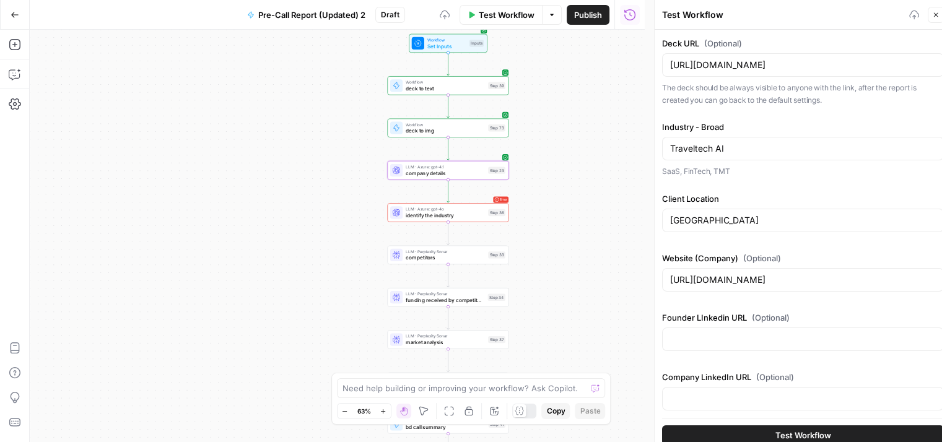
click at [757, 435] on button "Test Workflow" at bounding box center [803, 435] width 282 height 20
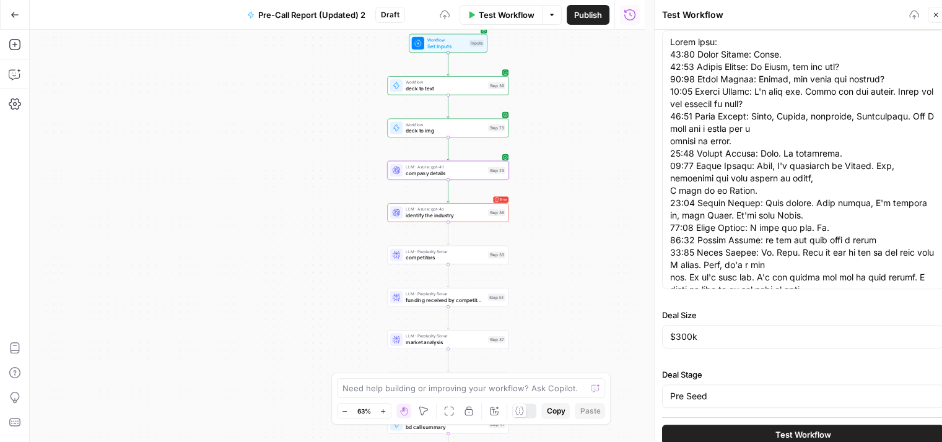
scroll to position [10, 0]
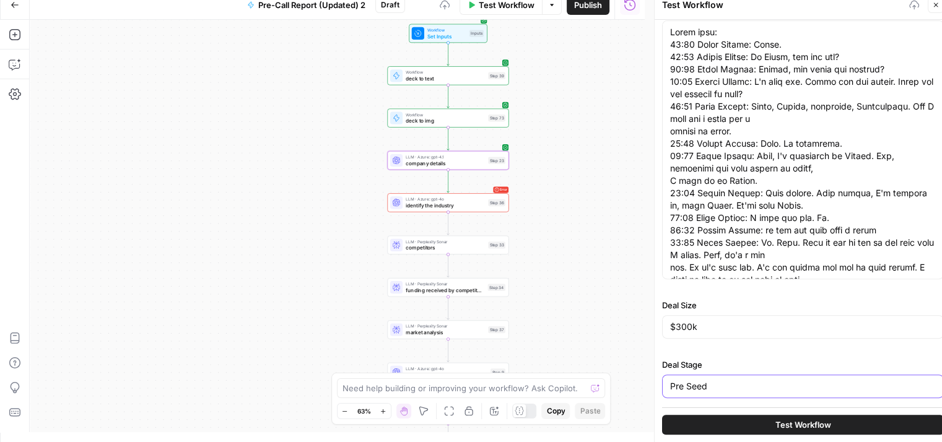
click at [731, 380] on input "Pre Seed" at bounding box center [803, 386] width 266 height 12
click at [748, 421] on button "Test Workflow" at bounding box center [803, 425] width 282 height 20
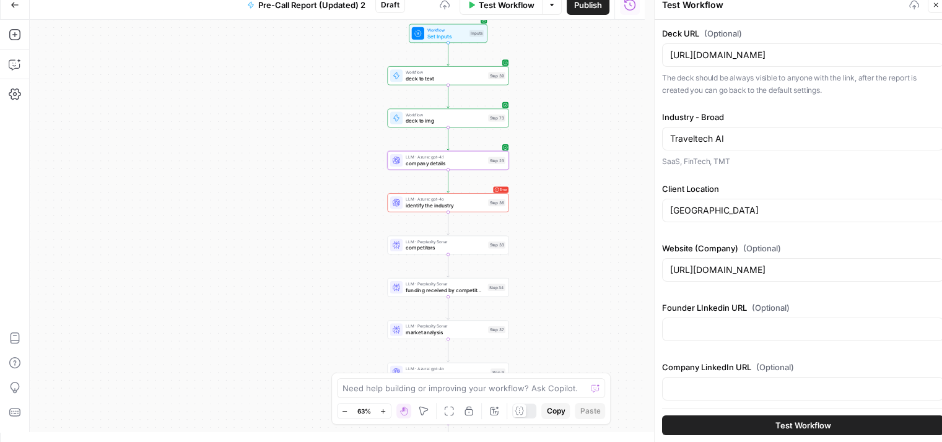
scroll to position [0, 0]
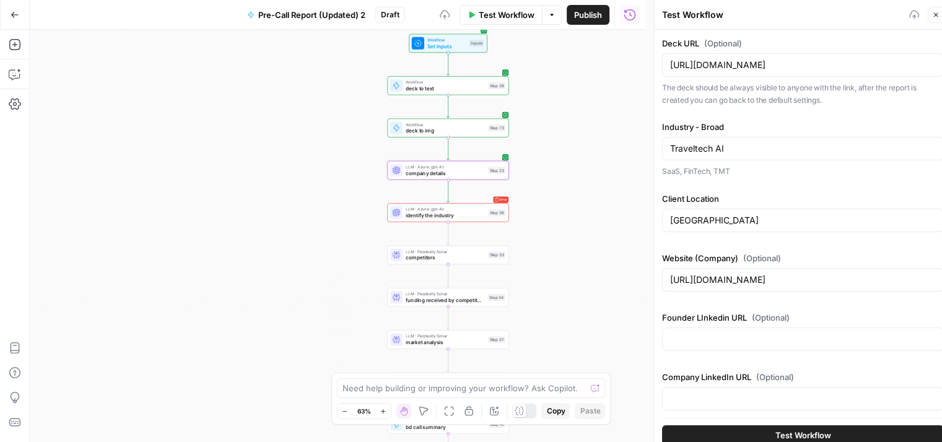
click at [777, 437] on span "Test Workflow" at bounding box center [803, 435] width 56 height 12
click at [911, 10] on icon at bounding box center [914, 15] width 10 height 10
click at [912, 15] on icon at bounding box center [914, 15] width 10 height 10
click at [749, 430] on button "Test Workflow" at bounding box center [803, 435] width 282 height 20
click at [932, 16] on icon "button" at bounding box center [935, 14] width 7 height 7
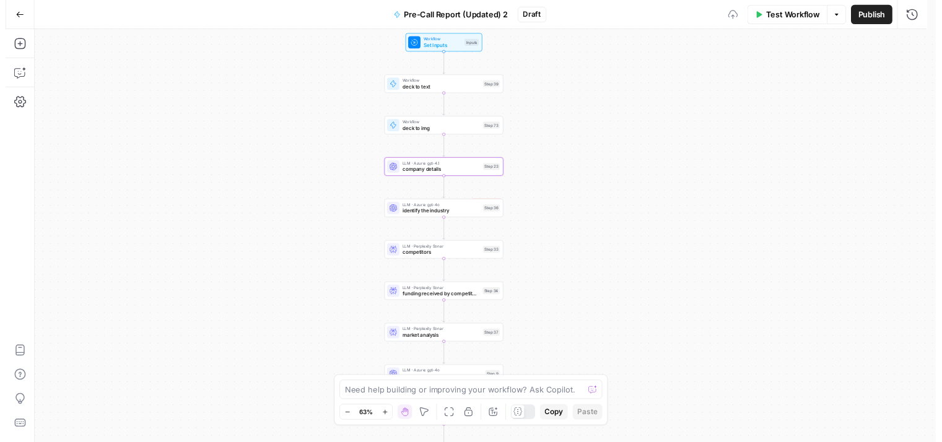
scroll to position [847, 0]
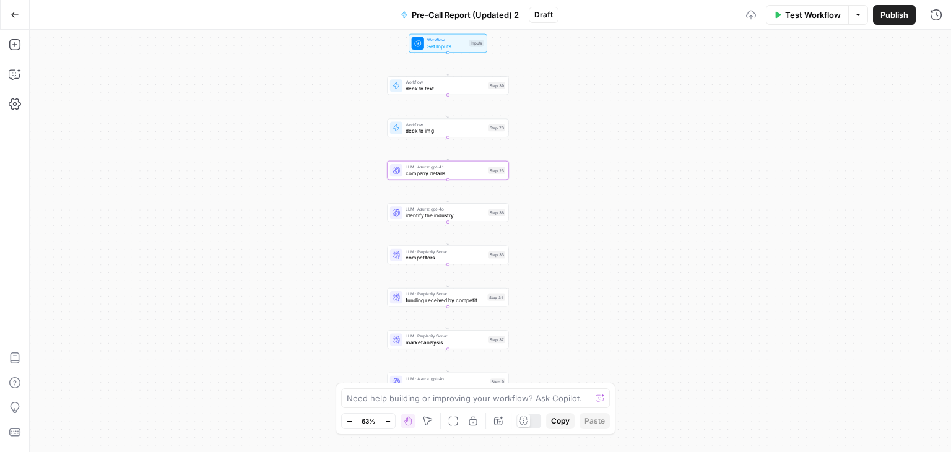
click at [793, 20] on span "Test Workflow" at bounding box center [813, 15] width 56 height 12
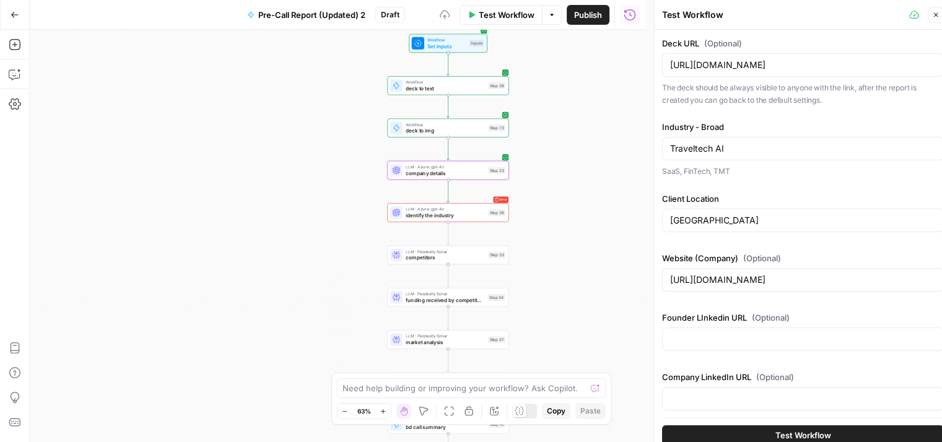
scroll to position [206, 0]
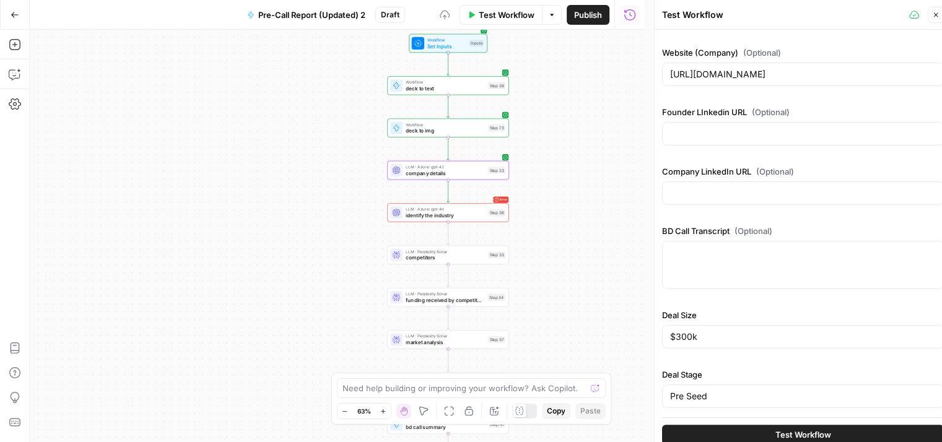
click at [735, 256] on div at bounding box center [803, 265] width 282 height 48
paste textarea "First call: 01:48 [PERSON_NAME]: Hello. 01:57 [PERSON_NAME]: Hi [PERSON_NAME], …"
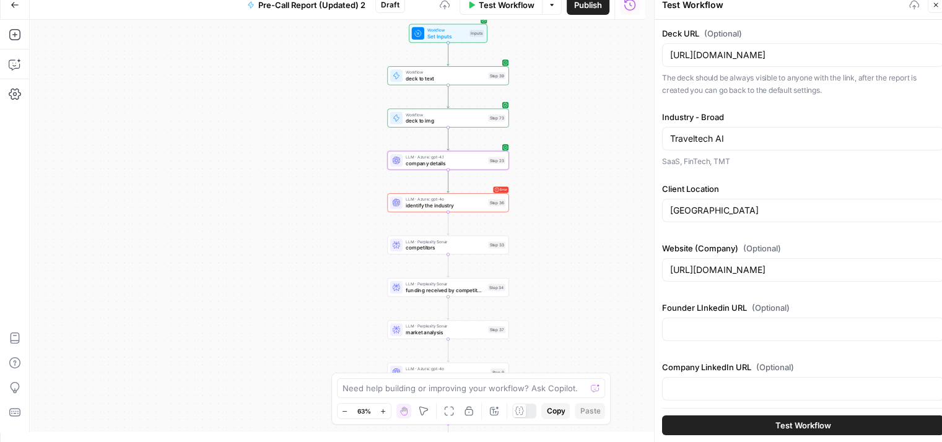
scroll to position [0, 0]
type textarea "First call: 01:48 [PERSON_NAME]: Hello. 01:57 [PERSON_NAME]: Hi [PERSON_NAME], …"
click at [771, 416] on button "Test Workflow" at bounding box center [803, 425] width 282 height 20
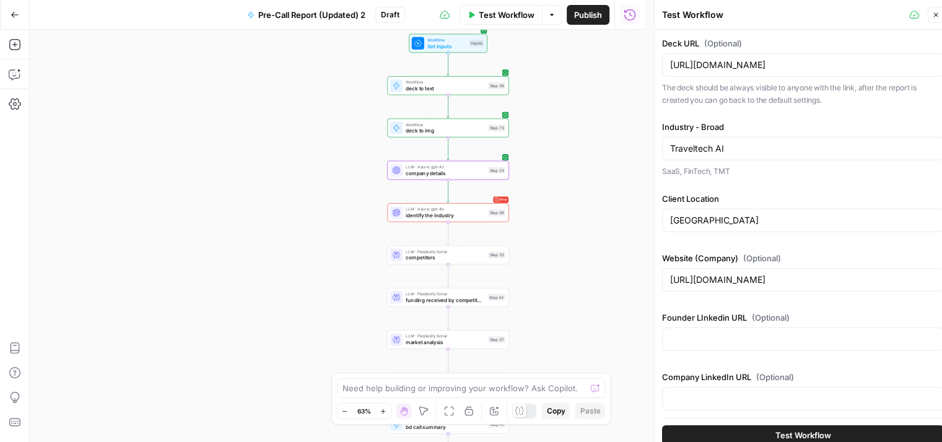
click at [775, 429] on span "Test Workflow" at bounding box center [803, 435] width 56 height 12
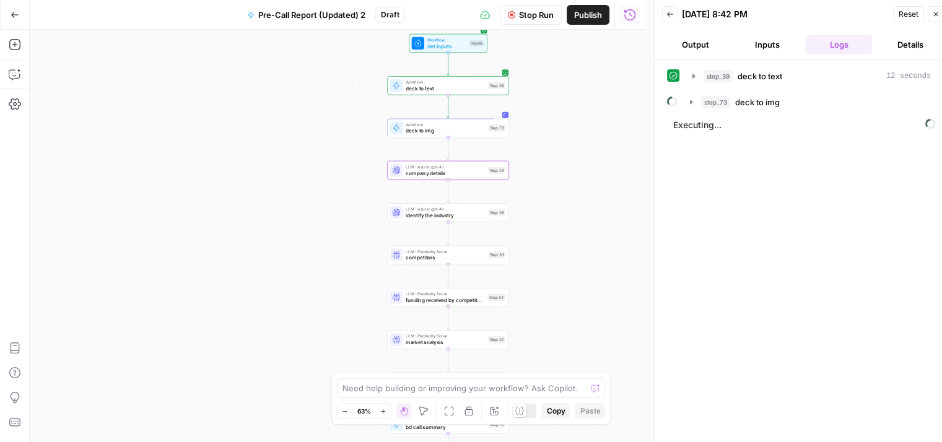
click at [603, 249] on div "true true true false false false Workflow Set Inputs Inputs Workflow deck to te…" at bounding box center [337, 236] width 615 height 412
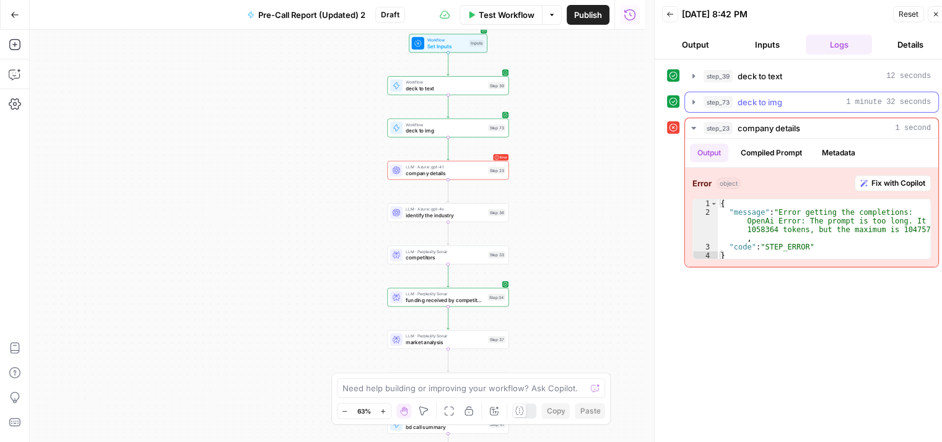
click at [693, 97] on icon "button" at bounding box center [694, 102] width 10 height 10
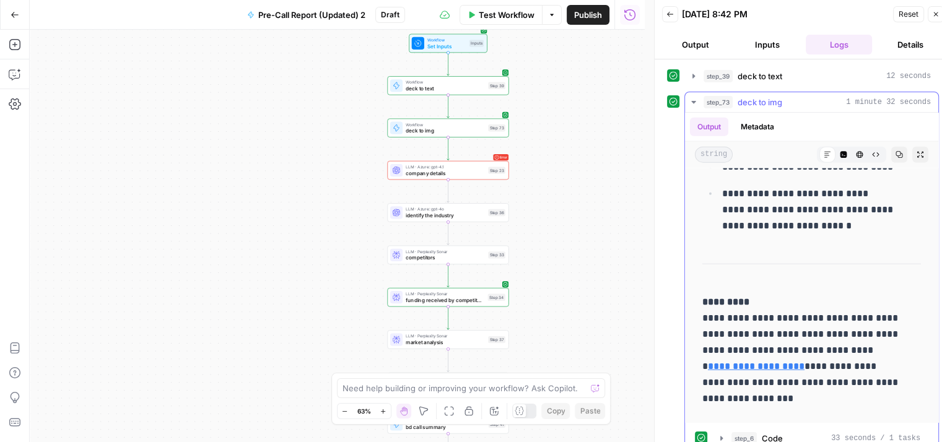
scroll to position [3097, 0]
